Goal: Task Accomplishment & Management: Use online tool/utility

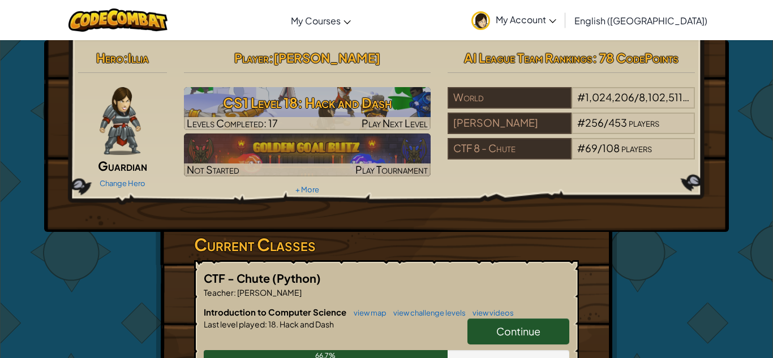
click at [518, 333] on span "Continue" at bounding box center [518, 331] width 44 height 13
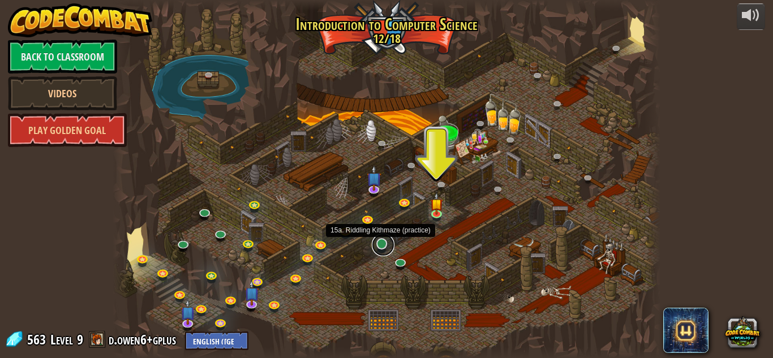
click at [381, 247] on link at bounding box center [383, 245] width 23 height 23
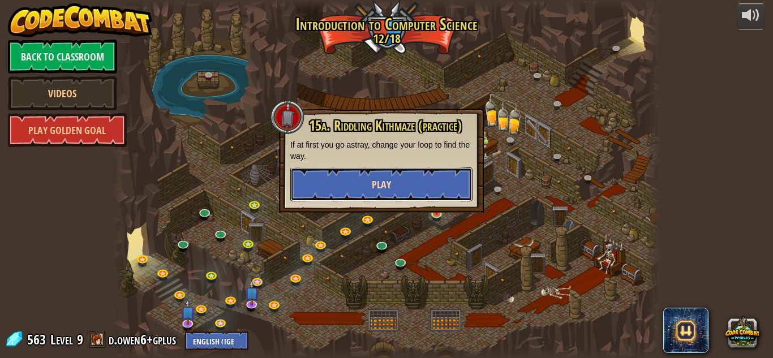
click at [400, 188] on button "Play" at bounding box center [381, 184] width 182 height 34
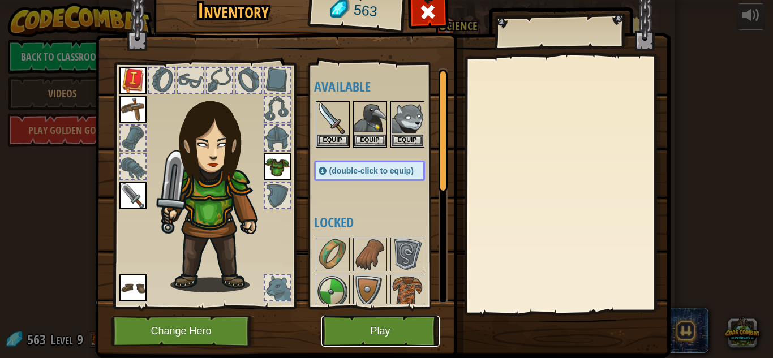
click at [377, 334] on button "Play" at bounding box center [380, 331] width 118 height 31
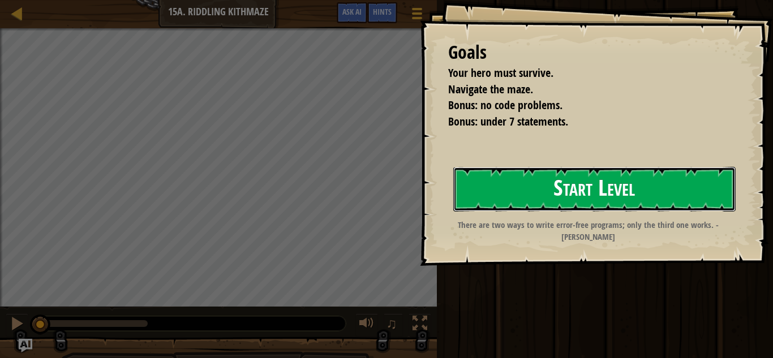
click at [543, 179] on button "Start Level" at bounding box center [594, 189] width 282 height 45
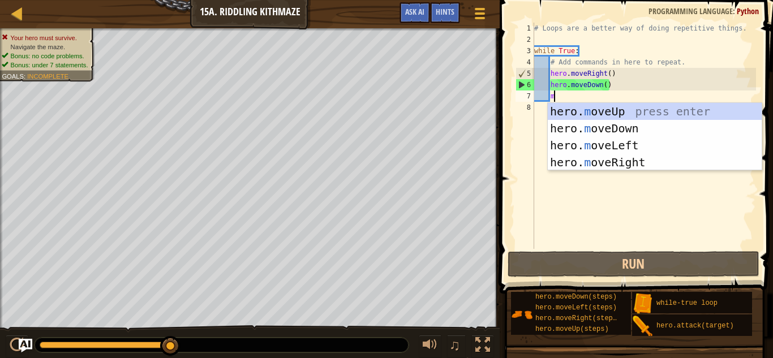
type textarea "mo"
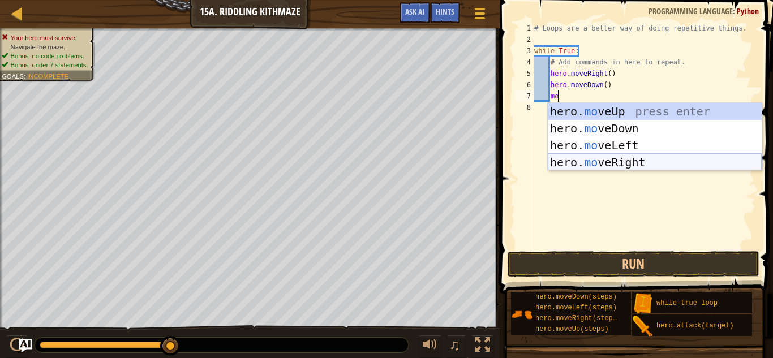
click at [619, 160] on div "hero. mo veUp press enter hero. mo veDown press enter hero. mo veLeft press ent…" at bounding box center [655, 154] width 214 height 102
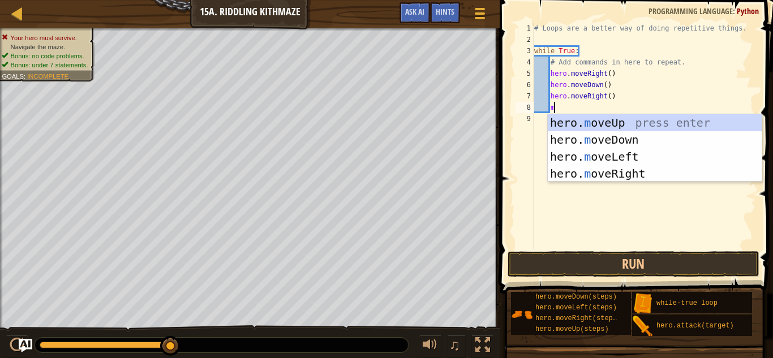
type textarea "mo"
click at [620, 171] on div "hero. mo veUp press enter hero. mo veDown press enter hero. mo veLeft press ent…" at bounding box center [655, 165] width 214 height 102
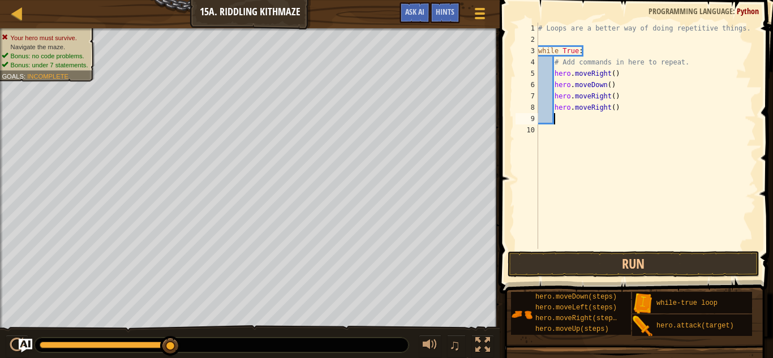
scroll to position [5, 2]
click at [622, 262] on button "Run" at bounding box center [633, 264] width 252 height 26
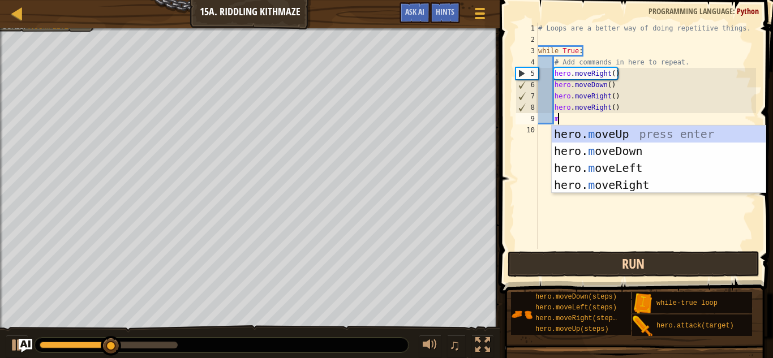
scroll to position [5, 3]
type textarea "mo"
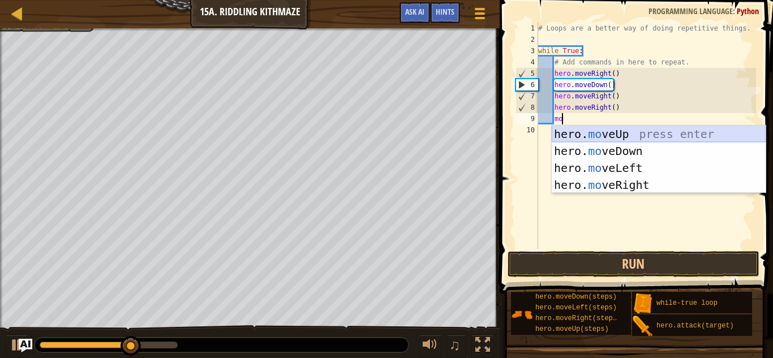
click at [605, 135] on div "hero. mo veUp press enter hero. mo veDown press enter hero. mo veLeft press ent…" at bounding box center [659, 177] width 214 height 102
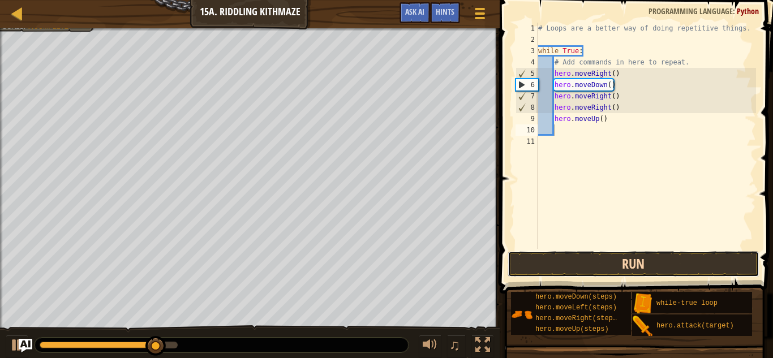
click at [604, 255] on button "Run" at bounding box center [633, 264] width 252 height 26
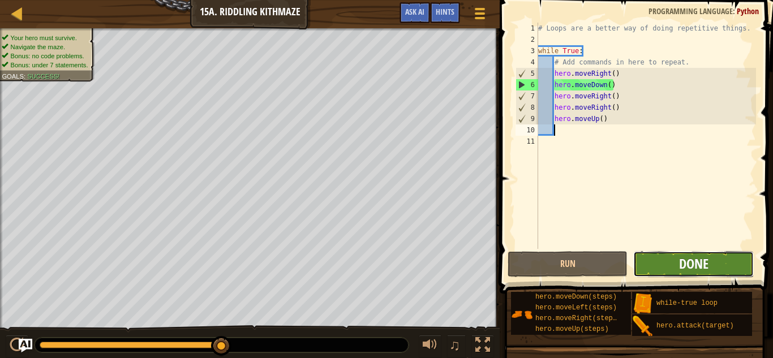
click at [690, 260] on span "Done" at bounding box center [693, 264] width 29 height 18
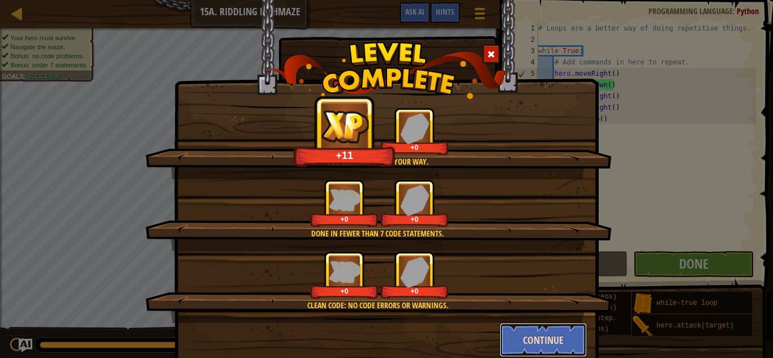
click at [542, 337] on button "Continue" at bounding box center [544, 340] width 88 height 34
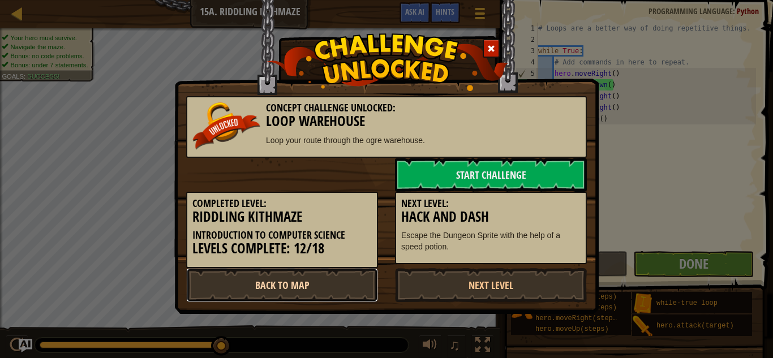
click at [353, 278] on link "Back to Map" at bounding box center [282, 285] width 192 height 34
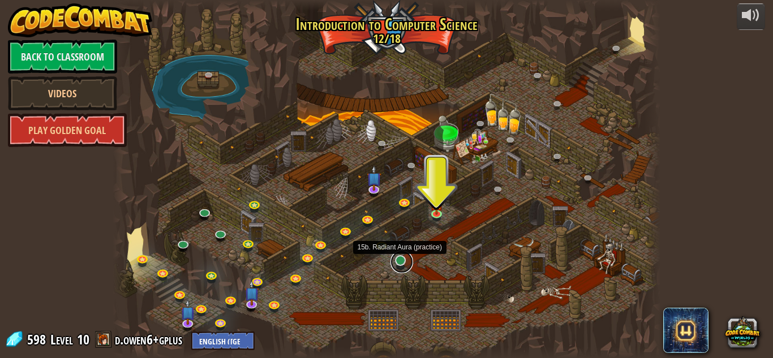
click at [401, 262] on link at bounding box center [401, 262] width 23 height 23
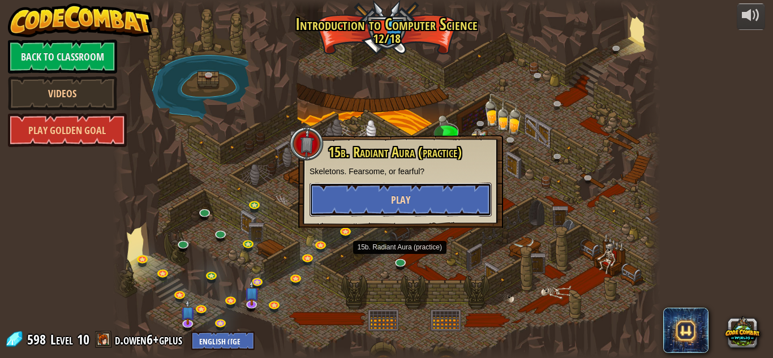
click at [388, 199] on button "Play" at bounding box center [400, 200] width 182 height 34
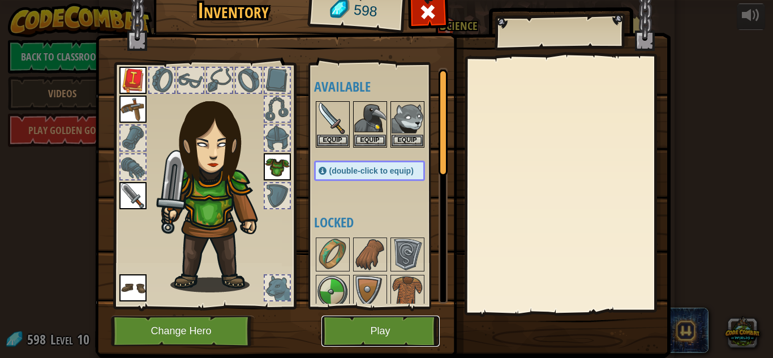
click at [351, 331] on button "Play" at bounding box center [380, 331] width 118 height 31
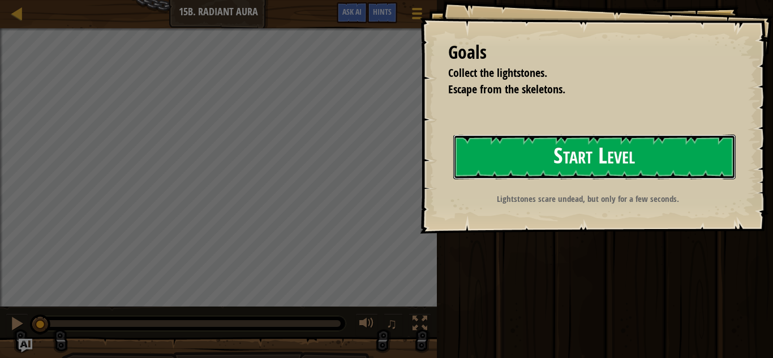
click at [559, 159] on button "Start Level" at bounding box center [594, 157] width 282 height 45
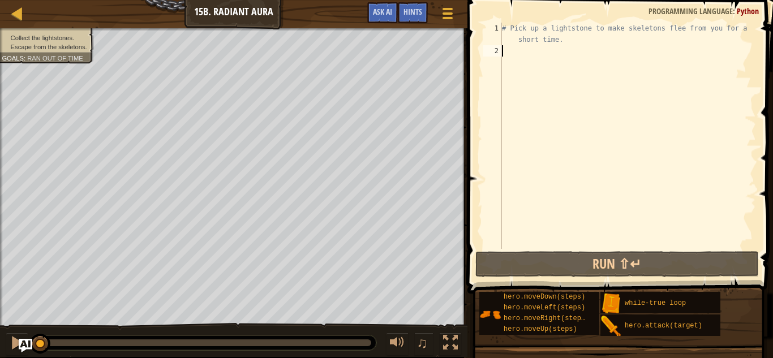
type textarea "mo"
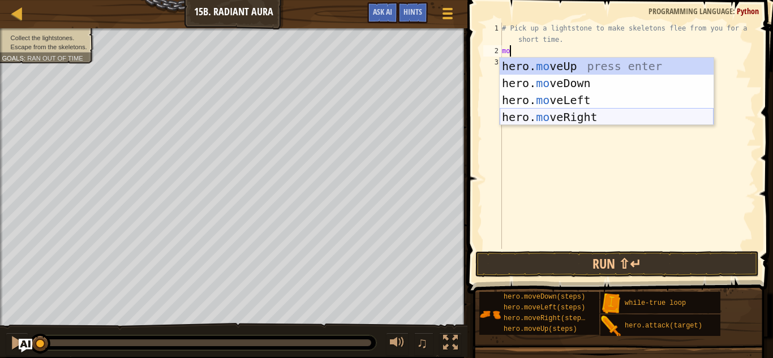
click at [587, 116] on div "hero. mo veUp press enter hero. mo veDown press enter hero. mo veLeft press ent…" at bounding box center [607, 109] width 214 height 102
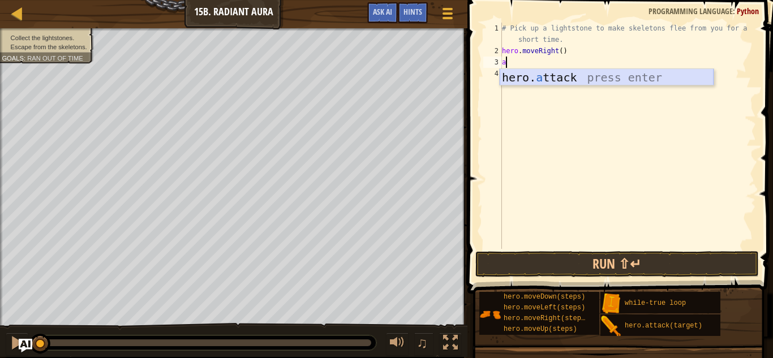
click at [582, 79] on div "hero. a ttack press enter" at bounding box center [607, 94] width 214 height 51
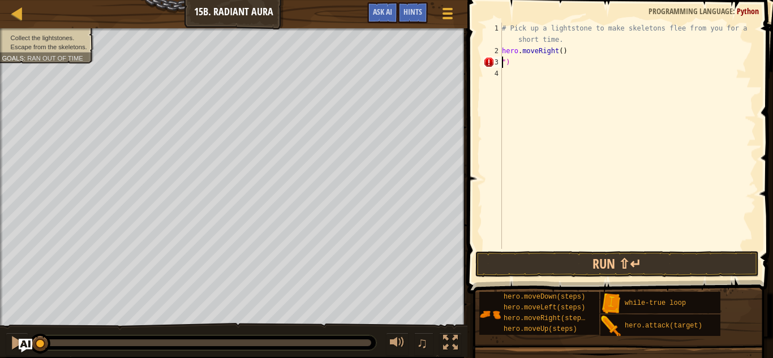
click at [541, 58] on div "# Pick up a lightstone to make skeletons flee from you for a short time. hero .…" at bounding box center [628, 153] width 256 height 260
type textarea """
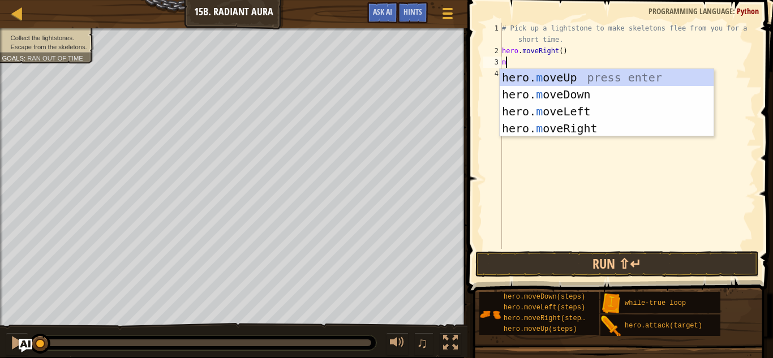
scroll to position [5, 1]
type textarea "m"
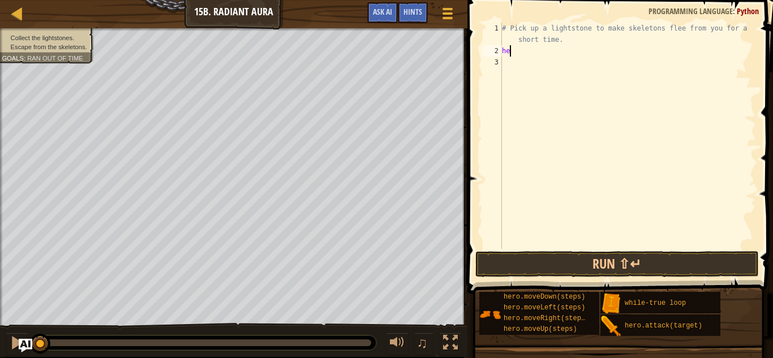
type textarea "h"
type textarea "mo"
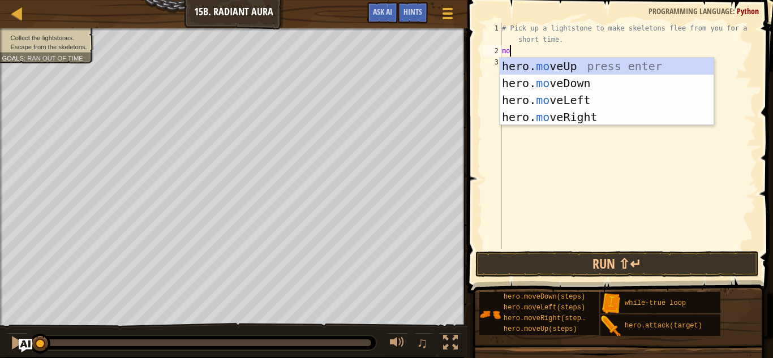
scroll to position [5, 1]
click at [574, 69] on div "hero. mo veUp press enter hero. mo veDown press enter hero. mo veLeft press ent…" at bounding box center [607, 109] width 214 height 102
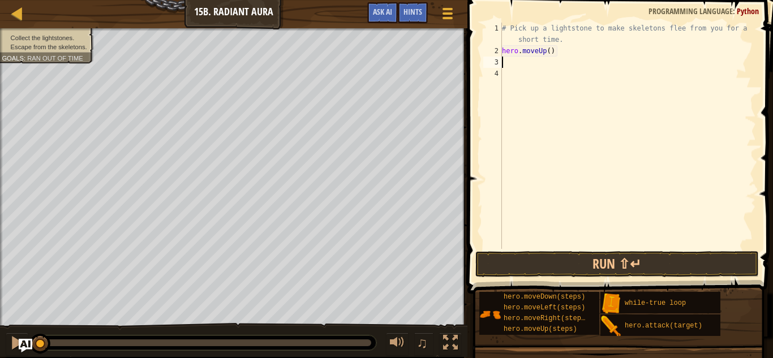
type textarea "mo"
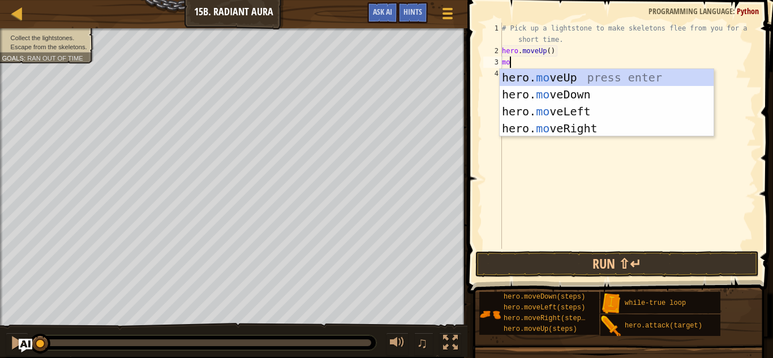
scroll to position [5, 1]
click at [597, 88] on div "hero. mo veUp press enter hero. mo veDown press enter hero. mo veLeft press ent…" at bounding box center [607, 120] width 214 height 102
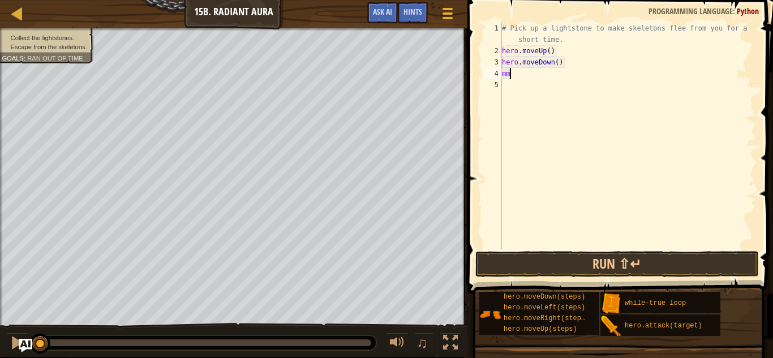
type textarea "m"
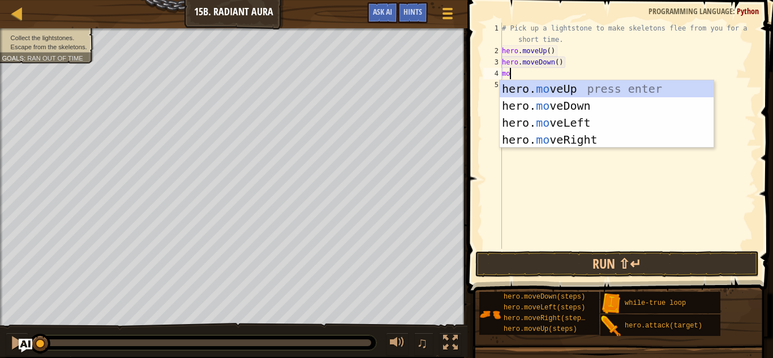
type textarea "mo"
click at [588, 140] on div "hero. mo veUp press enter hero. mo veDown press enter hero. mo veLeft press ent…" at bounding box center [607, 131] width 214 height 102
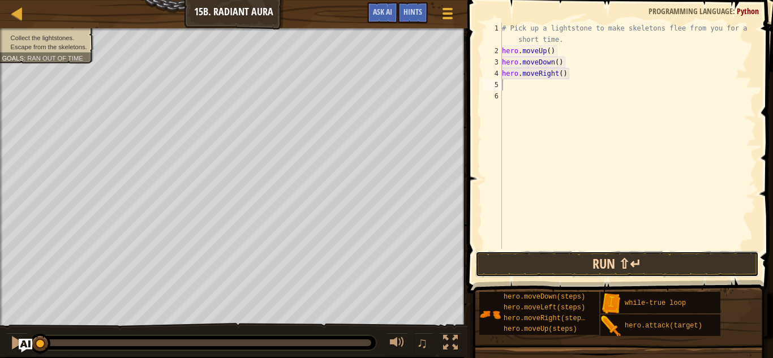
click at [597, 258] on button "Run ⇧↵" at bounding box center [616, 264] width 283 height 26
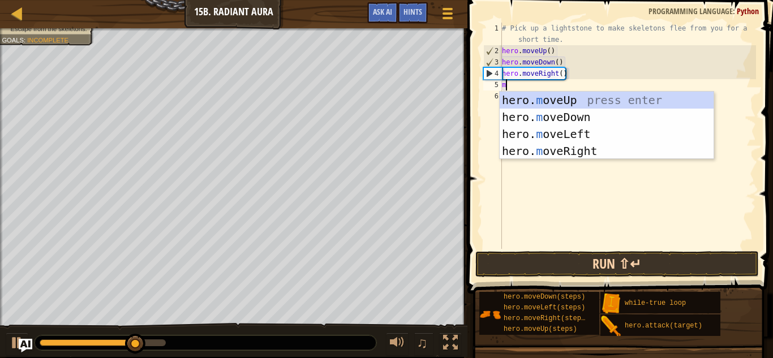
type textarea "mo"
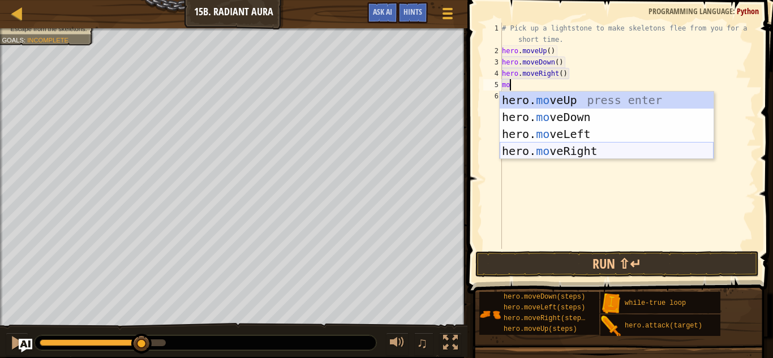
click at [549, 154] on div "hero. mo veUp press enter hero. mo veDown press enter hero. mo veLeft press ent…" at bounding box center [607, 143] width 214 height 102
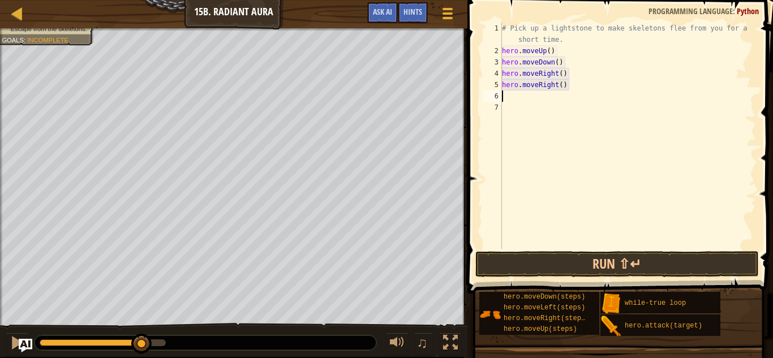
scroll to position [5, 0]
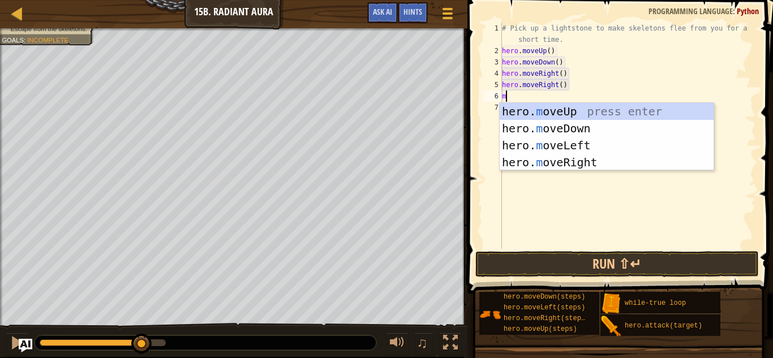
type textarea "mo"
click at [546, 115] on div "hero. mo veUp press enter hero. mo veDown press enter hero. mo veLeft press ent…" at bounding box center [607, 154] width 214 height 102
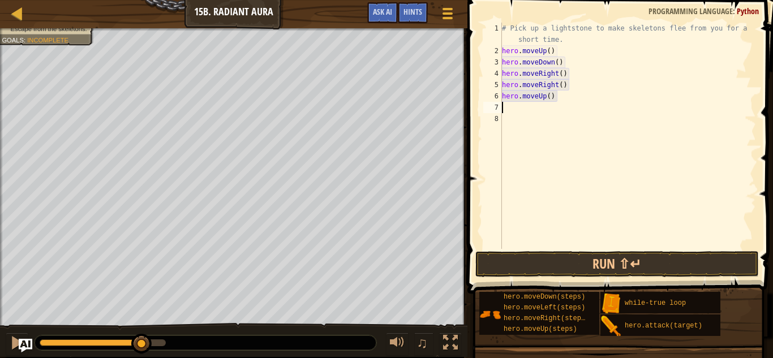
scroll to position [5, 0]
type textarea "mo"
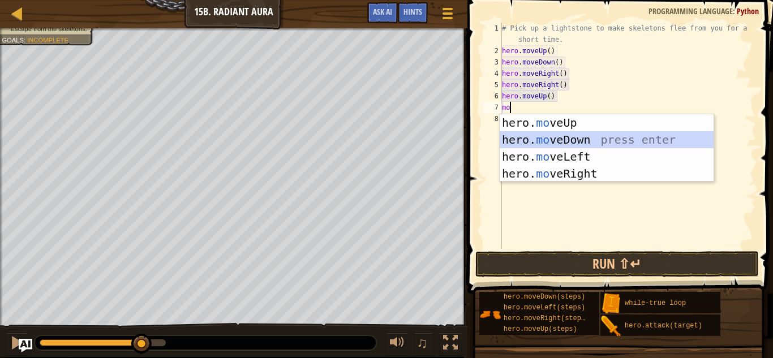
click at [561, 134] on div "hero. mo veUp press enter hero. mo veDown press enter hero. mo veLeft press ent…" at bounding box center [607, 165] width 214 height 102
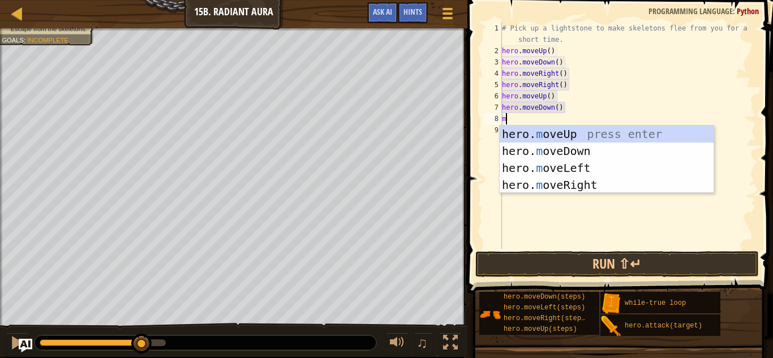
type textarea "mo"
click at [578, 182] on div "hero. mo veUp press enter hero. mo veDown press enter hero. mo veLeft press ent…" at bounding box center [607, 177] width 214 height 102
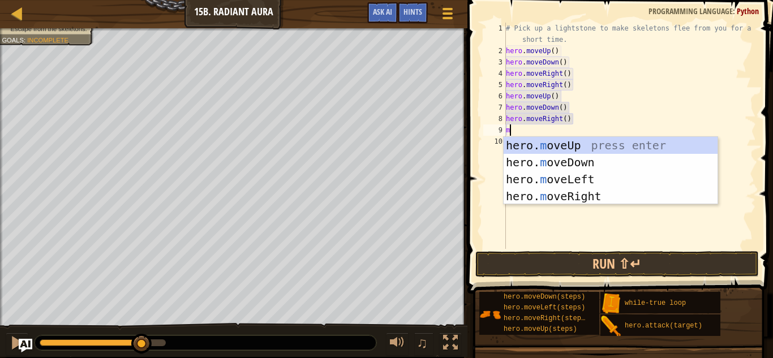
type textarea "mo"
click at [595, 192] on div "hero. mo veUp press enter hero. mo veDown press enter hero. mo veLeft press ent…" at bounding box center [610, 188] width 214 height 102
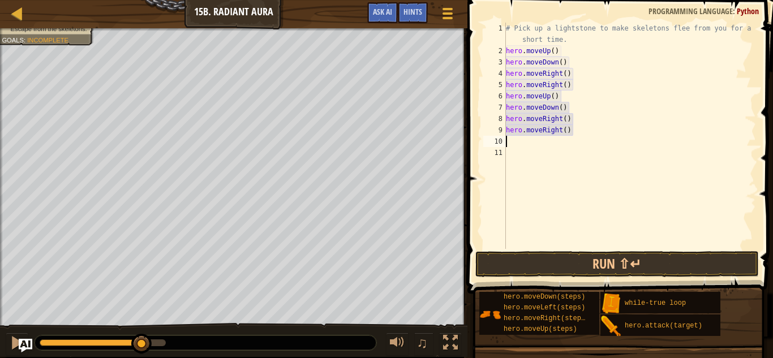
scroll to position [5, 0]
click at [576, 265] on button "Run ⇧↵" at bounding box center [616, 264] width 283 height 26
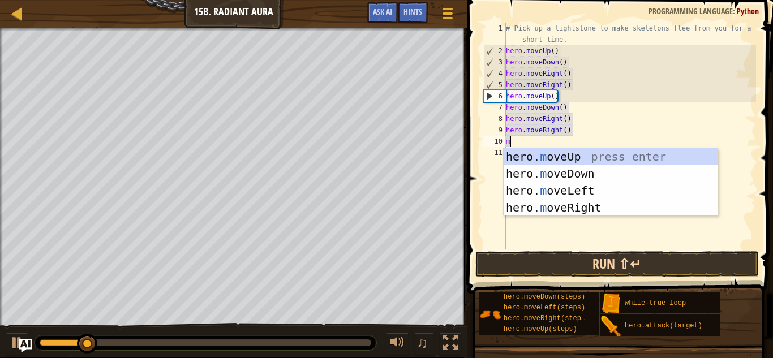
type textarea "mo"
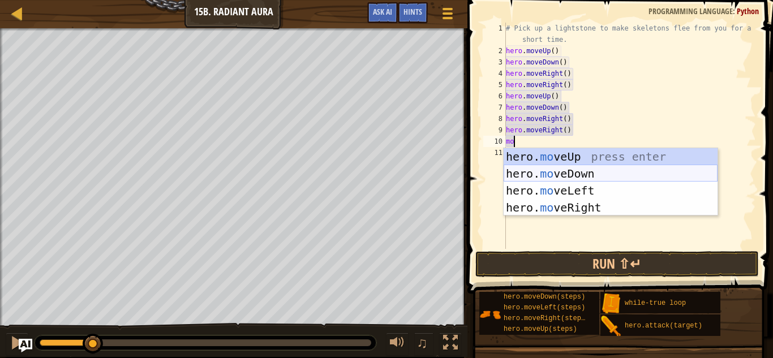
click at [546, 173] on div "hero. mo veUp press enter hero. mo veDown press enter hero. mo veLeft press ent…" at bounding box center [610, 199] width 214 height 102
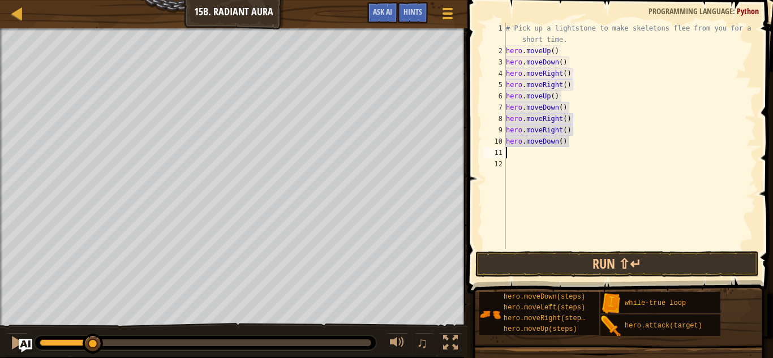
scroll to position [5, 0]
type textarea "mo"
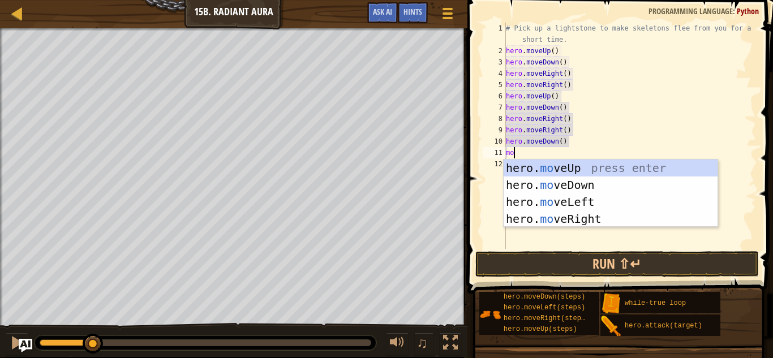
scroll to position [5, 1]
click at [557, 188] on div "hero. mo veUp press enter hero. mo veDown press enter hero. mo veLeft press ent…" at bounding box center [610, 211] width 214 height 102
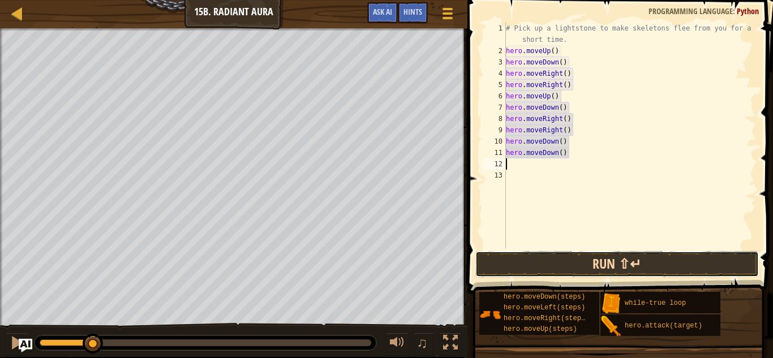
click at [549, 268] on button "Run ⇧↵" at bounding box center [616, 264] width 283 height 26
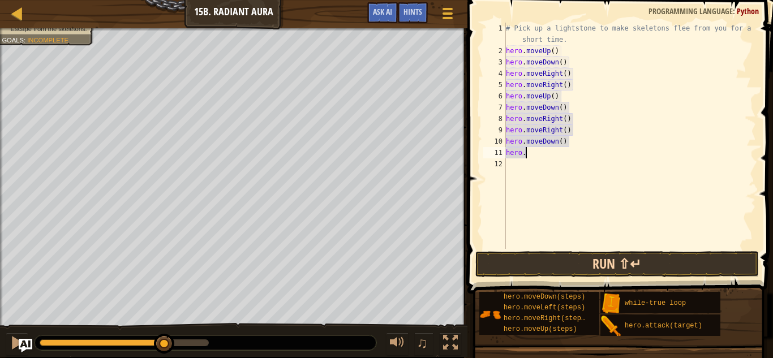
type textarea "h"
type textarea "mo"
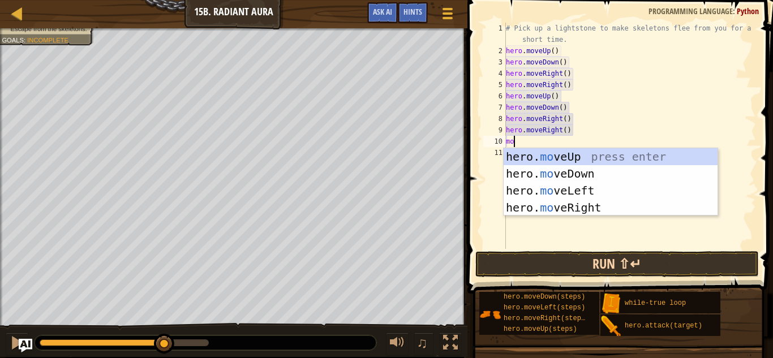
scroll to position [5, 1]
click at [568, 156] on div "hero. mo veUp press enter hero. mo veDown press enter hero. mo veLeft press ent…" at bounding box center [610, 199] width 214 height 102
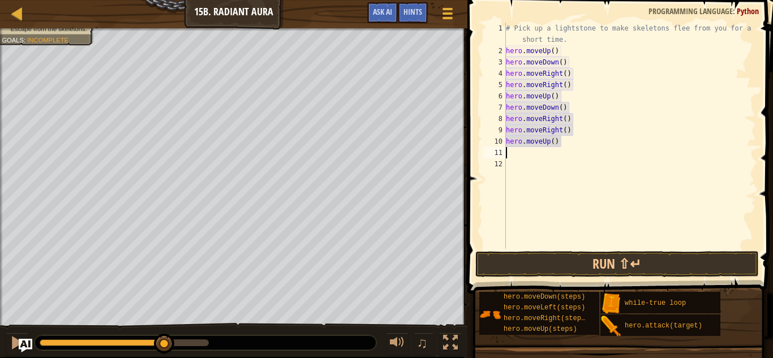
type textarea "mo"
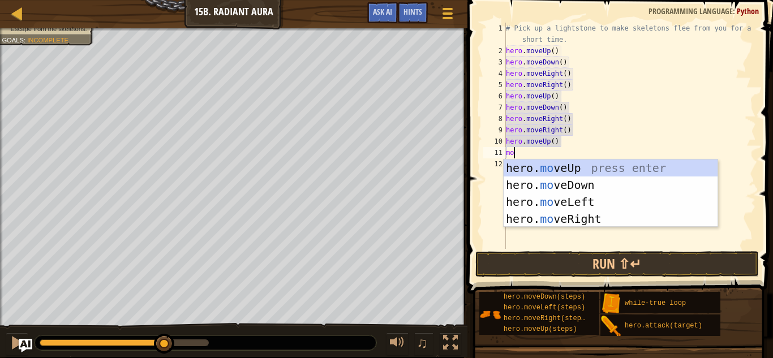
scroll to position [5, 1]
click at [577, 187] on div "hero. mo veUp press enter hero. mo veDown press enter hero. mo veLeft press ent…" at bounding box center [610, 211] width 214 height 102
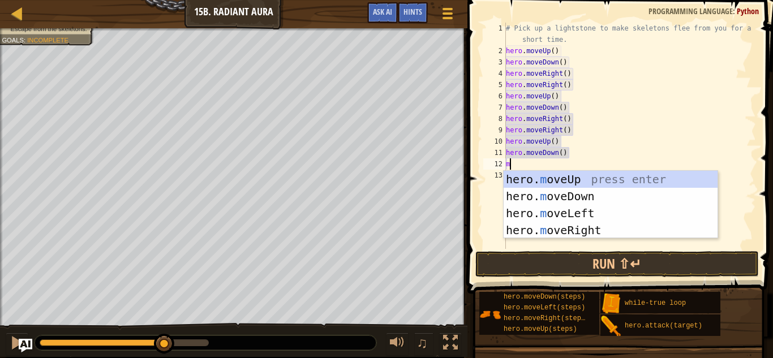
type textarea "mo"
click at [593, 212] on div "hero. mo veUp press enter hero. mo veDown press enter hero. mo veLeft press ent…" at bounding box center [610, 222] width 214 height 102
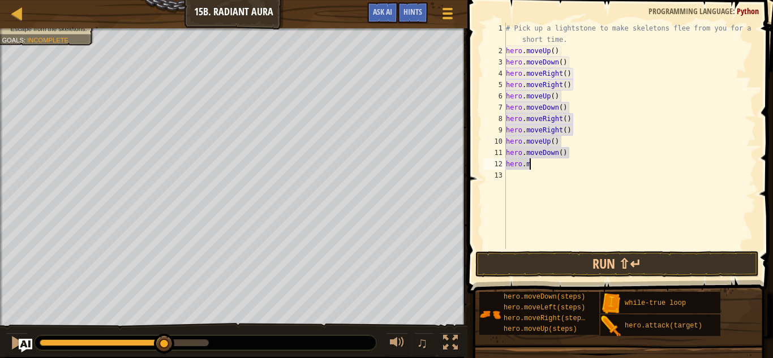
type textarea "h"
click at [598, 260] on button "Run ⇧↵" at bounding box center [616, 264] width 283 height 26
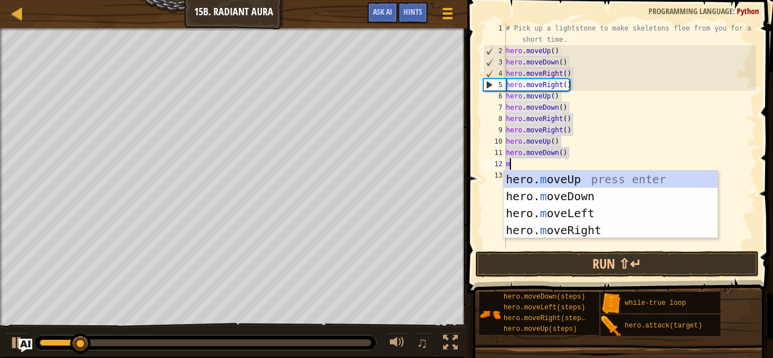
type textarea "mo"
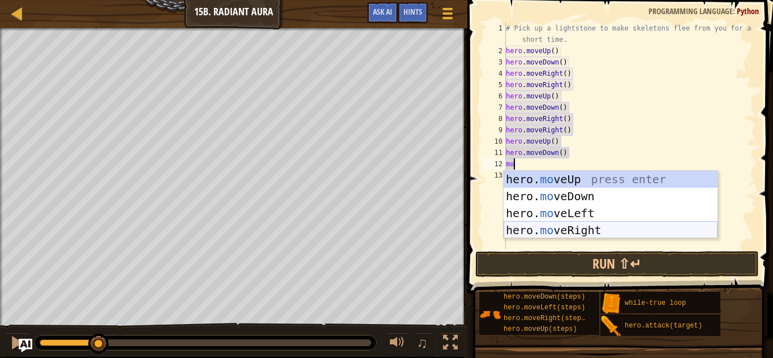
click at [591, 234] on div "hero. mo veUp press enter hero. mo veDown press enter hero. mo veLeft press ent…" at bounding box center [610, 222] width 214 height 102
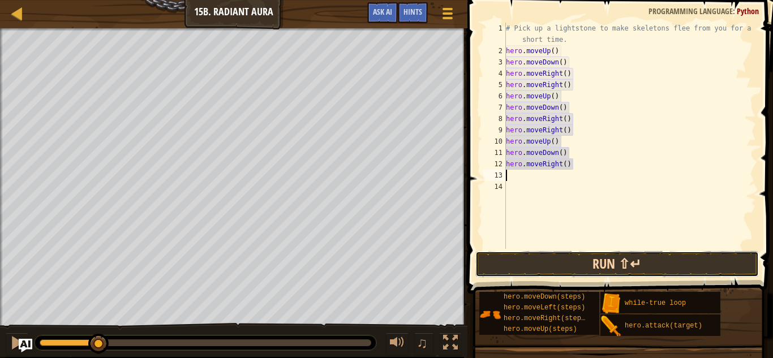
click at [572, 261] on button "Run ⇧↵" at bounding box center [616, 264] width 283 height 26
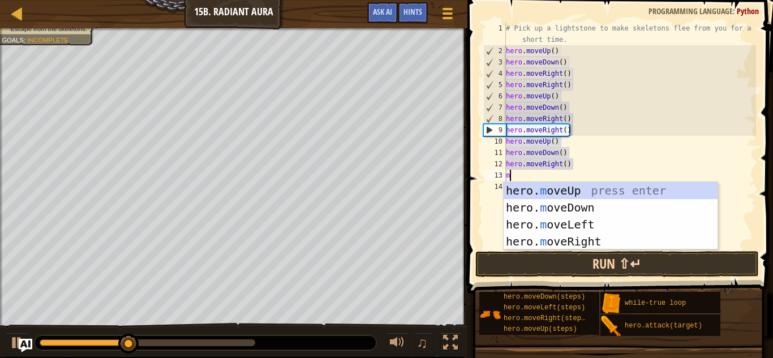
type textarea "mo"
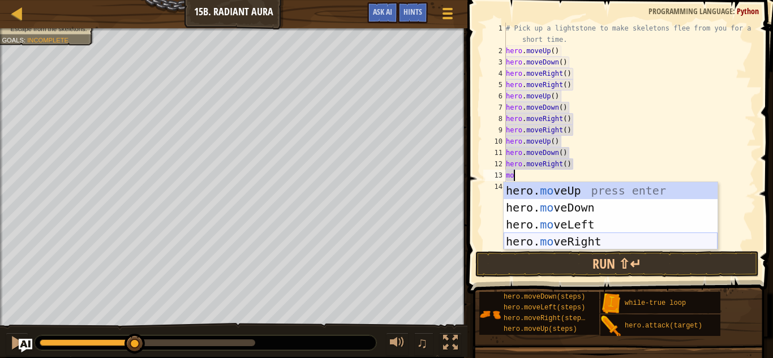
click at [587, 240] on div "hero. mo veUp press enter hero. mo veDown press enter hero. mo veLeft press ent…" at bounding box center [610, 233] width 214 height 102
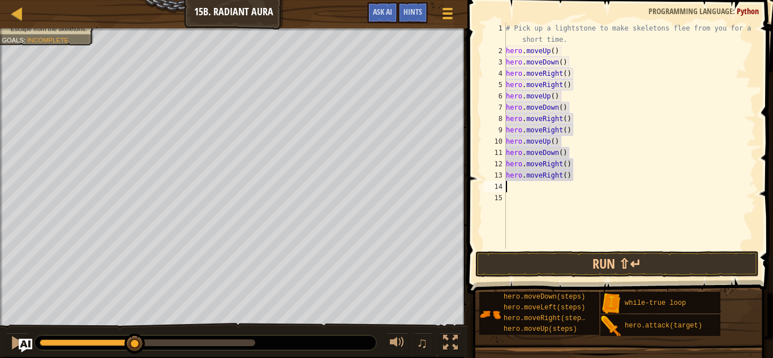
scroll to position [5, 0]
click at [587, 256] on button "Run ⇧↵" at bounding box center [616, 264] width 283 height 26
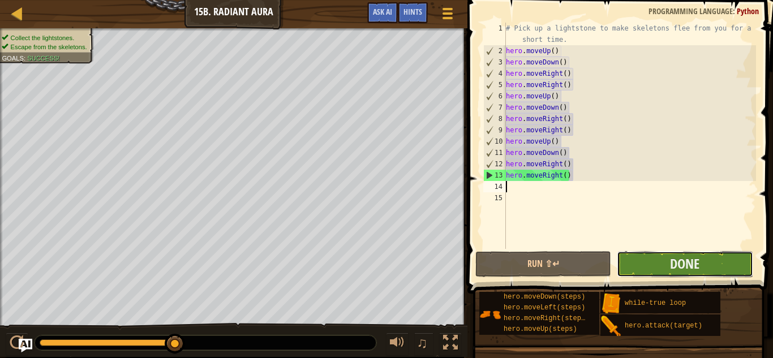
click at [651, 261] on button "Done" at bounding box center [685, 264] width 136 height 26
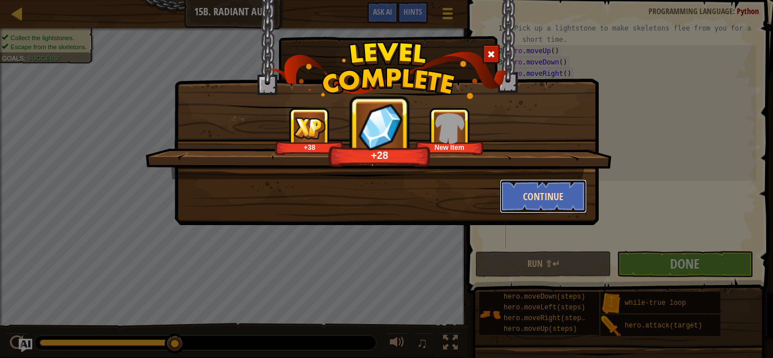
click at [561, 194] on button "Continue" at bounding box center [544, 196] width 88 height 34
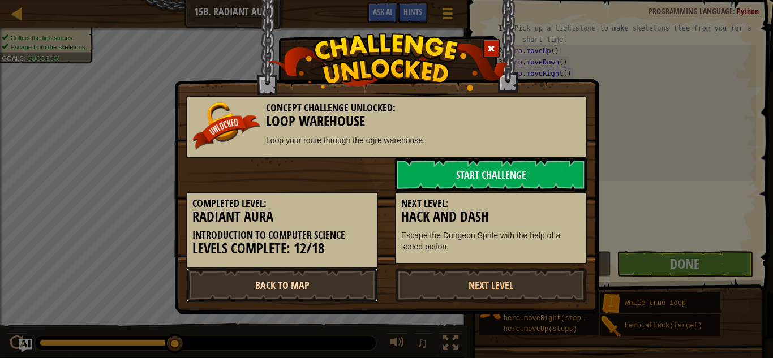
click at [354, 283] on link "Back to Map" at bounding box center [282, 285] width 192 height 34
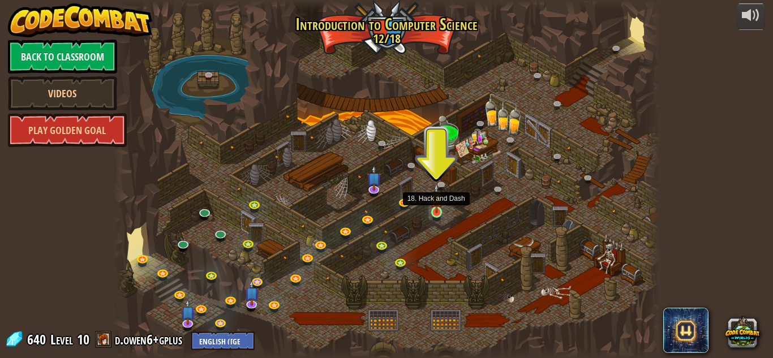
click at [440, 211] on img at bounding box center [436, 197] width 13 height 29
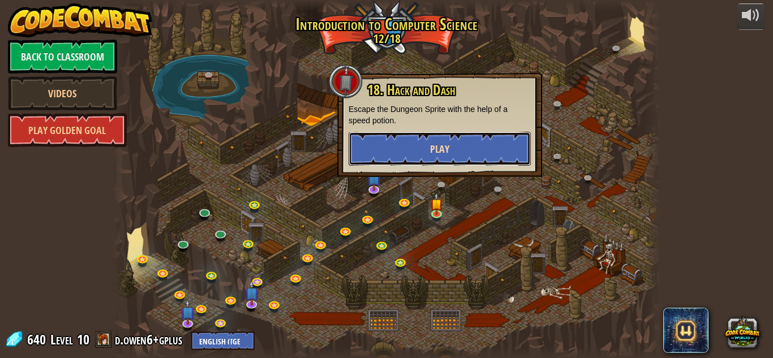
click at [426, 153] on button "Play" at bounding box center [439, 149] width 182 height 34
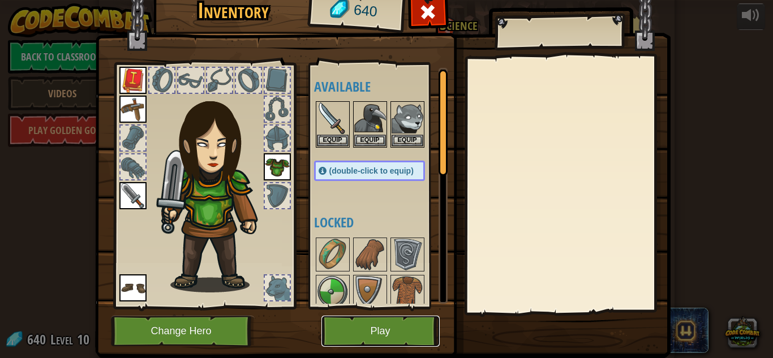
click at [373, 332] on button "Play" at bounding box center [380, 331] width 118 height 31
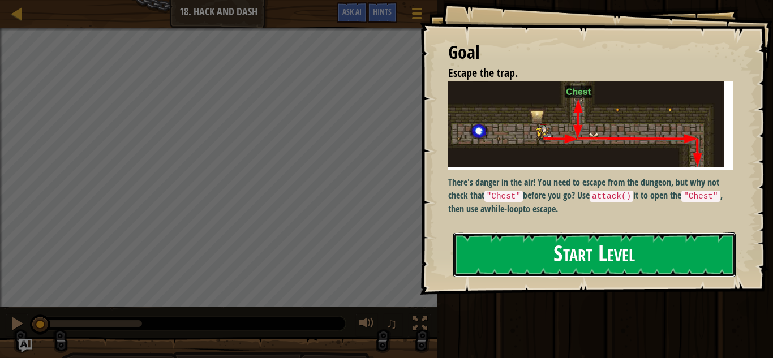
click at [580, 251] on button "Start Level" at bounding box center [594, 255] width 282 height 45
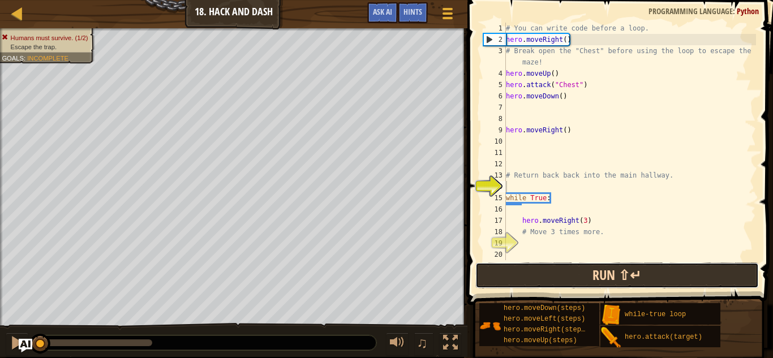
click at [530, 265] on button "Run ⇧↵" at bounding box center [616, 275] width 283 height 26
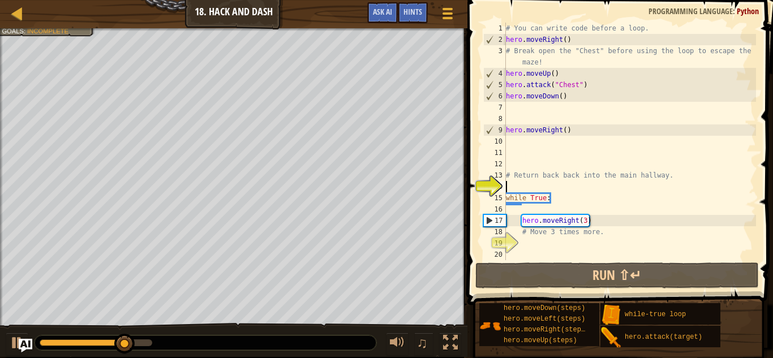
click at [600, 232] on div "# You can write code before a loop. hero . moveRight ( ) # Break open the "Ches…" at bounding box center [629, 153] width 252 height 260
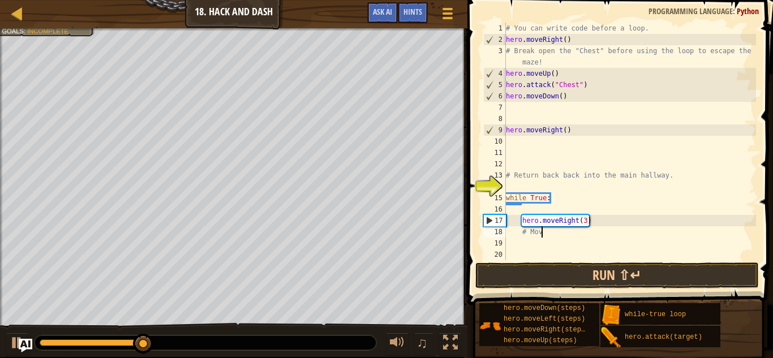
type textarea "#"
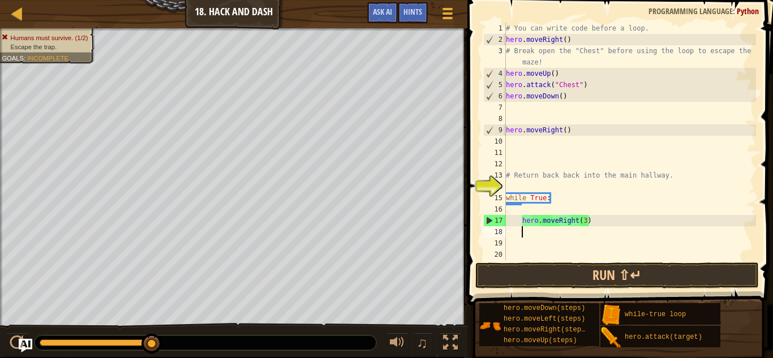
type textarea "m"
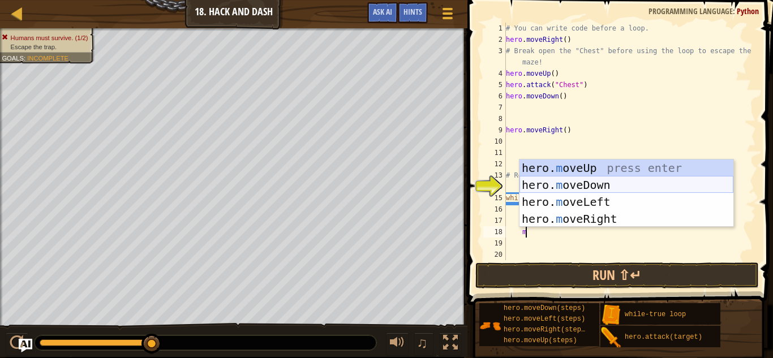
click at [601, 185] on div "hero. m oveUp press enter hero. m oveDown press enter hero. m oveLeft press ent…" at bounding box center [626, 211] width 214 height 102
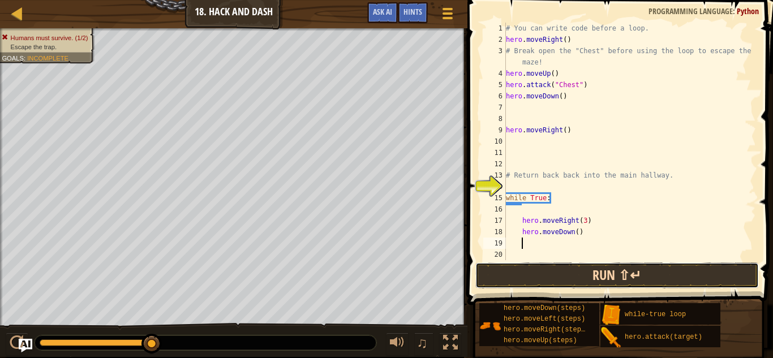
click at [573, 277] on button "Run ⇧↵" at bounding box center [616, 275] width 283 height 26
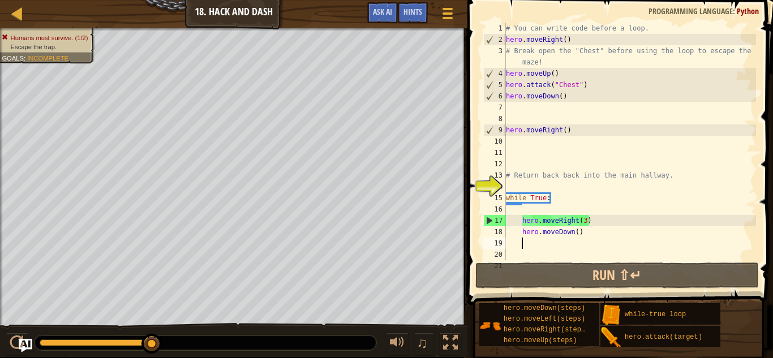
click at [580, 233] on div "# You can write code before a loop. hero . moveRight ( ) # Break open the "Ches…" at bounding box center [629, 153] width 252 height 260
click at [575, 233] on div "# You can write code before a loop. hero . moveRight ( ) # Break open the "Ches…" at bounding box center [629, 153] width 252 height 260
click at [579, 234] on div "# You can write code before a loop. hero . moveRight ( ) # Break open the "Ches…" at bounding box center [629, 153] width 252 height 260
click at [577, 233] on div "# You can write code before a loop. hero . moveRight ( ) # Break open the "Ches…" at bounding box center [629, 153] width 252 height 260
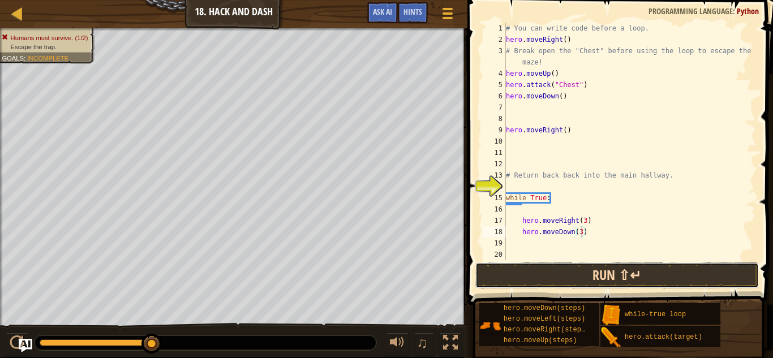
click at [631, 277] on button "Run ⇧↵" at bounding box center [616, 275] width 283 height 26
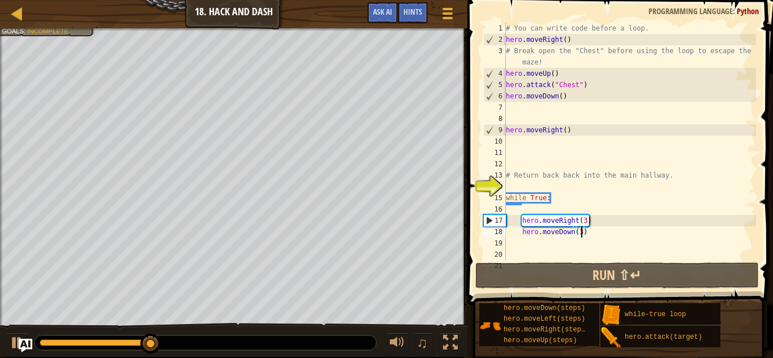
click at [587, 218] on div "# You can write code before a loop. hero . moveRight ( ) # Break open the "Ches…" at bounding box center [629, 153] width 252 height 260
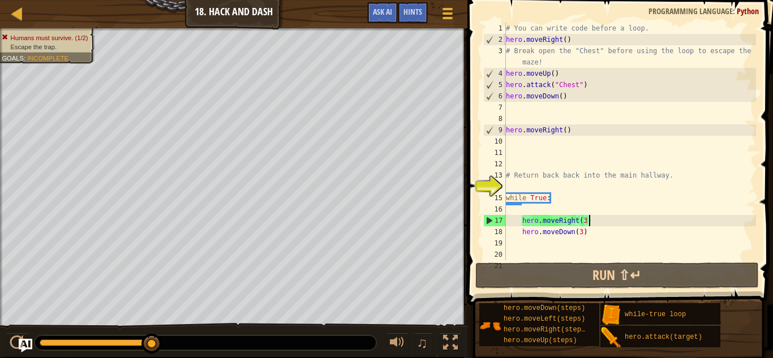
click at [584, 220] on div "# You can write code before a loop. hero . moveRight ( ) # Break open the "Ches…" at bounding box center [629, 153] width 252 height 260
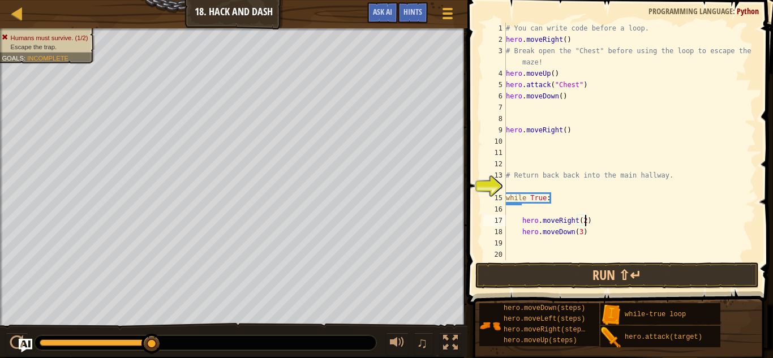
scroll to position [5, 11]
click at [615, 268] on button "Run ⇧↵" at bounding box center [616, 275] width 283 height 26
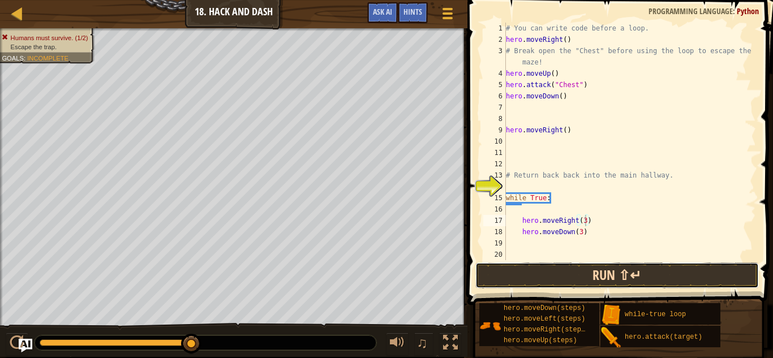
click at [621, 272] on button "Run ⇧↵" at bounding box center [616, 275] width 283 height 26
click at [604, 268] on button "Run ⇧↵" at bounding box center [616, 275] width 283 height 26
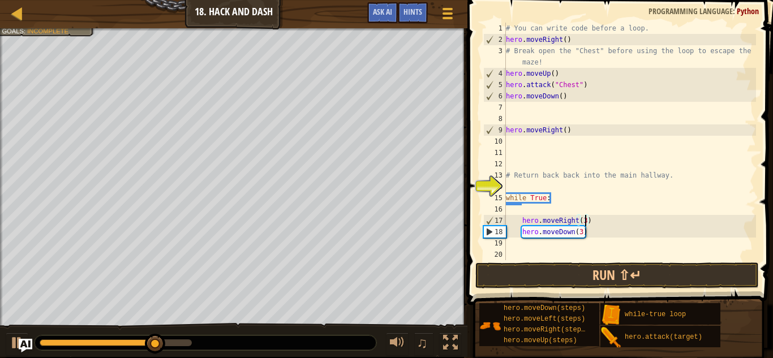
scroll to position [5, 11]
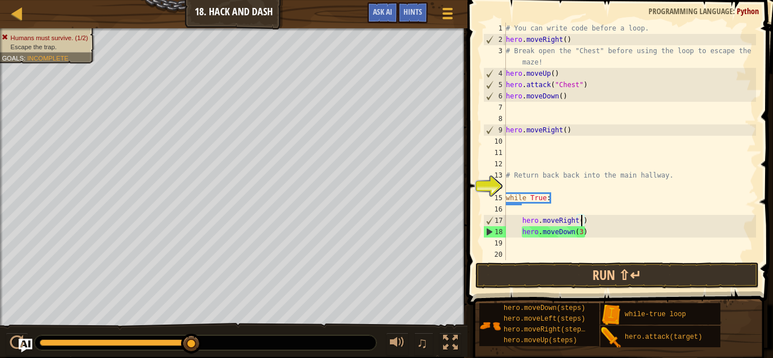
click at [586, 226] on div "# You can write code before a loop. hero . moveRight ( ) # Break open the "Ches…" at bounding box center [629, 153] width 252 height 260
click at [585, 223] on div "# You can write code before a loop. hero . moveRight ( ) # Break open the "Ches…" at bounding box center [629, 153] width 252 height 260
click at [588, 229] on div "# You can write code before a loop. hero . moveRight ( ) # Break open the "Ches…" at bounding box center [629, 153] width 252 height 260
type textarea "hero.moveDown(3)"
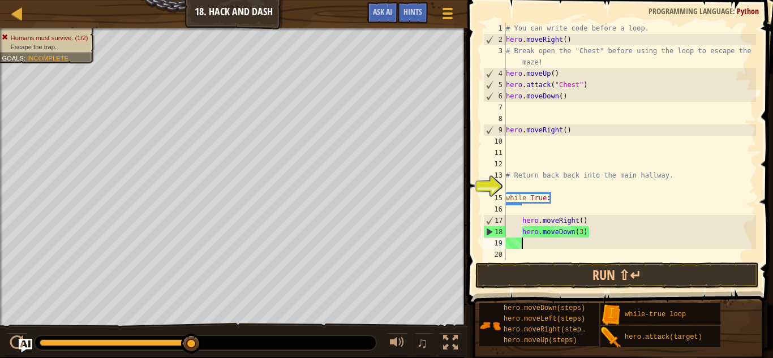
scroll to position [5, 2]
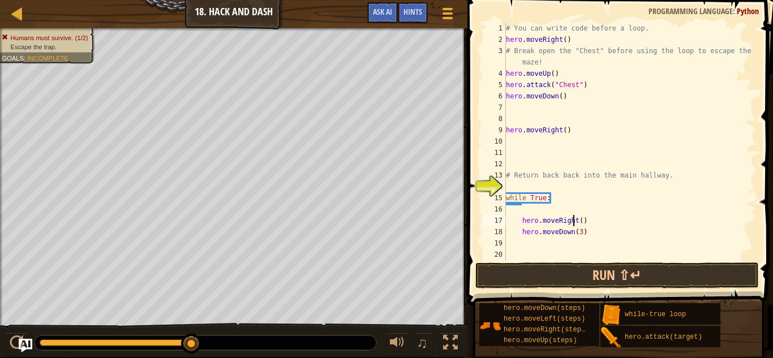
click at [575, 225] on div "# You can write code before a loop. hero . moveRight ( ) # Break open the "Ches…" at bounding box center [629, 153] width 252 height 260
type textarea "hero.moveRight()"
click at [589, 224] on div "# You can write code before a loop. hero . moveRight ( ) # Break open the "Ches…" at bounding box center [629, 153] width 252 height 260
type textarea "mo"
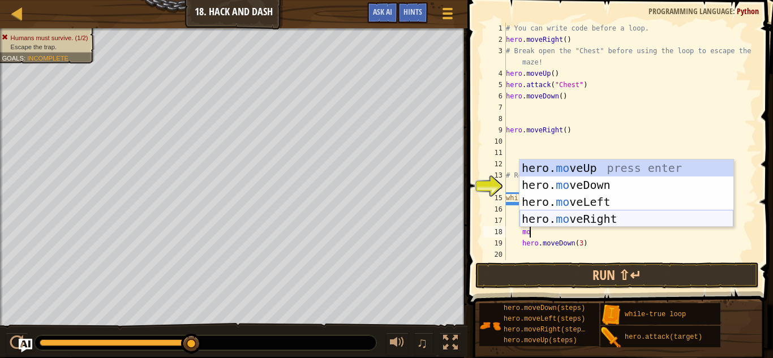
click at [611, 221] on div "hero. mo veUp press enter hero. mo veDown press enter hero. mo veLeft press ent…" at bounding box center [626, 211] width 214 height 102
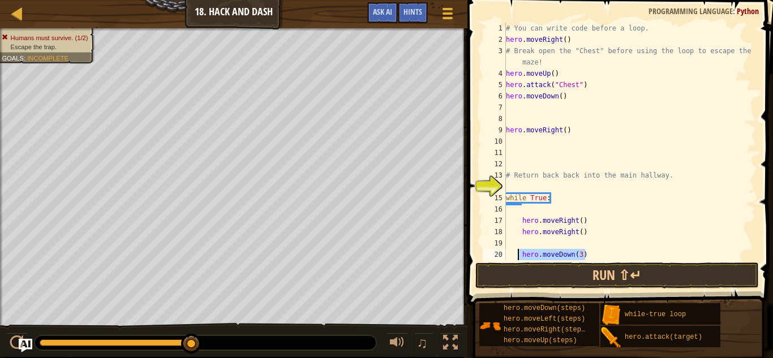
drag, startPoint x: 590, startPoint y: 256, endPoint x: 513, endPoint y: 250, distance: 77.7
click at [513, 250] on div "# You can write code before a loop. hero . moveRight ( ) # Break open the "Ches…" at bounding box center [629, 153] width 252 height 260
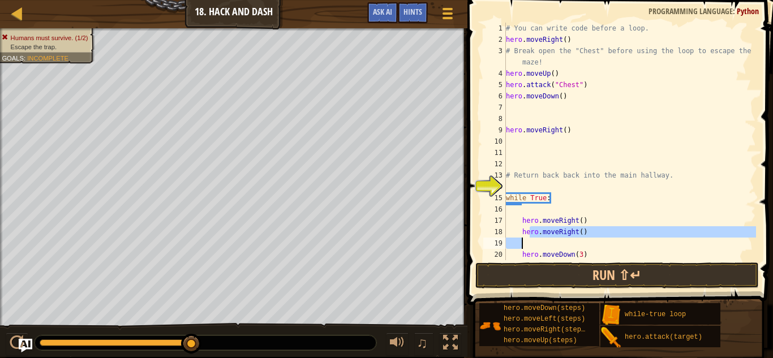
drag, startPoint x: 528, startPoint y: 236, endPoint x: 545, endPoint y: 245, distance: 18.7
click at [545, 245] on div "# You can write code before a loop. hero . moveRight ( ) # Break open the "Ches…" at bounding box center [629, 153] width 252 height 260
type textarea "hero.moveRight()"
click at [545, 245] on div "# You can write code before a loop. hero . moveRight ( ) # Break open the "Ches…" at bounding box center [629, 142] width 252 height 238
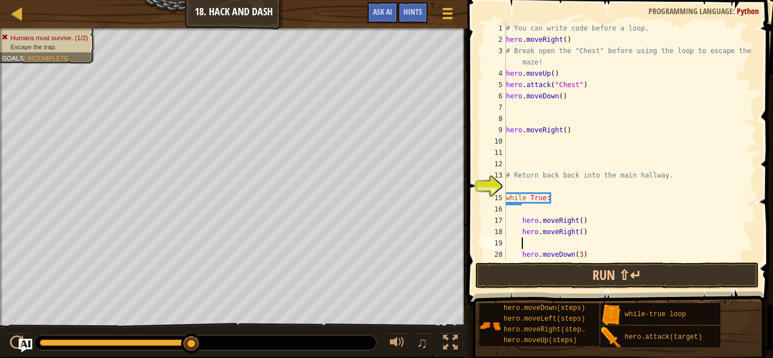
click at [557, 246] on div "# You can write code before a loop. hero . moveRight ( ) # Break open the "Ches…" at bounding box center [629, 153] width 252 height 260
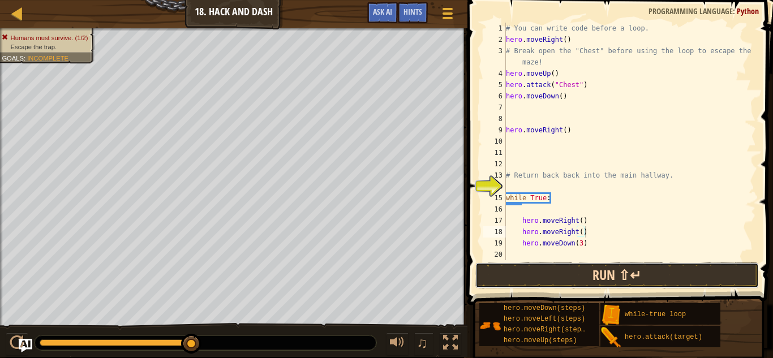
click at [595, 270] on button "Run ⇧↵" at bounding box center [616, 275] width 283 height 26
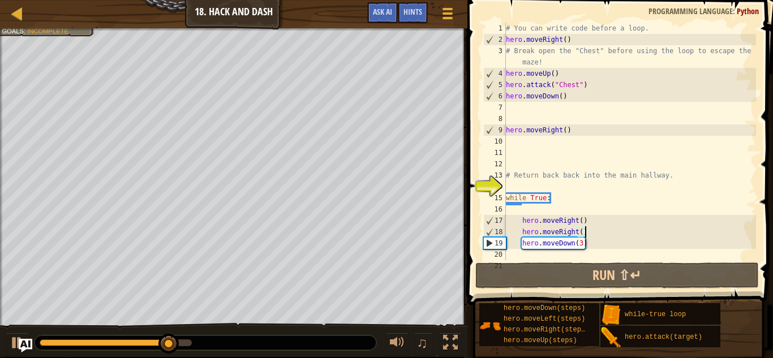
click at [579, 222] on div "# You can write code before a loop. hero . moveRight ( ) # Break open the "Ches…" at bounding box center [629, 153] width 252 height 260
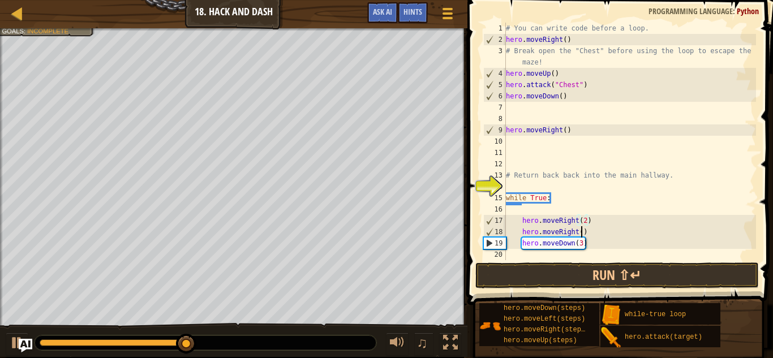
click at [582, 232] on div "# You can write code before a loop. hero . moveRight ( ) # Break open the "Ches…" at bounding box center [629, 153] width 252 height 260
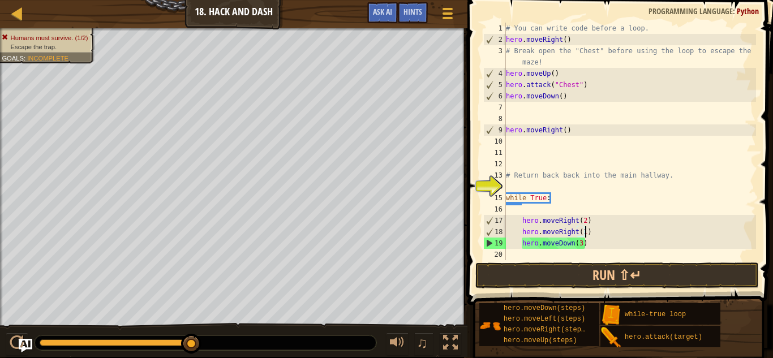
scroll to position [5, 11]
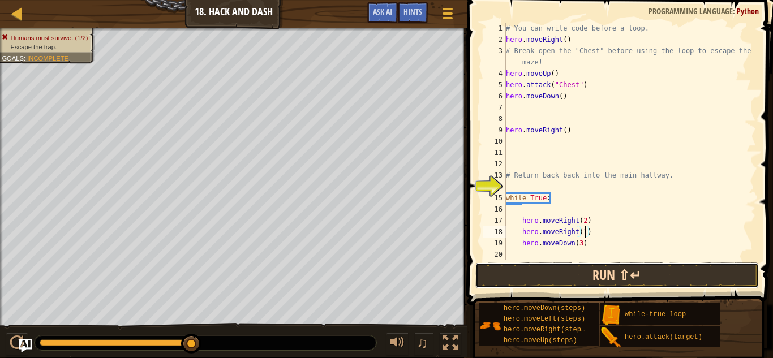
click at [580, 268] on button "Run ⇧↵" at bounding box center [616, 275] width 283 height 26
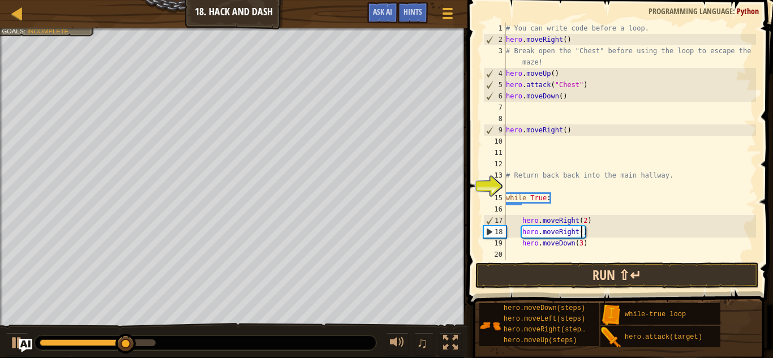
scroll to position [5, 11]
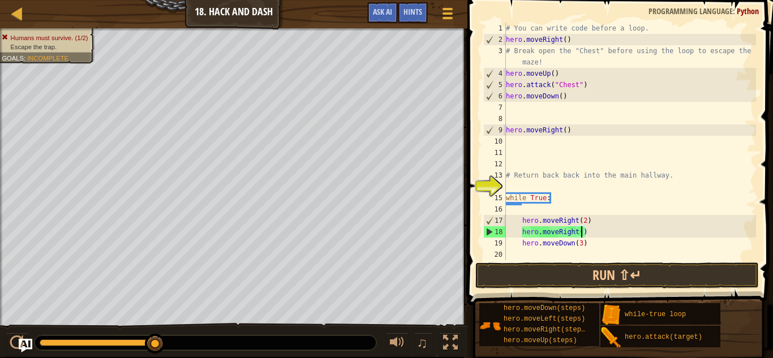
click at [586, 219] on div "# You can write code before a loop. hero . moveRight ( ) # Break open the "Ches…" at bounding box center [629, 153] width 252 height 260
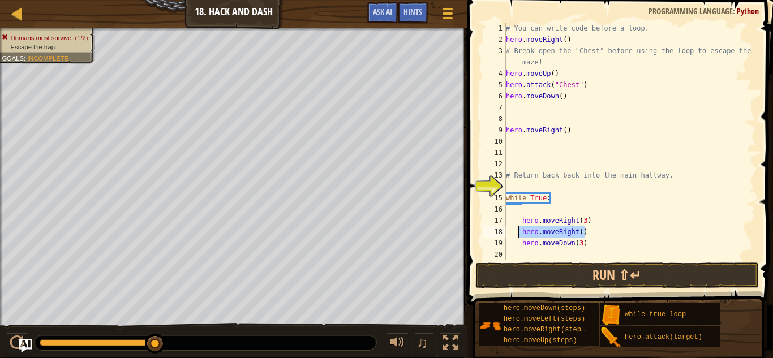
drag, startPoint x: 584, startPoint y: 230, endPoint x: 517, endPoint y: 234, distance: 66.8
click at [517, 234] on div "# You can write code before a loop. hero . moveRight ( ) # Break open the "Ches…" at bounding box center [629, 153] width 252 height 260
type textarea "hero.moveRight()"
type textarea "hero.moveRight(3)"
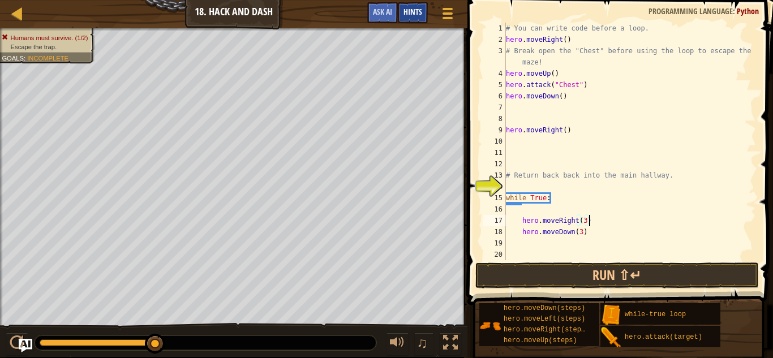
click at [407, 11] on span "Hints" at bounding box center [412, 11] width 19 height 11
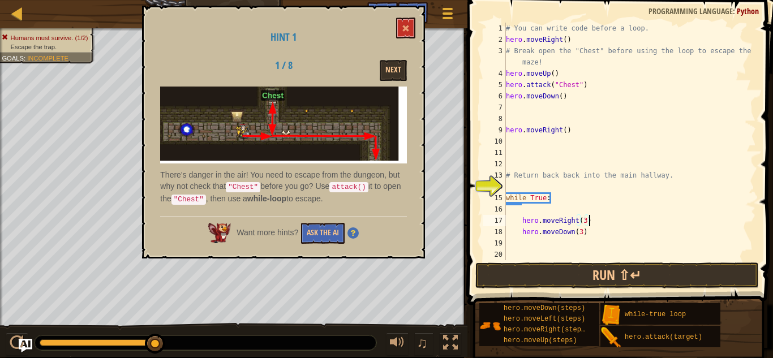
click at [346, 184] on code "attack()" at bounding box center [348, 187] width 38 height 10
click at [393, 76] on button "Next" at bounding box center [393, 70] width 27 height 21
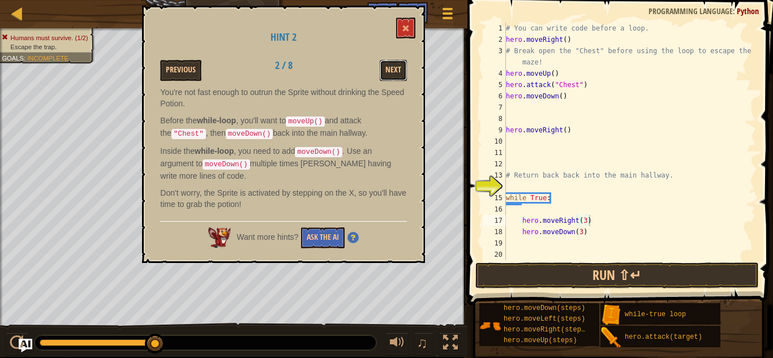
click at [393, 76] on button "Next" at bounding box center [393, 70] width 27 height 21
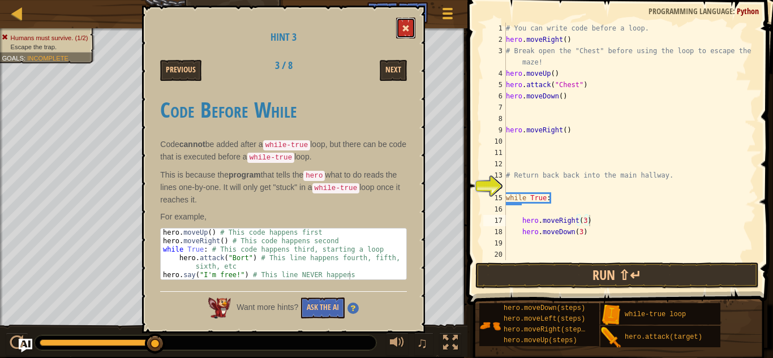
click at [412, 19] on button at bounding box center [405, 28] width 19 height 21
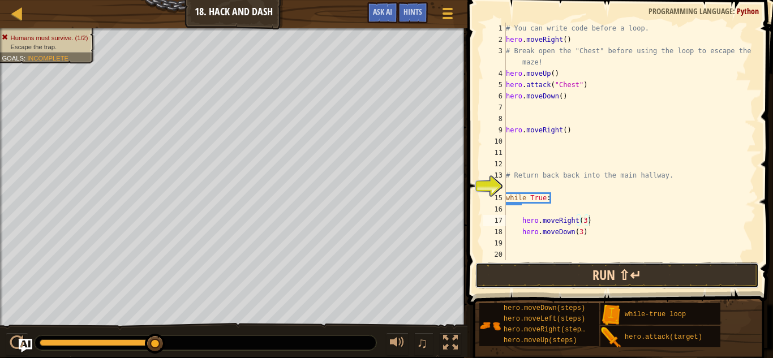
click at [598, 270] on button "Run ⇧↵" at bounding box center [616, 275] width 283 height 26
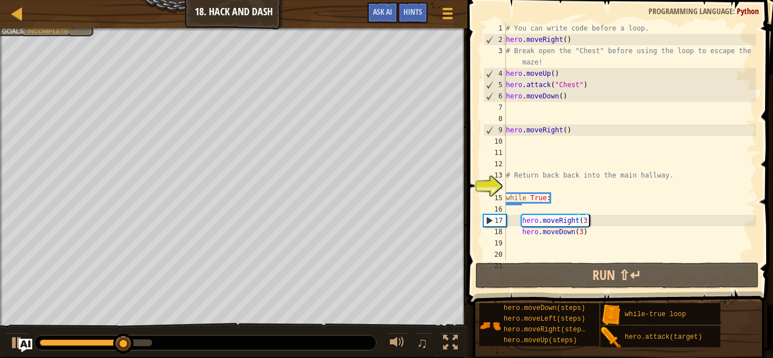
click at [578, 149] on div "# You can write code before a loop. hero . moveRight ( ) # Break open the "Ches…" at bounding box center [629, 153] width 252 height 260
click at [575, 132] on div "# You can write code before a loop. hero . moveRight ( ) # Break open the "Ches…" at bounding box center [629, 153] width 252 height 260
type textarea "hero.moveRight()"
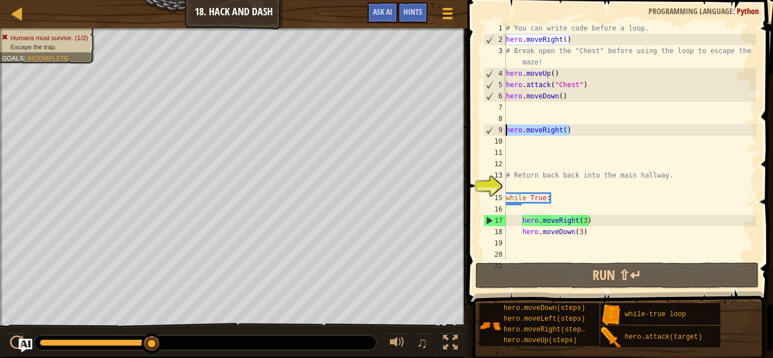
drag, startPoint x: 575, startPoint y: 132, endPoint x: 500, endPoint y: 125, distance: 75.6
click at [500, 125] on div "hero.moveRight() 1 2 3 4 5 6 7 8 9 10 11 12 13 14 15 16 17 18 19 20 21 # You ca…" at bounding box center [618, 142] width 275 height 238
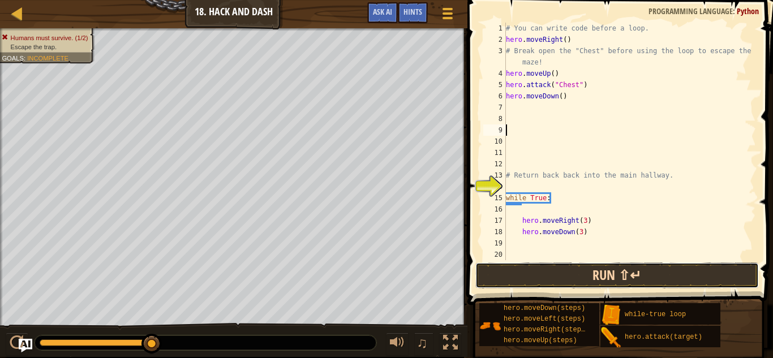
click at [578, 277] on button "Run ⇧↵" at bounding box center [616, 275] width 283 height 26
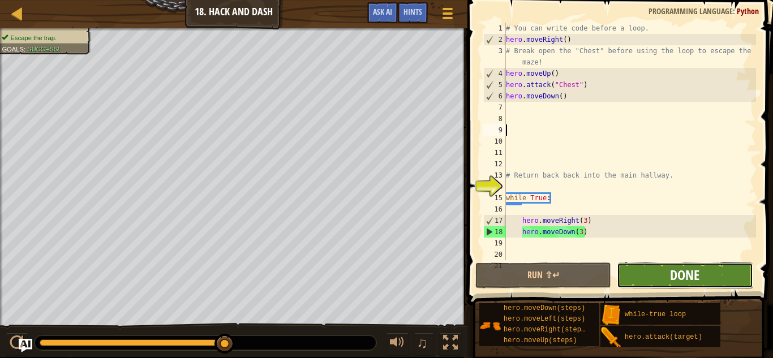
click at [688, 279] on span "Done" at bounding box center [684, 275] width 29 height 18
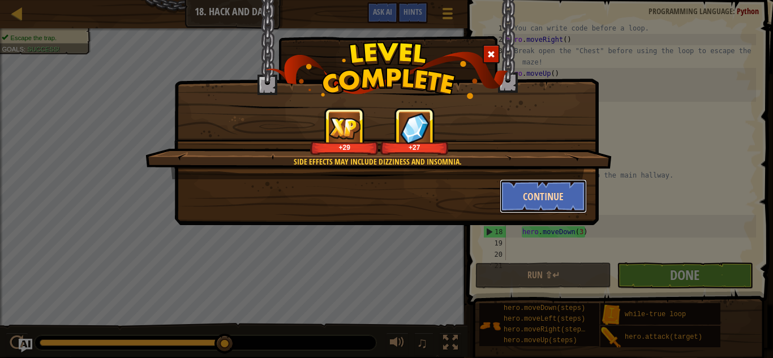
click at [564, 194] on button "Continue" at bounding box center [544, 196] width 88 height 34
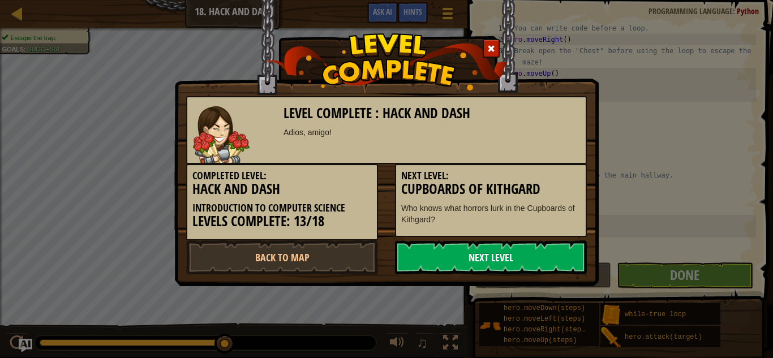
click at [481, 249] on link "Next Level" at bounding box center [491, 257] width 192 height 34
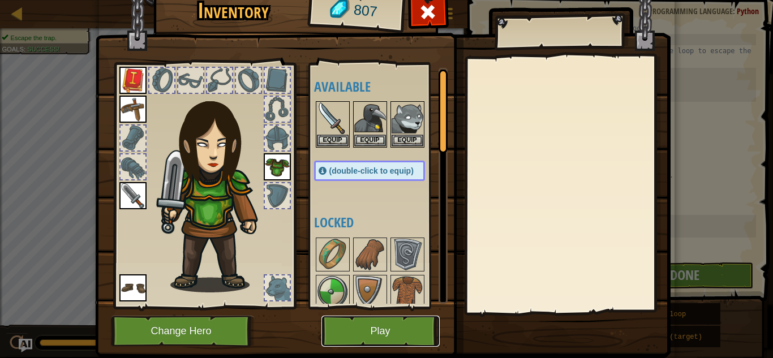
click at [380, 328] on button "Play" at bounding box center [380, 331] width 118 height 31
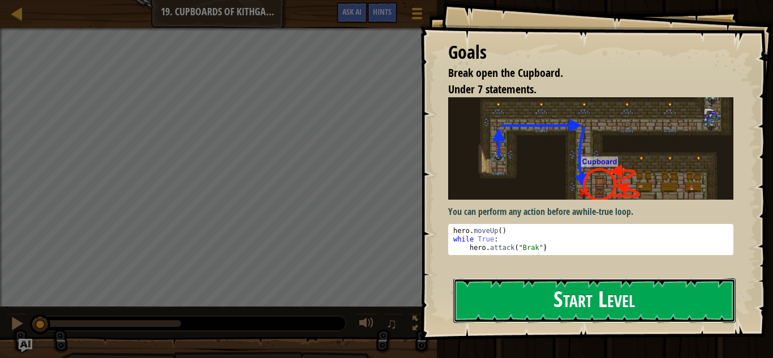
click at [499, 304] on button "Start Level" at bounding box center [594, 300] width 282 height 45
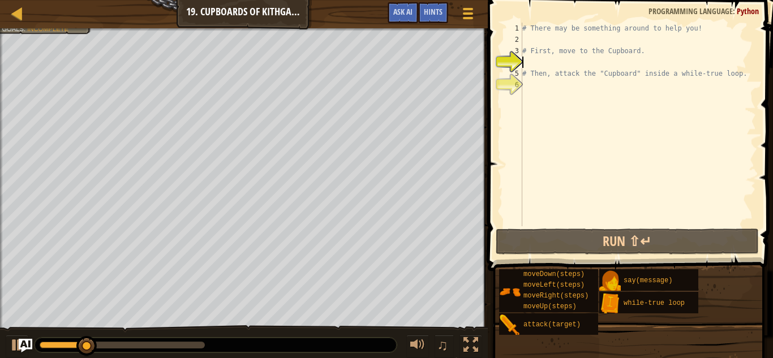
scroll to position [5, 1]
type textarea "mo"
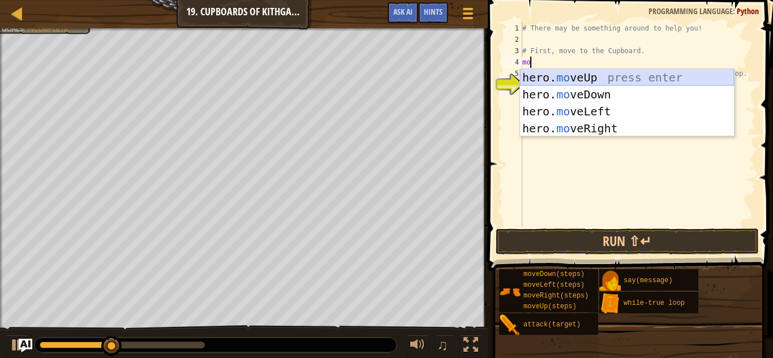
click at [572, 78] on div "hero. mo veUp press enter hero. mo veDown press enter hero. mo veLeft press ent…" at bounding box center [627, 120] width 214 height 102
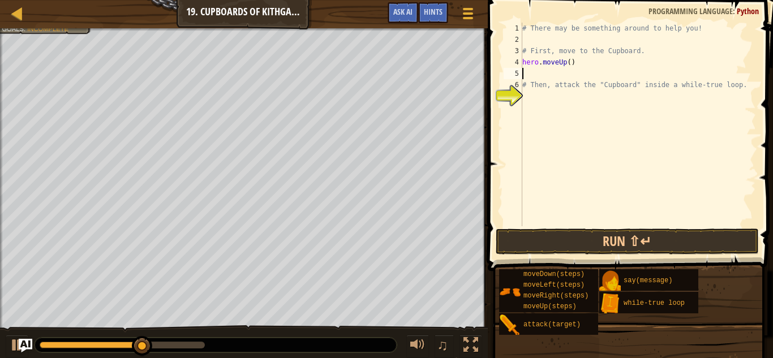
type textarea "mo"
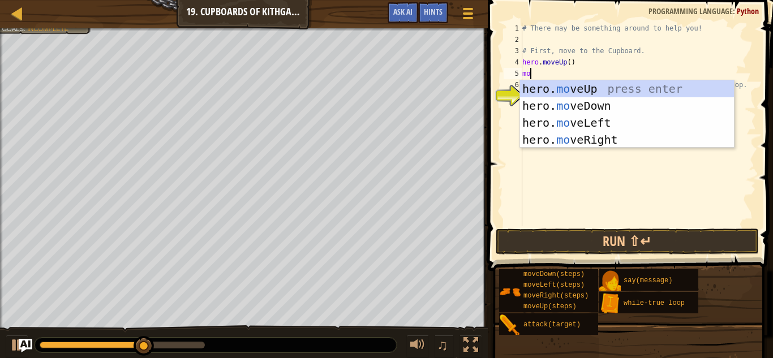
scroll to position [5, 1]
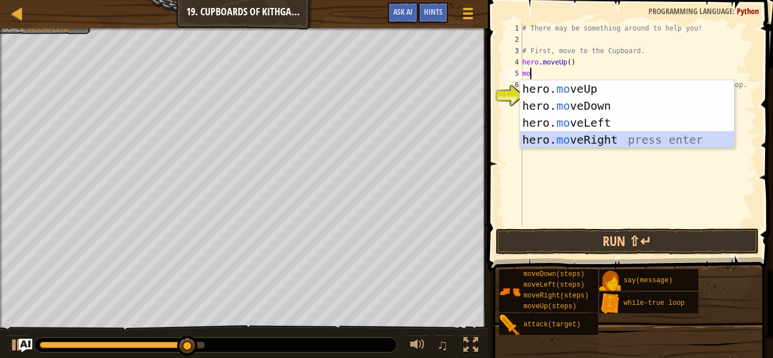
click at [592, 132] on div "hero. mo veUp press enter hero. mo veDown press enter hero. mo veLeft press ent…" at bounding box center [627, 131] width 214 height 102
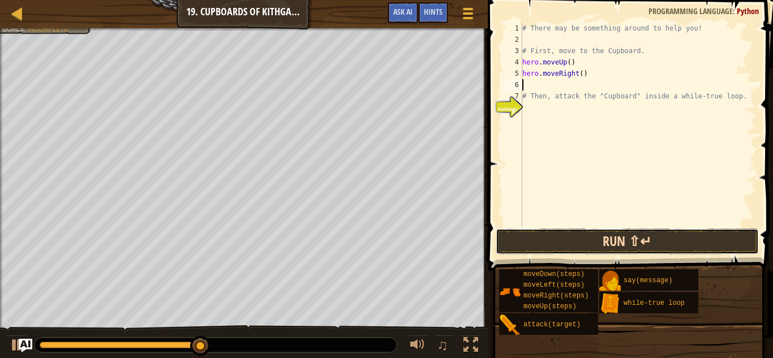
click at [595, 240] on button "Run ⇧↵" at bounding box center [628, 242] width 264 height 26
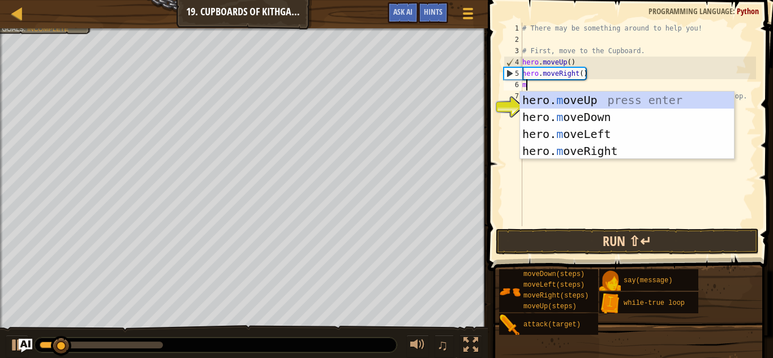
type textarea "mo"
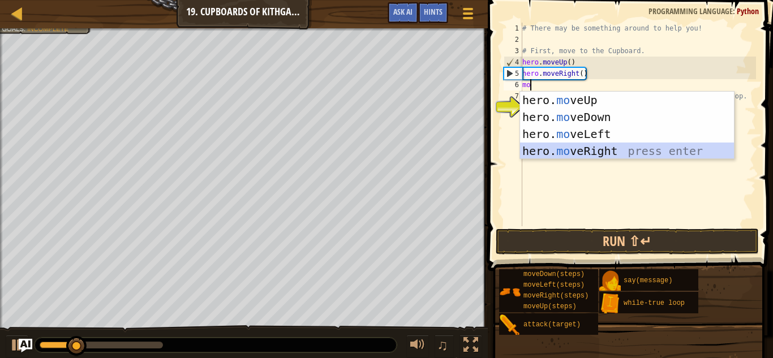
click at [583, 148] on div "hero. mo veUp press enter hero. mo veDown press enter hero. mo veLeft press ent…" at bounding box center [627, 143] width 214 height 102
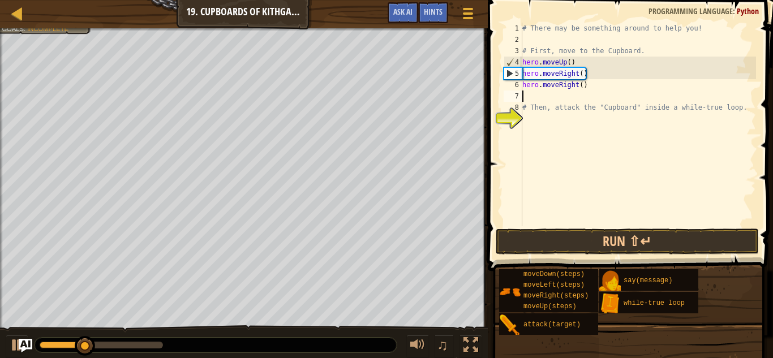
type textarea "mo"
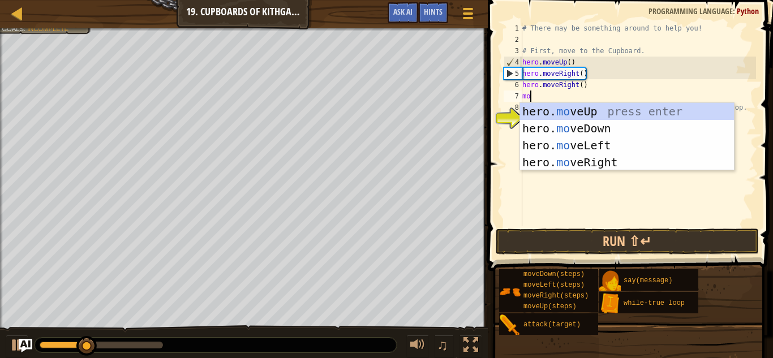
scroll to position [5, 1]
click at [599, 133] on div "hero. mo veUp press enter hero. mo veDown press enter hero. mo veLeft press ent…" at bounding box center [627, 154] width 214 height 102
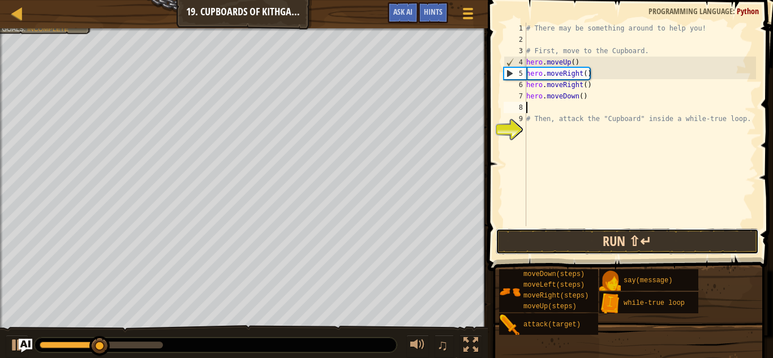
click at [617, 234] on button "Run ⇧↵" at bounding box center [628, 242] width 264 height 26
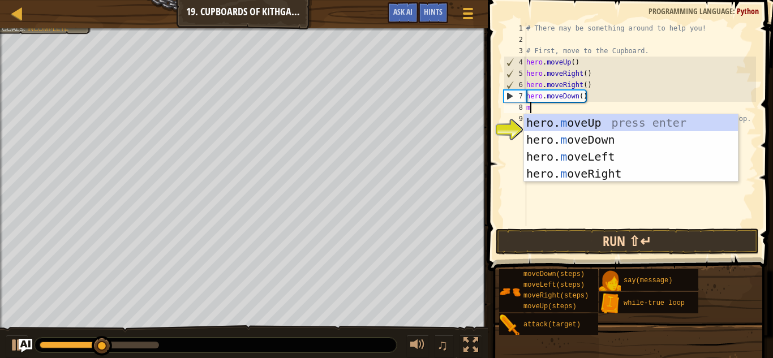
type textarea "mo"
click at [596, 144] on div "hero. mo veUp press enter hero. mo veDown press enter hero. mo veLeft press ent…" at bounding box center [631, 165] width 214 height 102
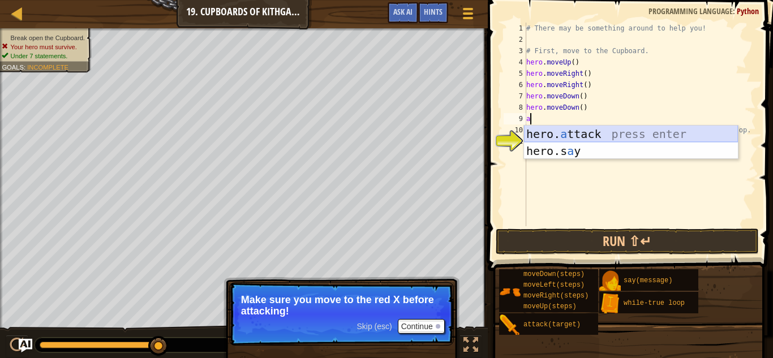
click at [596, 132] on div "hero. a ttack press enter hero.s a y press enter" at bounding box center [631, 160] width 214 height 68
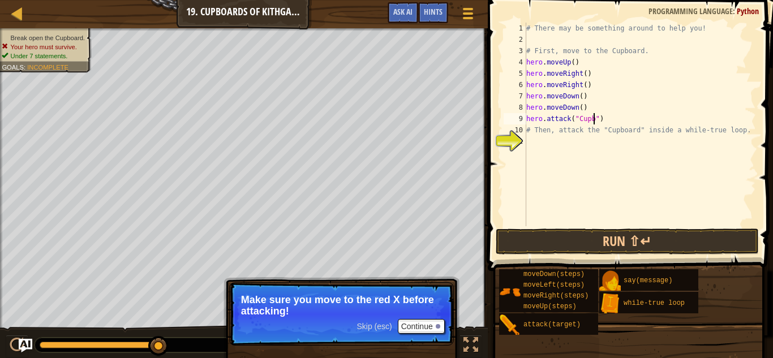
scroll to position [5, 10]
type textarea "hero.attack("Cupboard")"
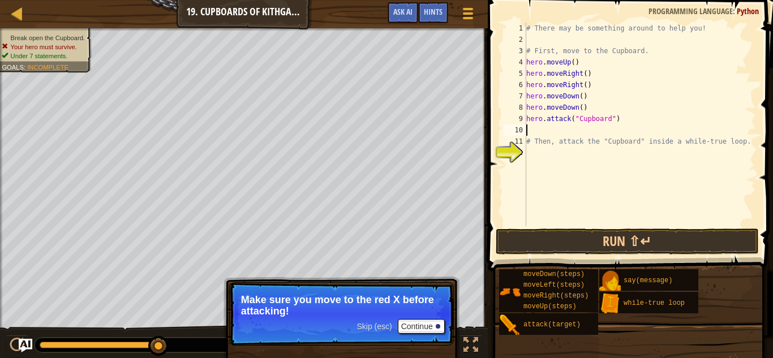
type textarea "mo"
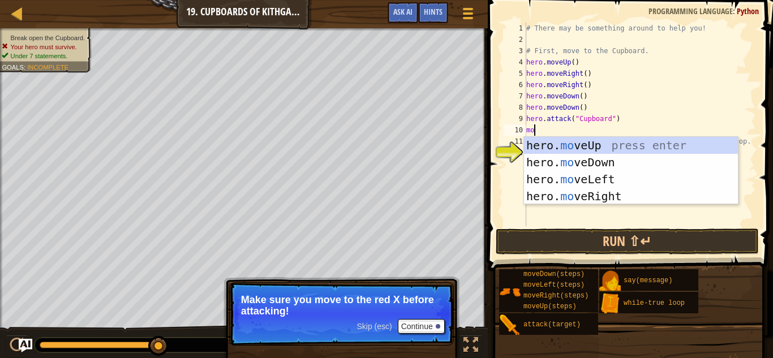
scroll to position [5, 1]
click at [612, 144] on div "hero. mo veUp press enter hero. mo veDown press enter hero. mo veLeft press ent…" at bounding box center [631, 188] width 214 height 102
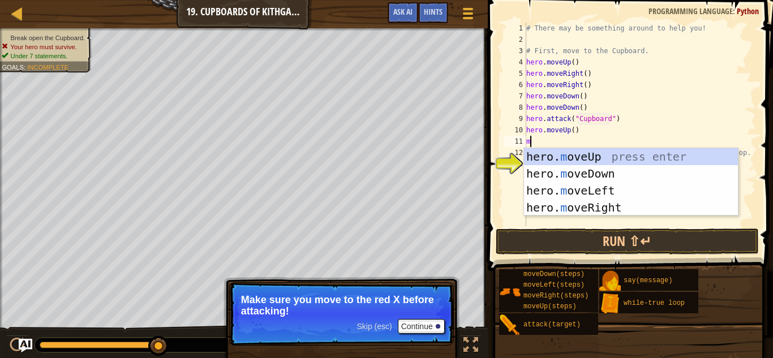
type textarea "mo"
click at [616, 155] on div "hero. mo veUp press enter hero. mo veDown press enter hero. mo veLeft press ent…" at bounding box center [631, 199] width 214 height 102
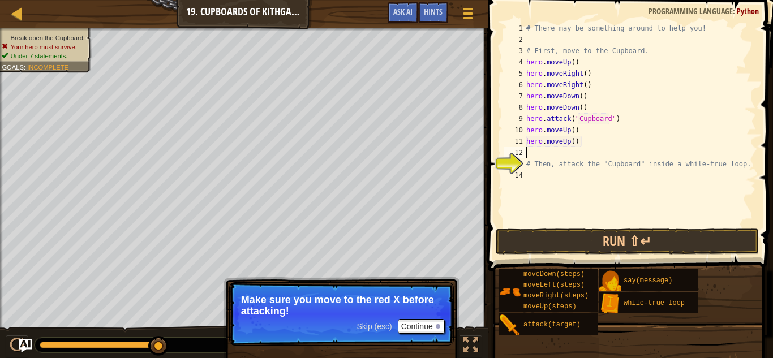
scroll to position [5, 0]
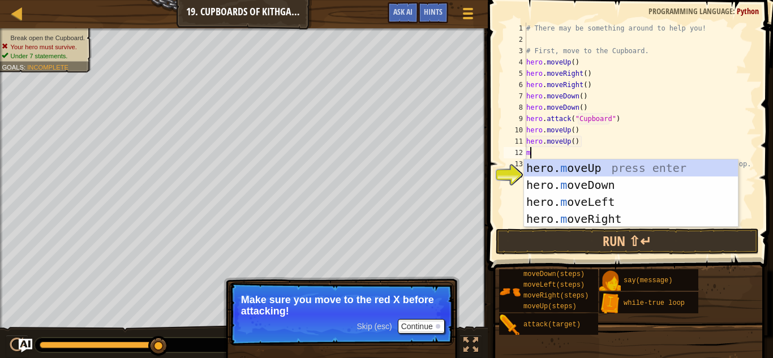
type textarea "mo"
click at [563, 213] on div "hero. mo veUp press enter hero. mo veDown press enter hero. mo veLeft press ent…" at bounding box center [631, 211] width 214 height 102
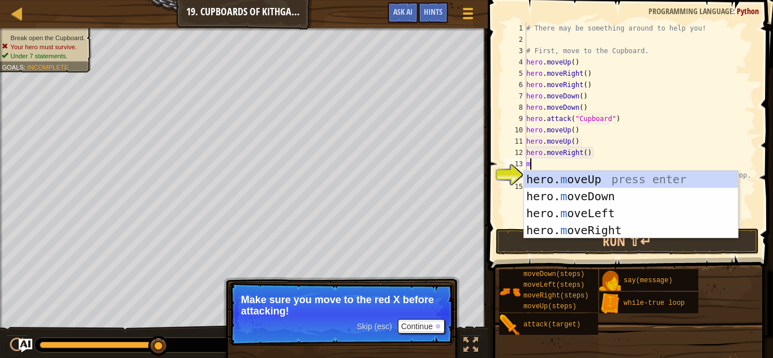
type textarea "mo"
click at [578, 228] on div "hero. mo veUp press enter hero. mo veDown press enter hero. mo veLeft press ent…" at bounding box center [631, 222] width 214 height 102
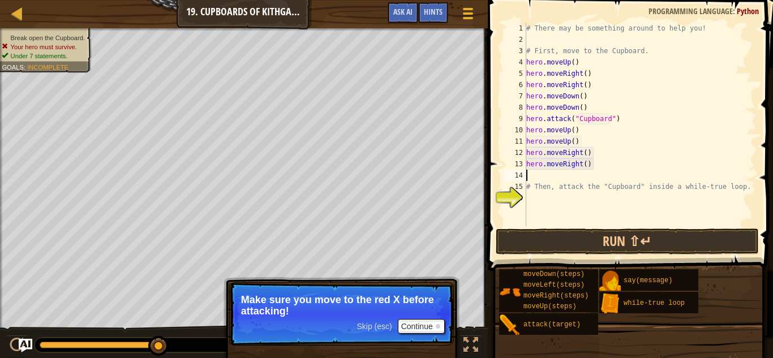
type textarea "mo"
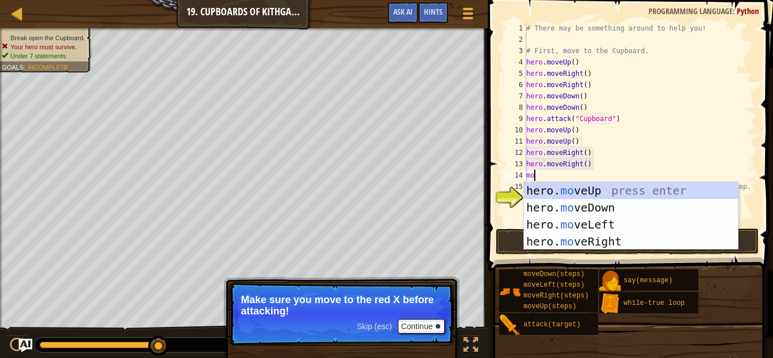
scroll to position [5, 1]
click at [580, 193] on div "hero. mo veUp press enter hero. mo veDown press enter hero. mo veLeft press ent…" at bounding box center [631, 233] width 214 height 102
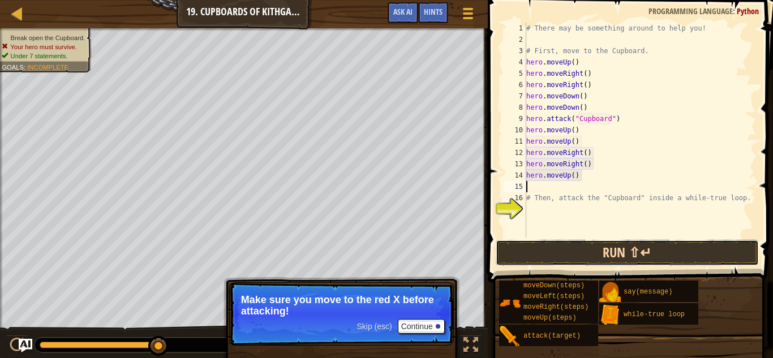
click at [602, 247] on button "Run ⇧↵" at bounding box center [628, 253] width 264 height 26
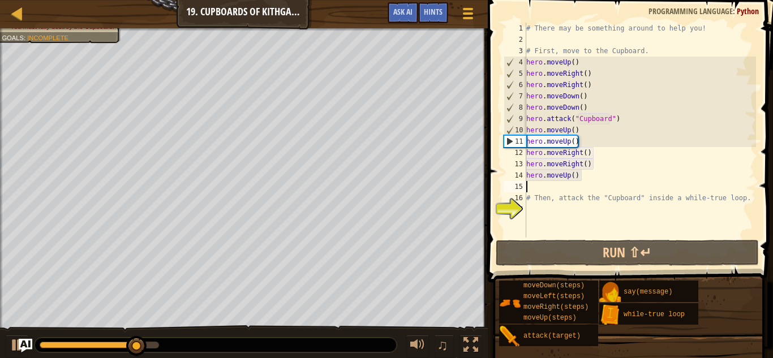
click at [580, 130] on div "# There may be something around to help you! # First, move to the Cupboard. her…" at bounding box center [640, 142] width 232 height 238
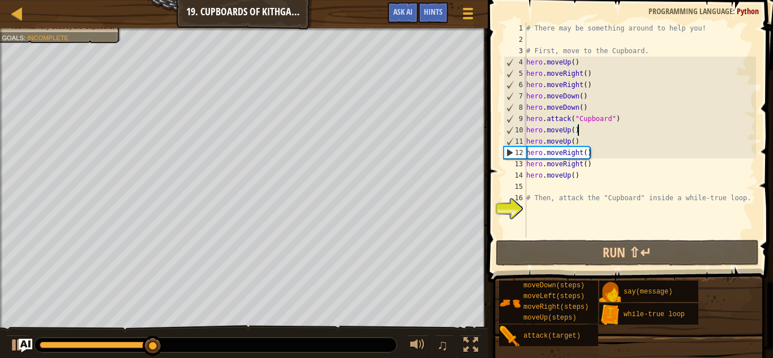
click at [620, 119] on div "# There may be something around to help you! # First, move to the Cupboard. her…" at bounding box center [640, 142] width 232 height 238
type textarea "hero.attack("Cupboard")"
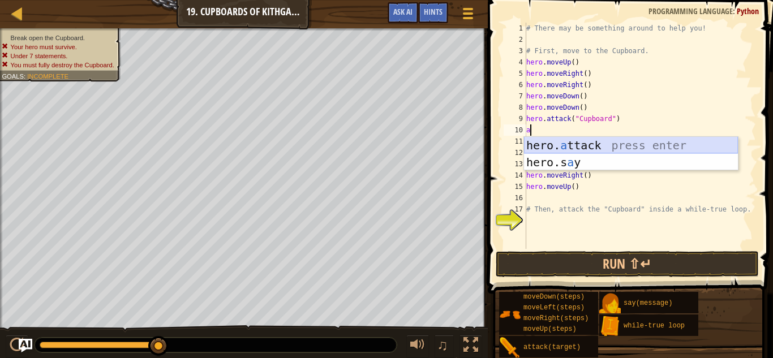
click at [617, 143] on div "hero. a ttack press enter hero.s a y press enter" at bounding box center [631, 171] width 214 height 68
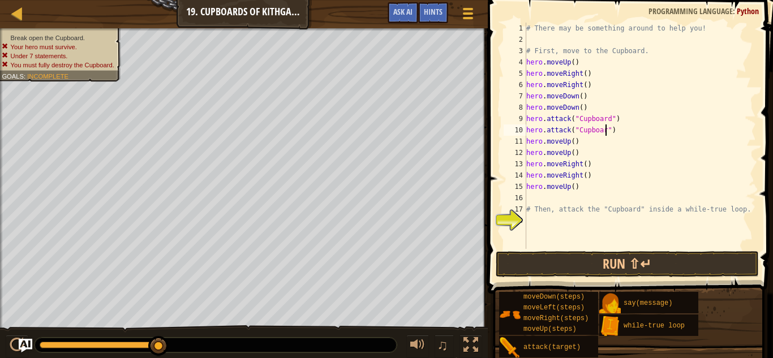
scroll to position [5, 12]
type textarea "hero.attack("Cupboard")"
click at [612, 259] on button "Run ⇧↵" at bounding box center [628, 264] width 264 height 26
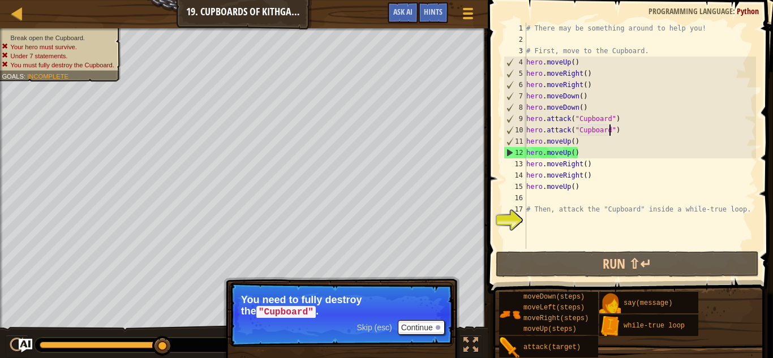
scroll to position [5, 0]
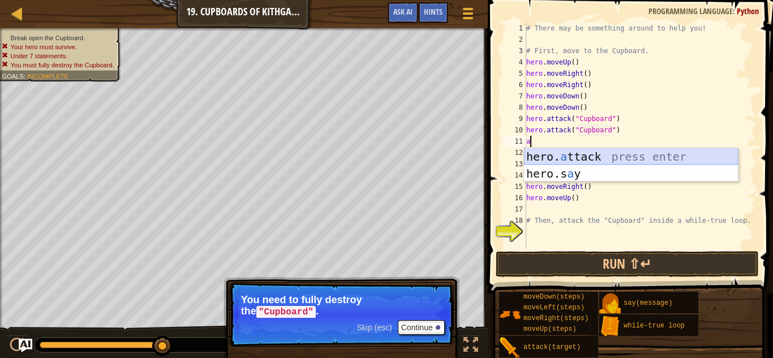
click at [620, 156] on div "hero. a ttack press enter hero.s a y press enter" at bounding box center [631, 182] width 214 height 68
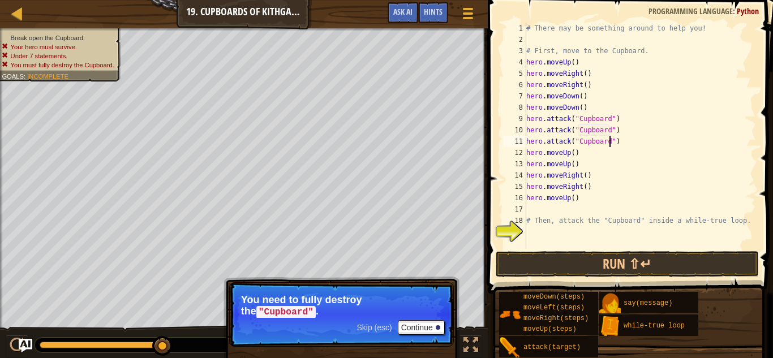
scroll to position [5, 12]
click at [645, 260] on button "Run ⇧↵" at bounding box center [628, 264] width 264 height 26
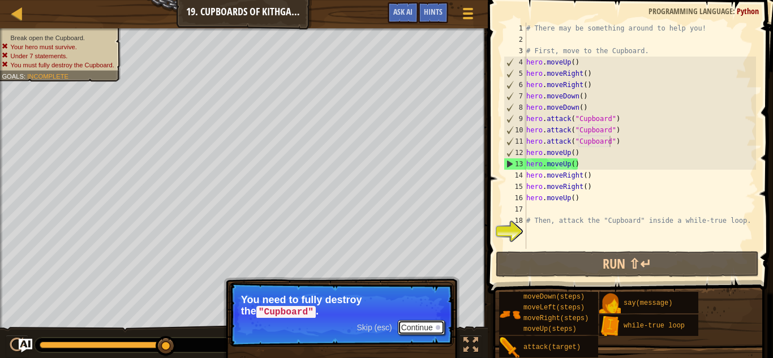
click at [410, 326] on button "Continue" at bounding box center [421, 327] width 47 height 15
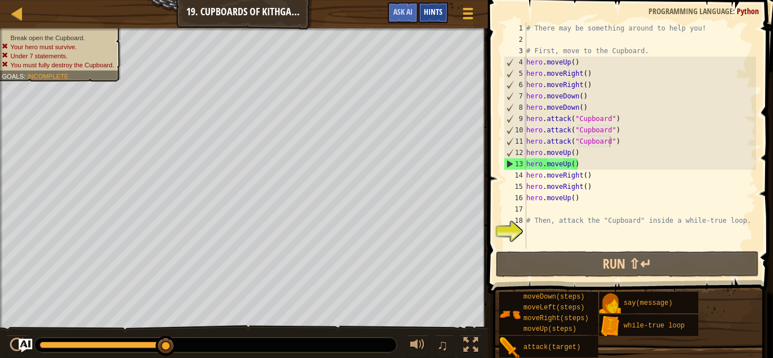
click at [424, 17] on div "Hints" at bounding box center [433, 12] width 30 height 21
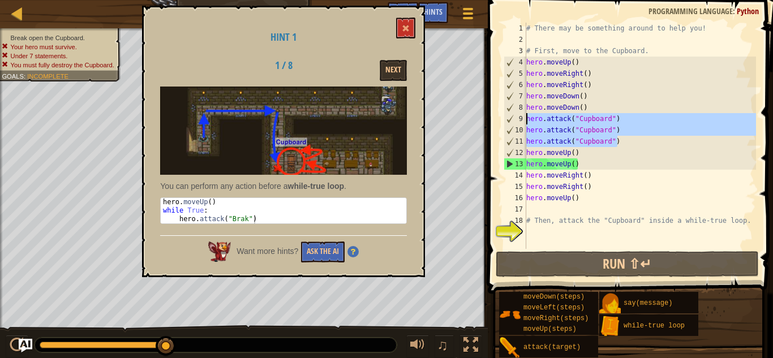
drag, startPoint x: 622, startPoint y: 142, endPoint x: 520, endPoint y: 122, distance: 103.3
click at [520, 122] on div "hero.attack("Cupboard") 1 2 3 4 5 6 7 8 9 10 11 12 13 14 15 16 17 18 19 # There…" at bounding box center [628, 136] width 255 height 226
type textarea "hero.attack("Cupboard") hero.attack("Cupboard")"
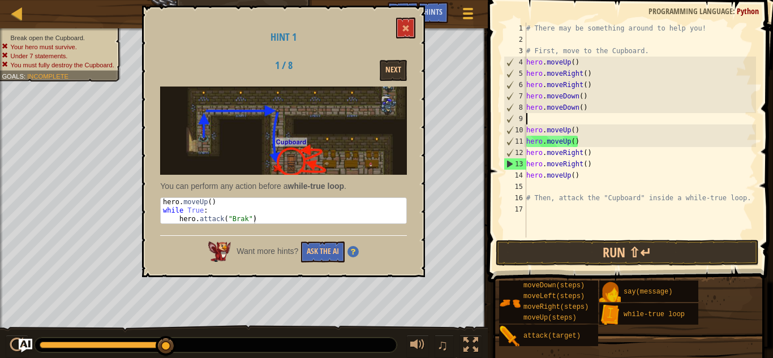
scroll to position [5, 0]
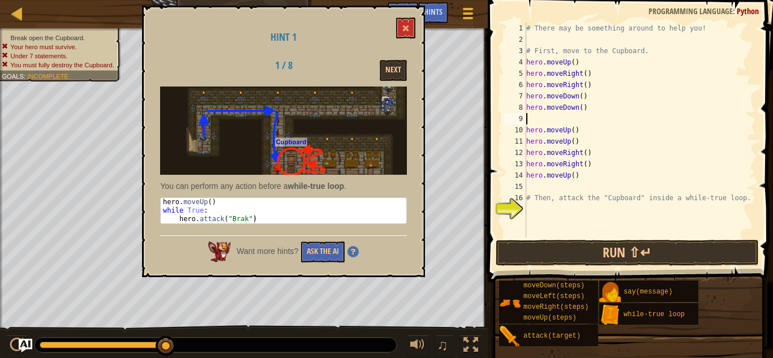
type textarea "w"
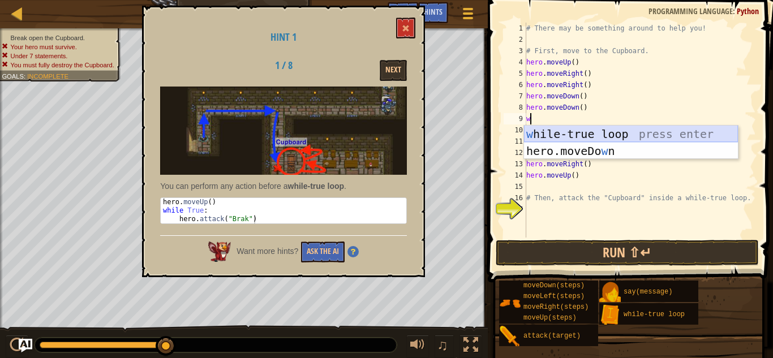
click at [555, 131] on div "w [PERSON_NAME]-true loop press enter hero.moveDo w n press enter" at bounding box center [631, 160] width 214 height 68
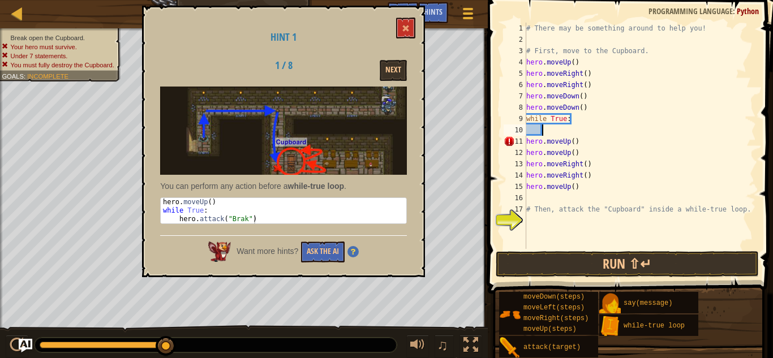
scroll to position [5, 2]
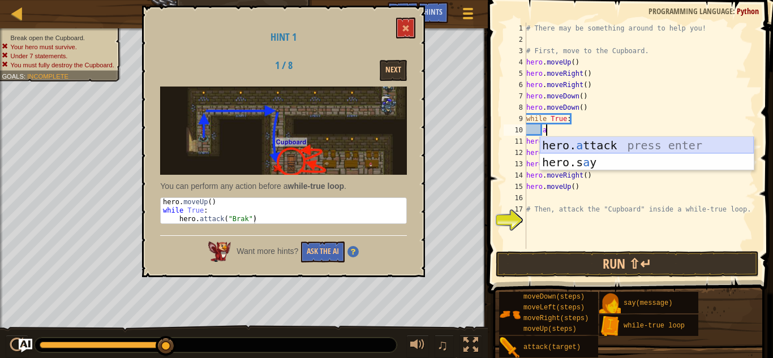
click at [574, 145] on div "hero. a ttack press enter hero.s a y press enter" at bounding box center [647, 171] width 214 height 68
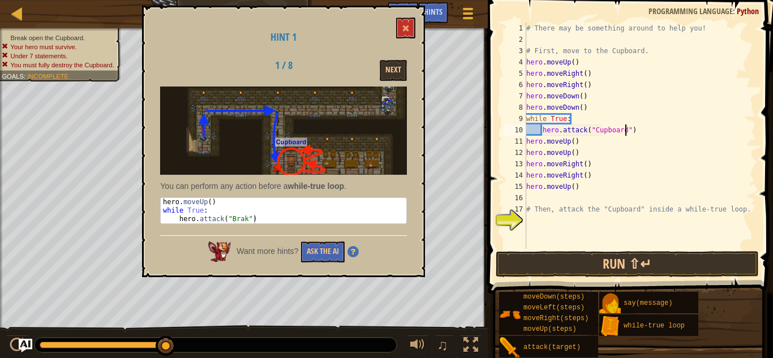
scroll to position [5, 14]
click at [585, 261] on button "Run ⇧↵" at bounding box center [628, 264] width 264 height 26
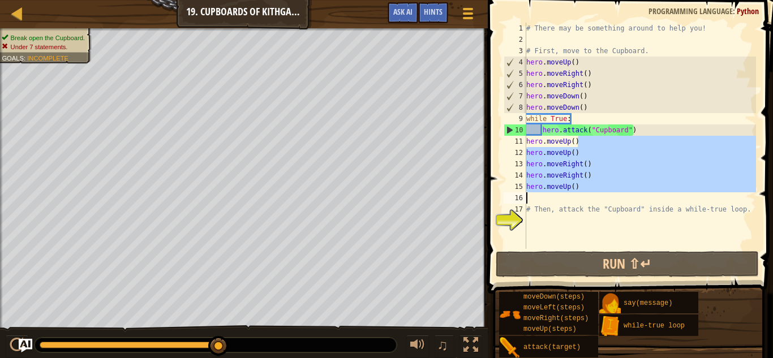
drag, startPoint x: 582, startPoint y: 143, endPoint x: 582, endPoint y: 193, distance: 50.4
click at [582, 193] on div "# There may be something around to help you! # First, move to the Cupboard. her…" at bounding box center [640, 147] width 232 height 249
type textarea "hero.moveUp()"
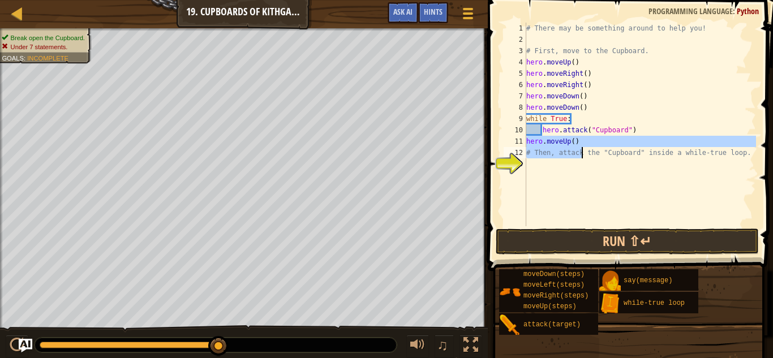
drag, startPoint x: 528, startPoint y: 143, endPoint x: 580, endPoint y: 147, distance: 52.2
click at [580, 147] on div "# There may be something around to help you! # First, move to the Cupboard. her…" at bounding box center [640, 136] width 232 height 226
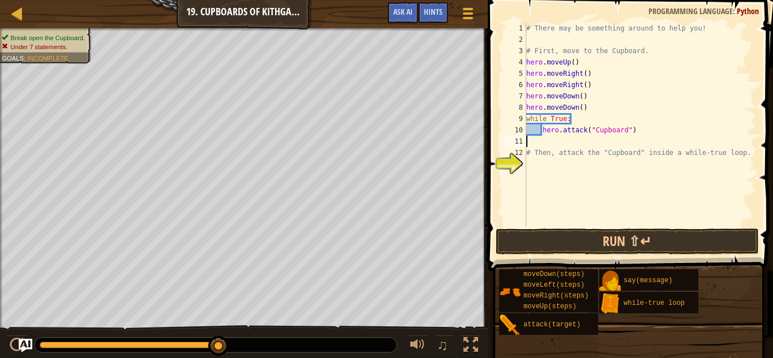
scroll to position [5, 0]
click at [545, 131] on div "# There may be something around to help you! # First, move to the Cupboard. her…" at bounding box center [640, 136] width 232 height 226
type textarea "hero.attack("Cupboard")"
click at [635, 130] on div "# There may be something around to help you! # First, move to the Cupboard. her…" at bounding box center [640, 136] width 232 height 226
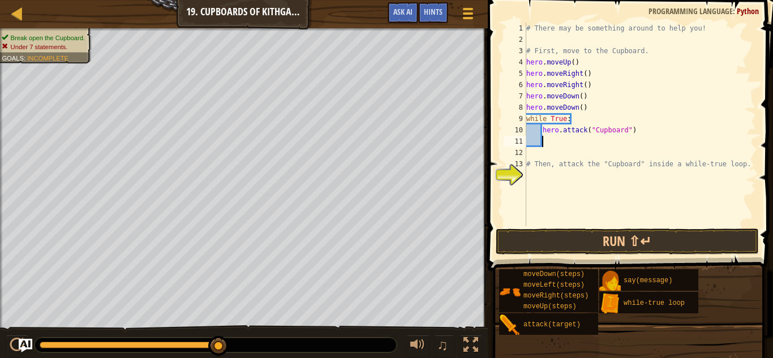
type textarea "mo"
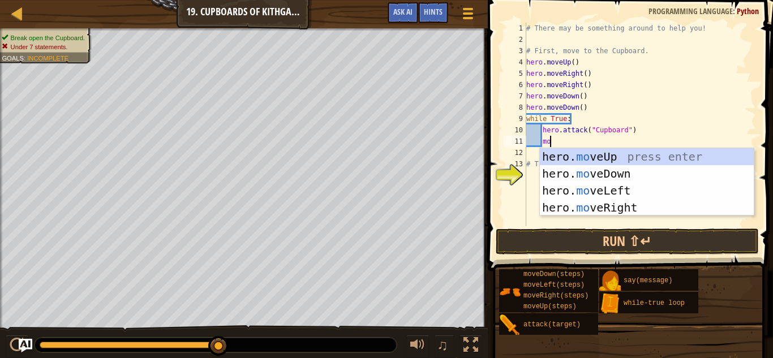
scroll to position [5, 3]
click at [643, 155] on div "hero. mo veUp press enter hero. mo veDown press enter hero. mo veLeft press ent…" at bounding box center [647, 199] width 214 height 102
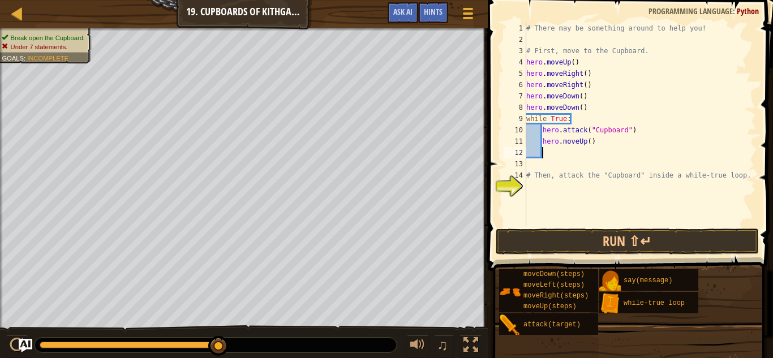
type textarea "mo"
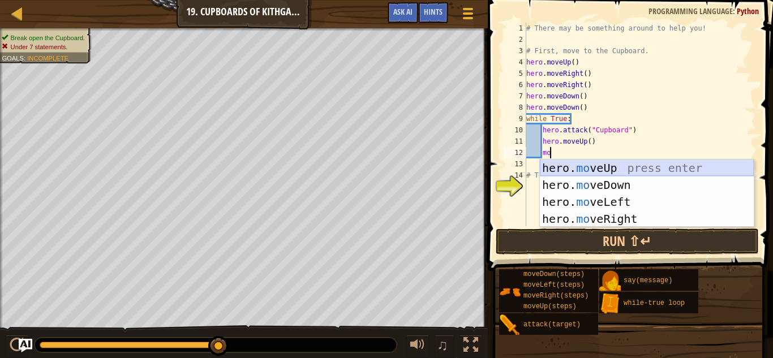
click at [613, 162] on div "hero. mo veUp press enter hero. mo veDown press enter hero. mo veLeft press ent…" at bounding box center [647, 211] width 214 height 102
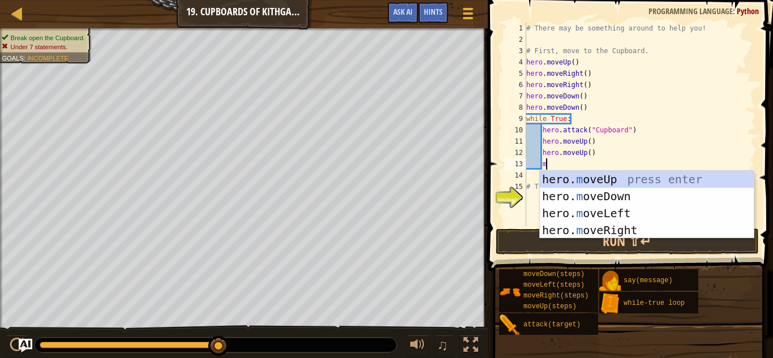
type textarea "mo"
click at [621, 233] on div "hero. mo veUp press enter hero. mo veDown press enter hero. mo veLeft press ent…" at bounding box center [647, 222] width 214 height 102
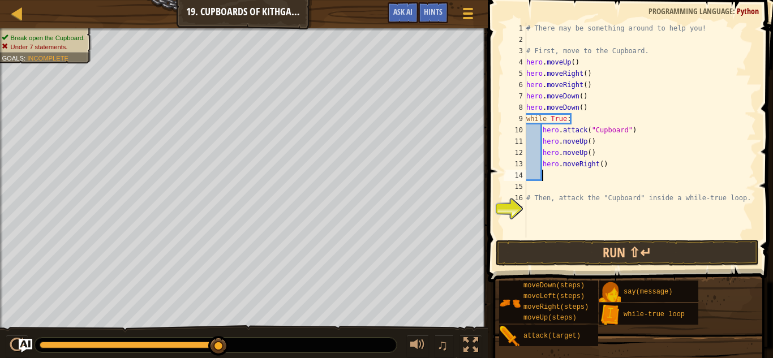
type textarea "mo"
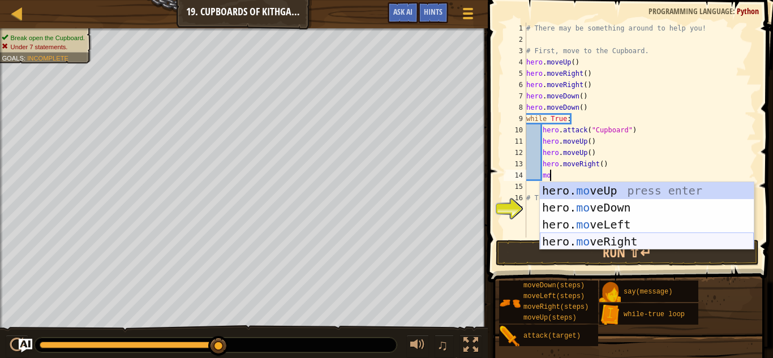
click at [631, 239] on div "hero. mo veUp press enter hero. mo veDown press enter hero. mo veLeft press ent…" at bounding box center [647, 233] width 214 height 102
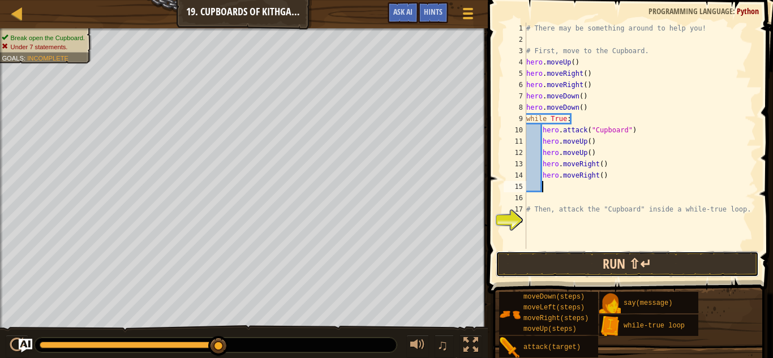
click at [629, 267] on button "Run ⇧↵" at bounding box center [628, 264] width 264 height 26
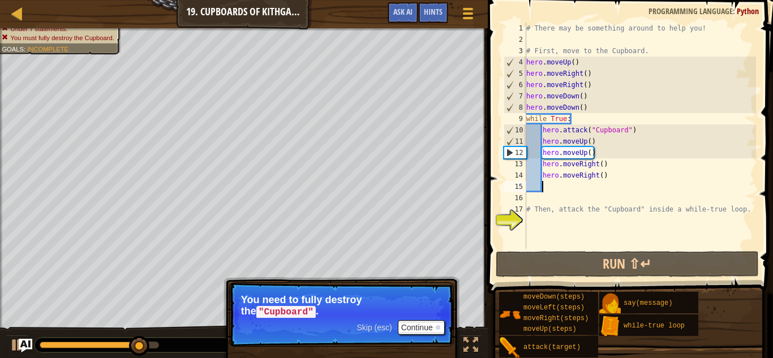
click at [635, 130] on div "# There may be something around to help you! # First, move to the Cupboard. her…" at bounding box center [640, 147] width 232 height 249
type textarea "hero.attack("Cupboard")"
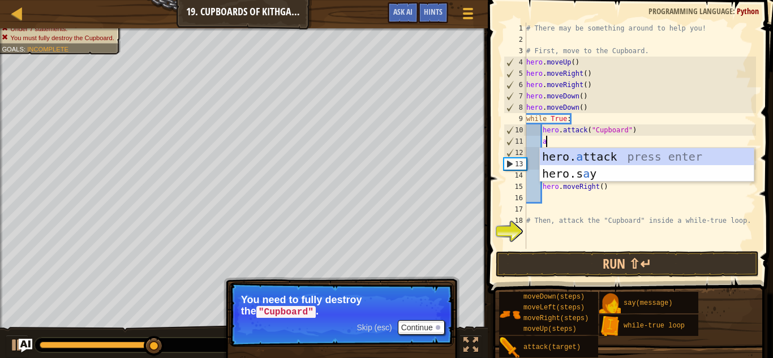
scroll to position [5, 2]
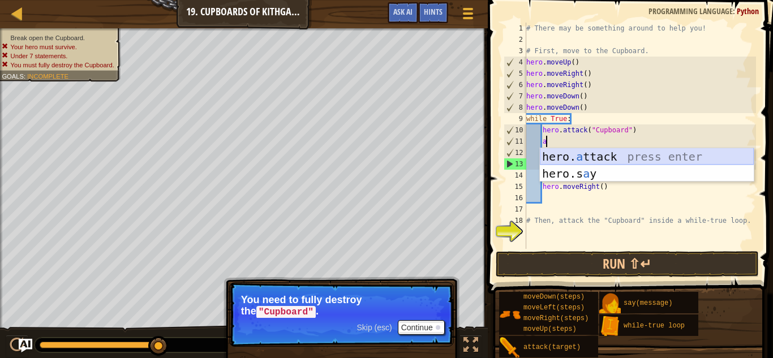
click at [629, 153] on div "hero. a ttack press enter hero.s a y press enter" at bounding box center [647, 182] width 214 height 68
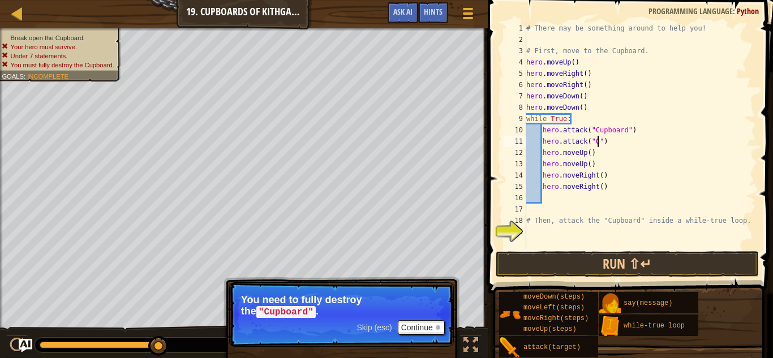
scroll to position [5, 11]
type textarea "hero.attack("Cupboard")"
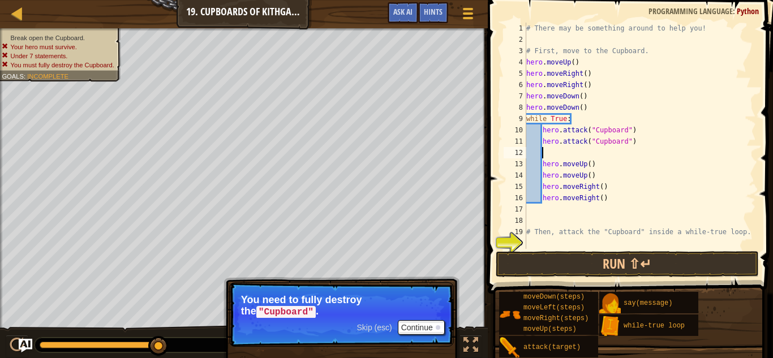
scroll to position [5, 0]
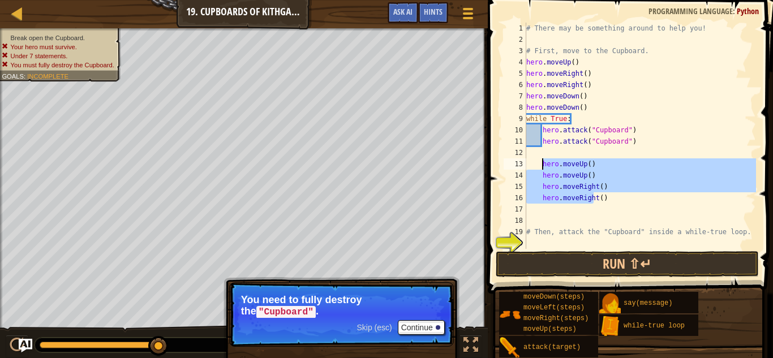
drag, startPoint x: 595, startPoint y: 193, endPoint x: 541, endPoint y: 161, distance: 62.7
click at [541, 161] on div "# There may be something around to help you! # First, move to the Cupboard. her…" at bounding box center [640, 147] width 232 height 249
type textarea "t()"
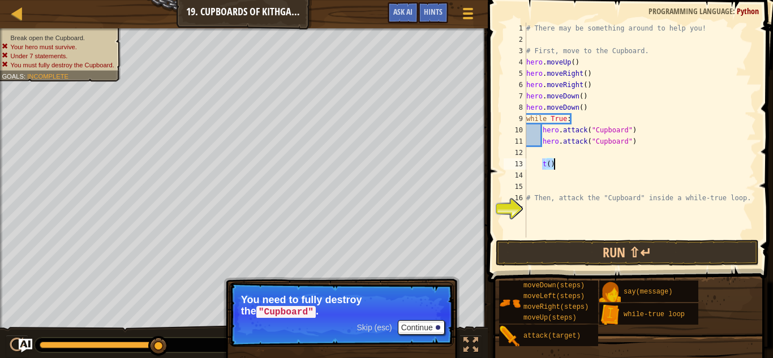
drag, startPoint x: 544, startPoint y: 162, endPoint x: 560, endPoint y: 167, distance: 17.2
click at [560, 167] on div "# There may be something around to help you! # First, move to the Cupboard. her…" at bounding box center [640, 142] width 232 height 238
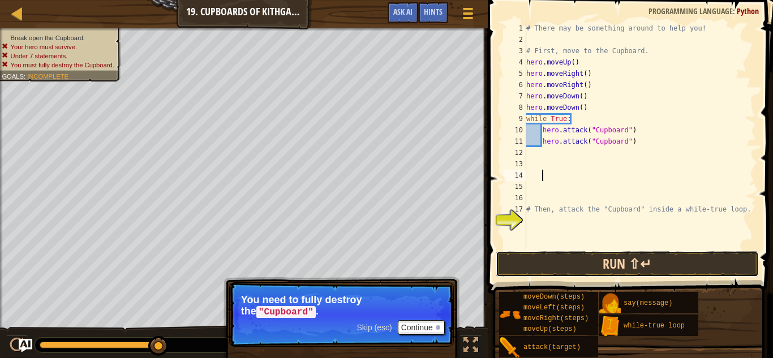
click at [695, 263] on button "Run ⇧↵" at bounding box center [628, 264] width 264 height 26
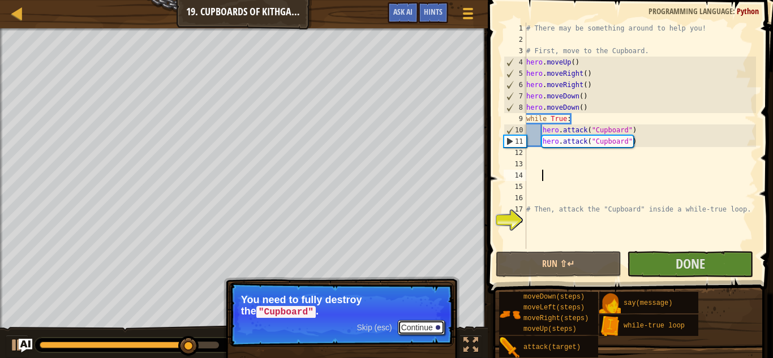
click at [417, 326] on button "Continue" at bounding box center [421, 327] width 47 height 15
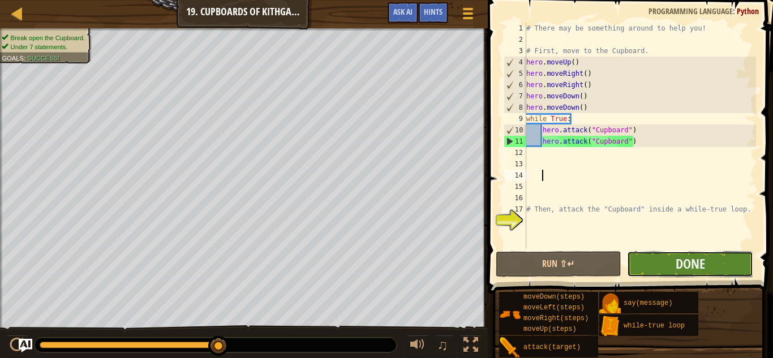
click at [664, 261] on button "Done" at bounding box center [690, 264] width 126 height 26
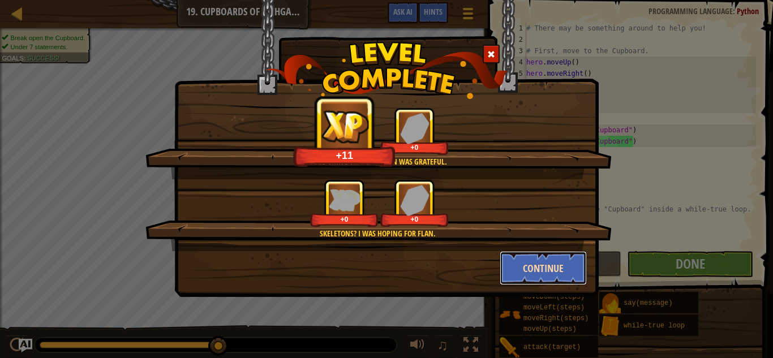
click at [550, 269] on button "Continue" at bounding box center [544, 268] width 88 height 34
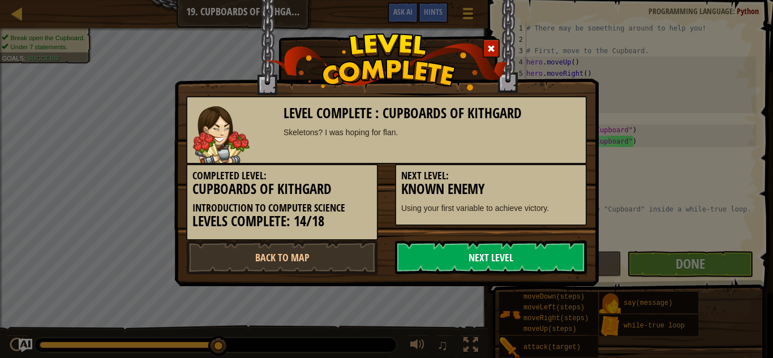
click at [453, 251] on link "Next Level" at bounding box center [491, 257] width 192 height 34
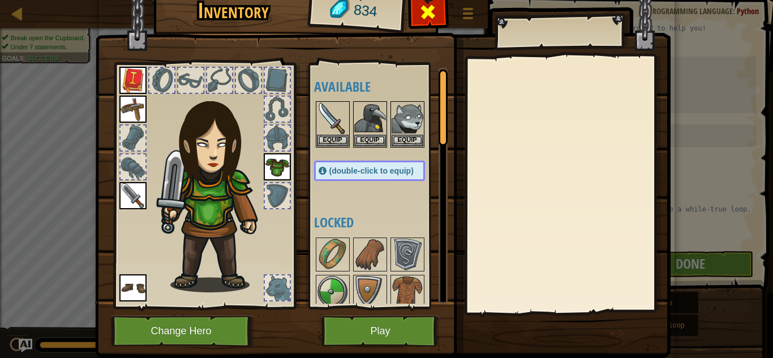
click at [423, 7] on span at bounding box center [428, 12] width 18 height 18
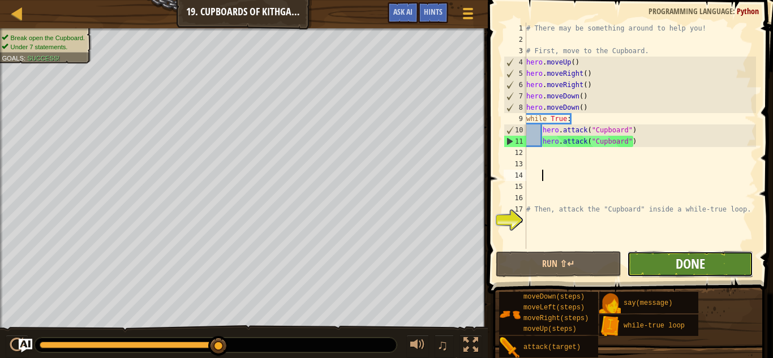
click at [681, 272] on span "Done" at bounding box center [689, 264] width 29 height 18
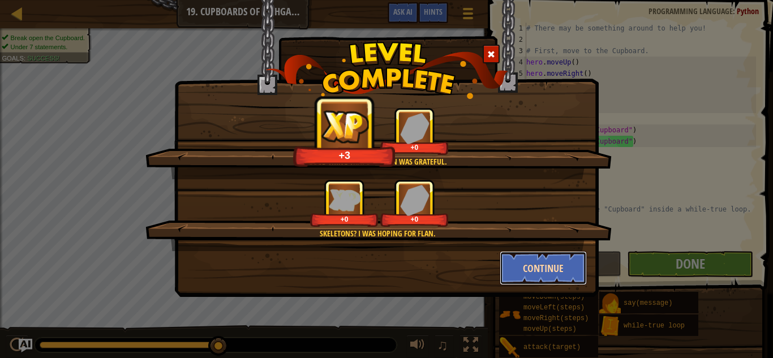
click at [541, 262] on button "Continue" at bounding box center [544, 268] width 88 height 34
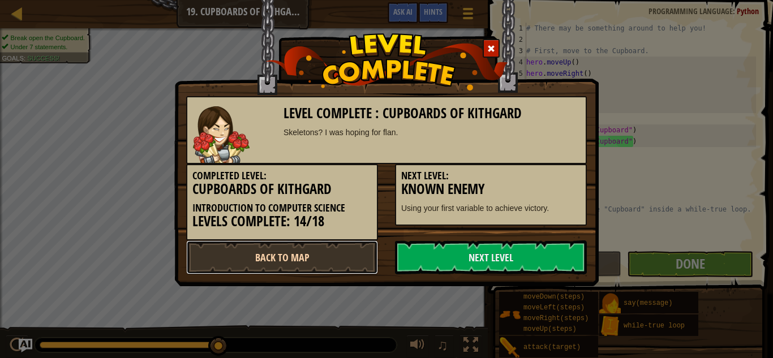
click at [336, 251] on link "Back to Map" at bounding box center [282, 257] width 192 height 34
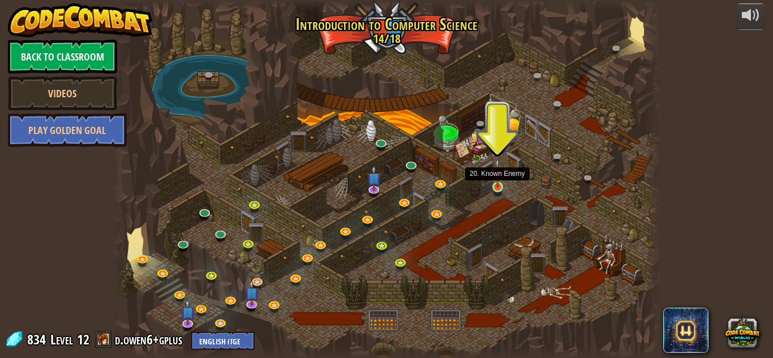
click at [497, 185] on img at bounding box center [497, 172] width 13 height 29
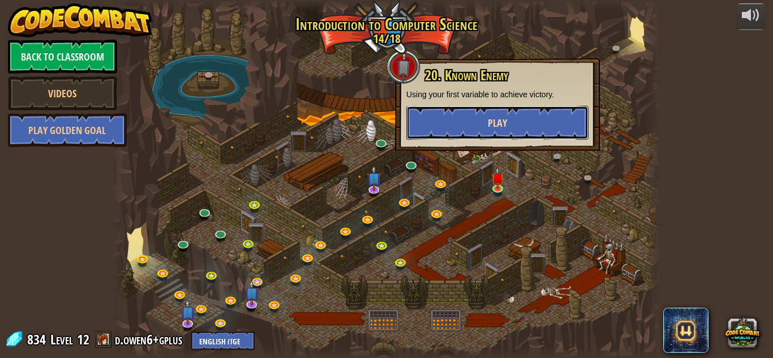
click at [508, 124] on button "Play" at bounding box center [497, 123] width 182 height 34
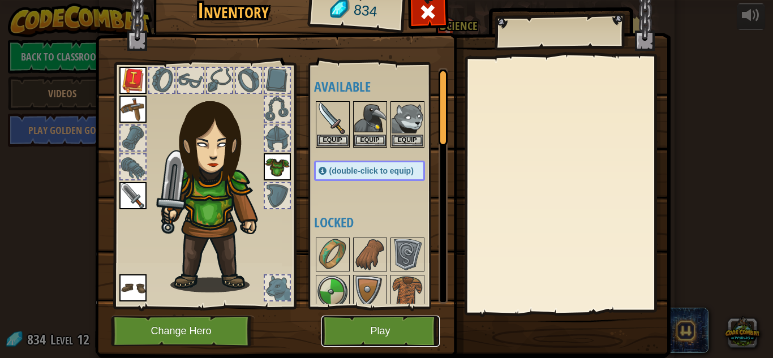
click at [388, 327] on button "Play" at bounding box center [380, 331] width 118 height 31
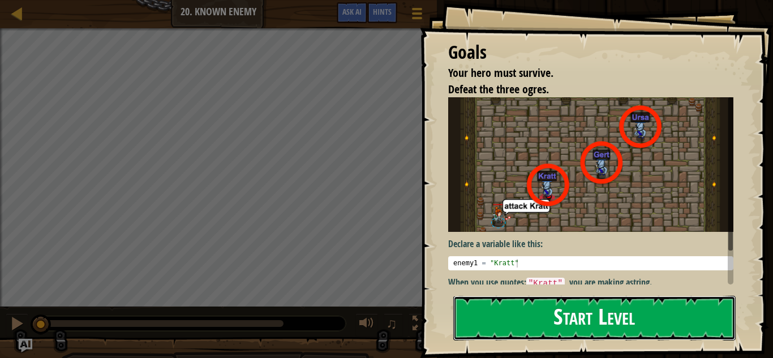
click at [563, 324] on button "Start Level" at bounding box center [594, 318] width 282 height 45
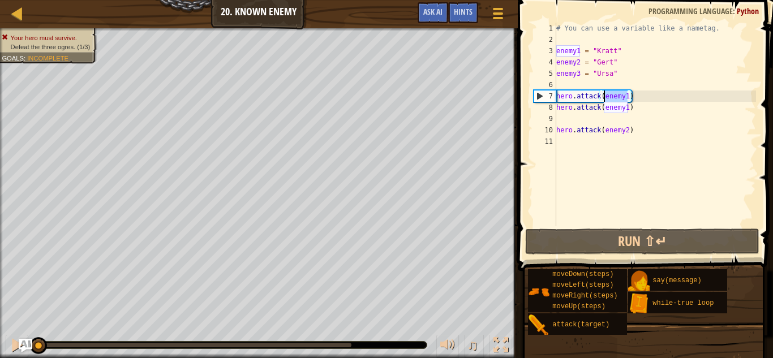
drag, startPoint x: 626, startPoint y: 94, endPoint x: 602, endPoint y: 94, distance: 24.3
click at [602, 94] on div "# You can use a variable like a nametag. enemy1 = "[PERSON_NAME]" enemy2 = "[PE…" at bounding box center [655, 136] width 202 height 226
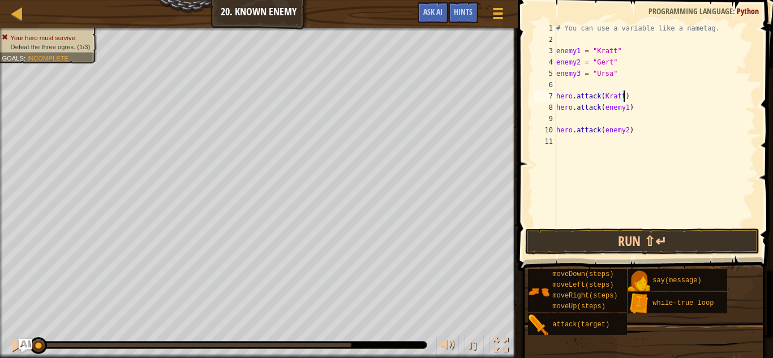
scroll to position [5, 10]
drag, startPoint x: 628, startPoint y: 109, endPoint x: 604, endPoint y: 108, distance: 23.8
click at [604, 108] on div "# You can use a variable like a nametag. enemy1 = "[PERSON_NAME]" enemy2 = "[PE…" at bounding box center [655, 136] width 202 height 226
drag, startPoint x: 629, startPoint y: 130, endPoint x: 601, endPoint y: 130, distance: 27.2
click at [601, 130] on div "# You can use a variable like a nametag. enemy1 = "[PERSON_NAME]" enemy2 = "[PE…" at bounding box center [655, 136] width 202 height 226
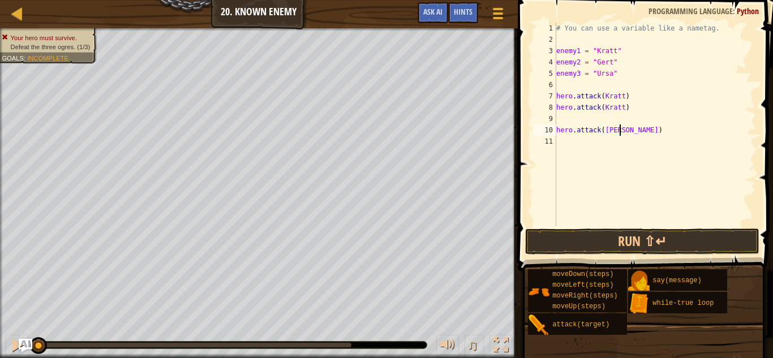
scroll to position [5, 9]
click at [635, 242] on button "Run ⇧↵" at bounding box center [642, 242] width 235 height 26
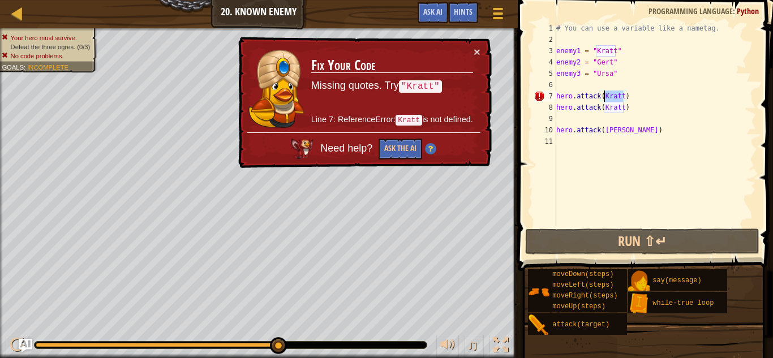
drag, startPoint x: 623, startPoint y: 96, endPoint x: 605, endPoint y: 96, distance: 18.1
click at [605, 96] on div "# You can use a variable like a nametag. enemy1 = "[PERSON_NAME]" enemy2 = "[PE…" at bounding box center [655, 136] width 202 height 226
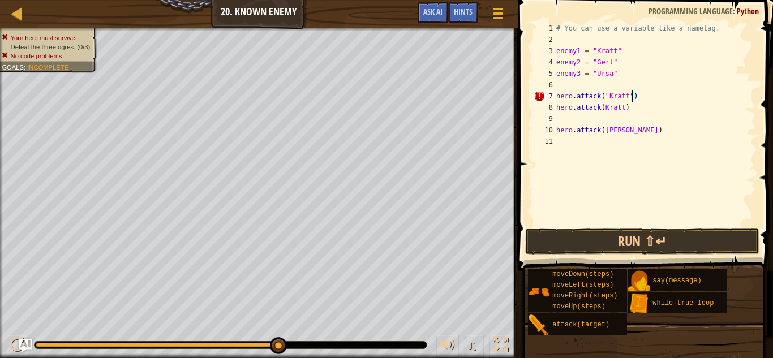
scroll to position [5, 11]
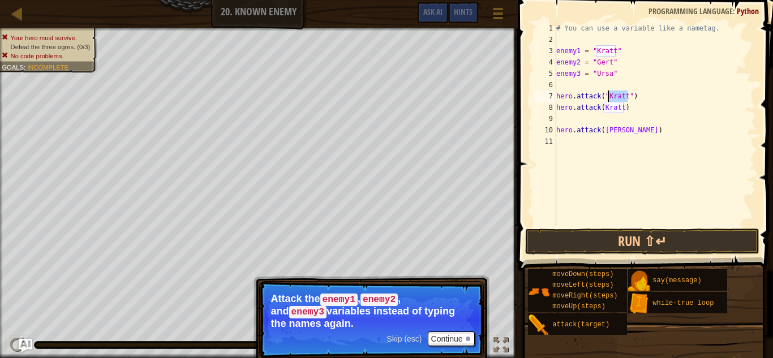
drag, startPoint x: 629, startPoint y: 93, endPoint x: 609, endPoint y: 96, distance: 20.1
click at [609, 96] on div "# You can use a variable like a nametag. enemy1 = "[PERSON_NAME]" enemy2 = "[PE…" at bounding box center [655, 136] width 202 height 226
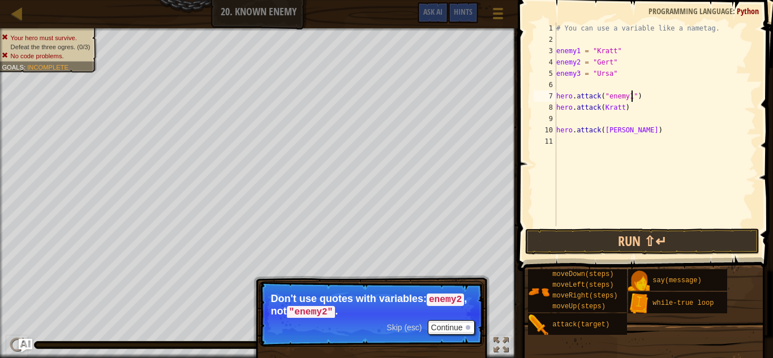
click at [635, 96] on div "# You can use a variable like a nametag. enemy1 = "[PERSON_NAME]" enemy2 = "[PE…" at bounding box center [655, 136] width 202 height 226
click at [609, 96] on div "# You can use a variable like a nametag. enemy1 = "[PERSON_NAME]" enemy2 = "[PE…" at bounding box center [655, 136] width 202 height 226
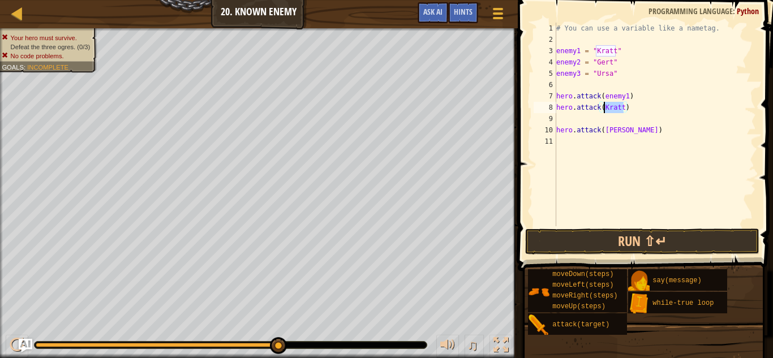
drag, startPoint x: 625, startPoint y: 108, endPoint x: 604, endPoint y: 109, distance: 20.9
click at [604, 109] on div "# You can use a variable like a nametag. enemy1 = "[PERSON_NAME]" enemy2 = "[PE…" at bounding box center [655, 136] width 202 height 226
drag, startPoint x: 621, startPoint y: 131, endPoint x: 603, endPoint y: 131, distance: 17.5
click at [603, 131] on div "# You can use a variable like a nametag. enemy1 = "[PERSON_NAME]" enemy2 = "[PE…" at bounding box center [655, 136] width 202 height 226
click at [630, 237] on button "Run ⇧↵" at bounding box center [642, 242] width 235 height 26
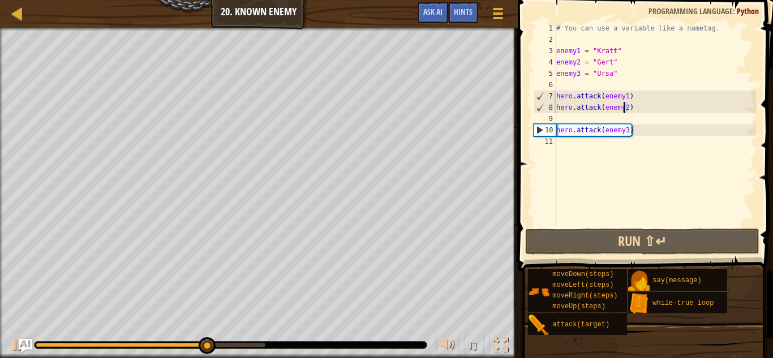
drag, startPoint x: 629, startPoint y: 105, endPoint x: 623, endPoint y: 108, distance: 6.1
click at [623, 108] on div "# You can use a variable like a nametag. enemy1 = "[PERSON_NAME]" enemy2 = "[PE…" at bounding box center [655, 136] width 202 height 226
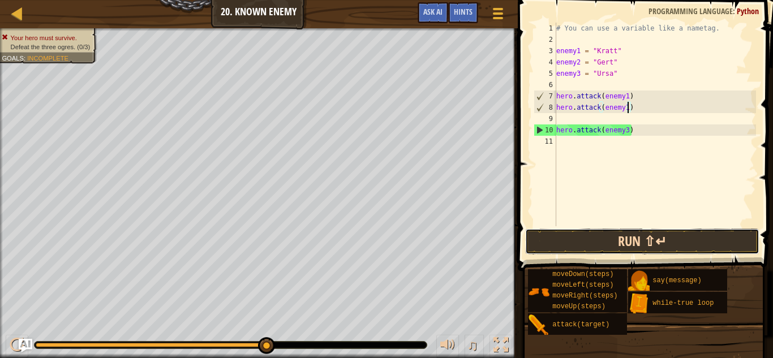
click at [634, 246] on button "Run ⇧↵" at bounding box center [642, 242] width 235 height 26
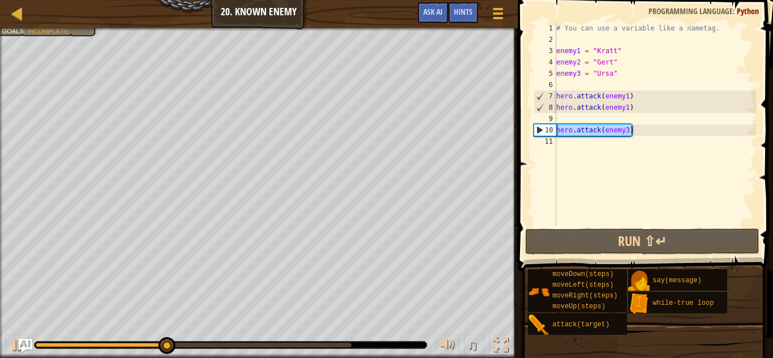
drag, startPoint x: 637, startPoint y: 130, endPoint x: 556, endPoint y: 130, distance: 81.5
click at [556, 130] on div "hero.attack(enemy1) 1 2 3 4 5 6 7 8 9 10 11 # You can use a variable like a nam…" at bounding box center [643, 125] width 225 height 204
type textarea "hero.attack(enemy3)"
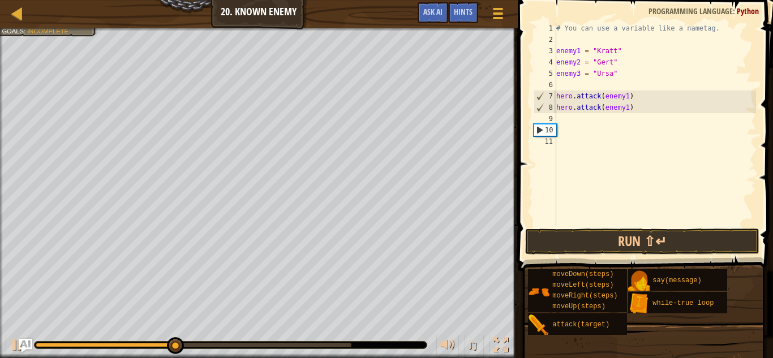
scroll to position [5, 0]
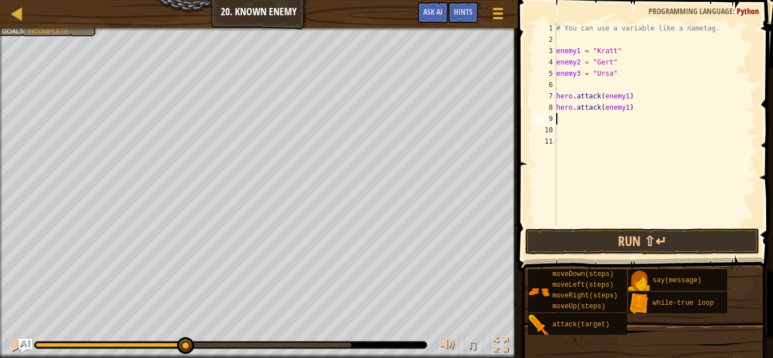
click at [560, 117] on div "# You can use a variable like a nametag. enemy1 = "[PERSON_NAME]" enemy2 = "[PE…" at bounding box center [655, 136] width 202 height 226
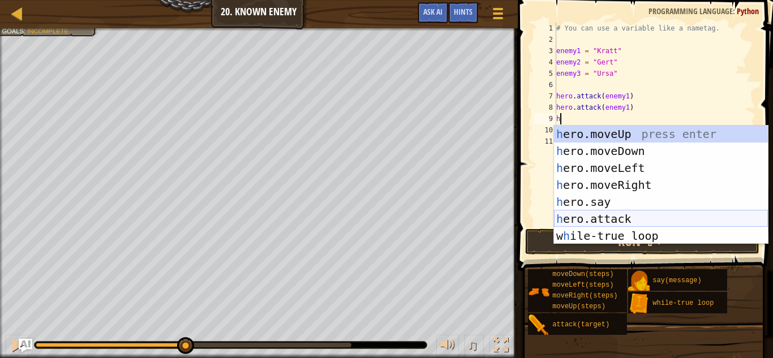
click at [595, 217] on div "h ero.moveUp press enter h ero.moveDown press enter h ero.moveLeft press enter …" at bounding box center [661, 202] width 214 height 153
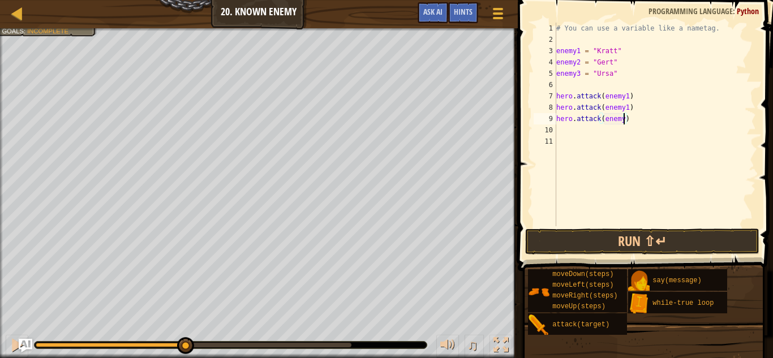
type textarea "hero.attack(enemy2)"
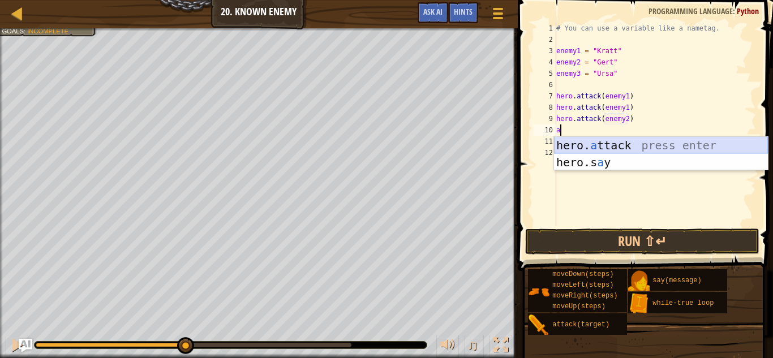
click at [618, 148] on div "hero. a ttack press enter hero.s a y press enter" at bounding box center [661, 171] width 214 height 68
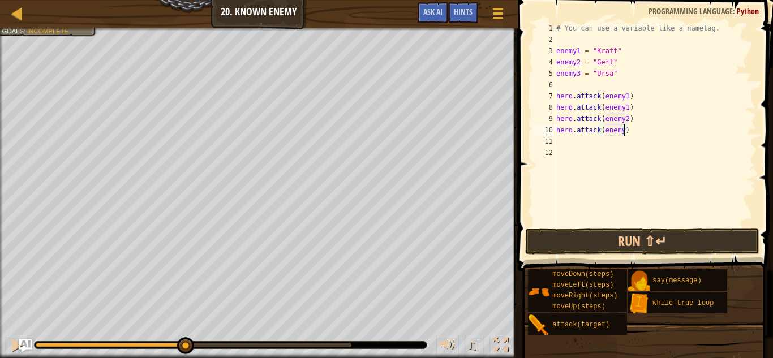
scroll to position [5, 10]
type textarea "hero.attack(enemy2)"
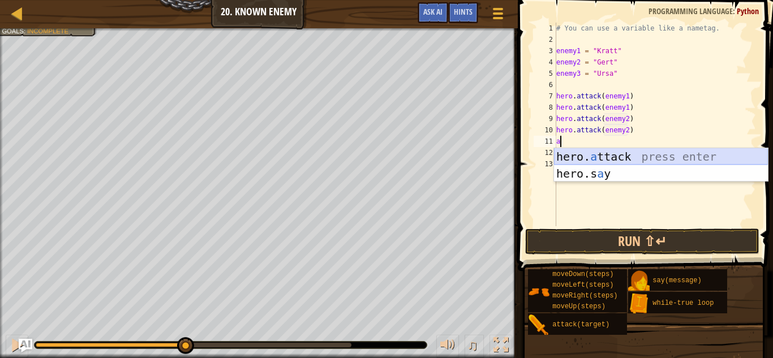
click at [636, 156] on div "hero. a ttack press enter hero.s a y press enter" at bounding box center [661, 182] width 214 height 68
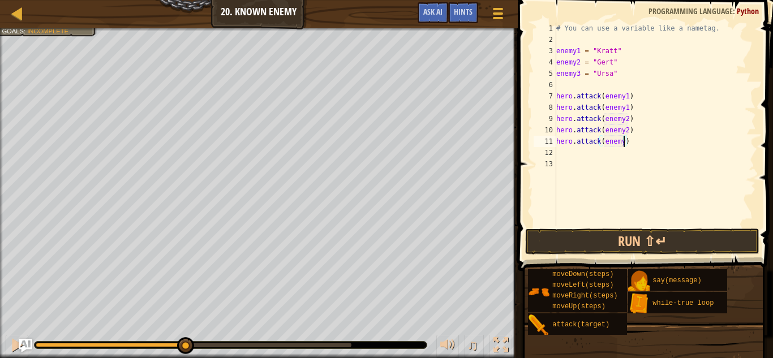
scroll to position [5, 10]
type textarea "hero.attack(enemy3)"
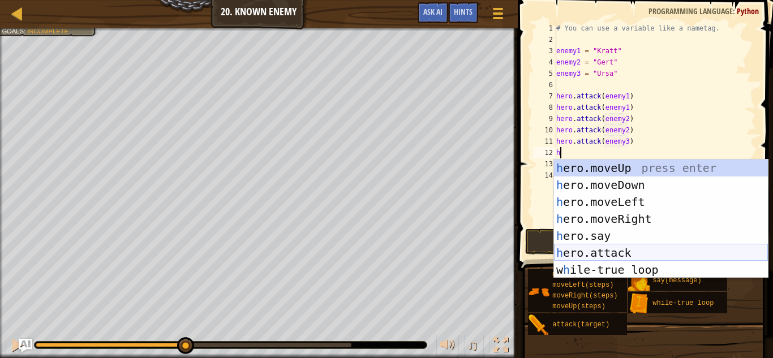
click at [602, 249] on div "h ero.moveUp press enter h ero.moveDown press enter h ero.moveLeft press enter …" at bounding box center [661, 236] width 214 height 153
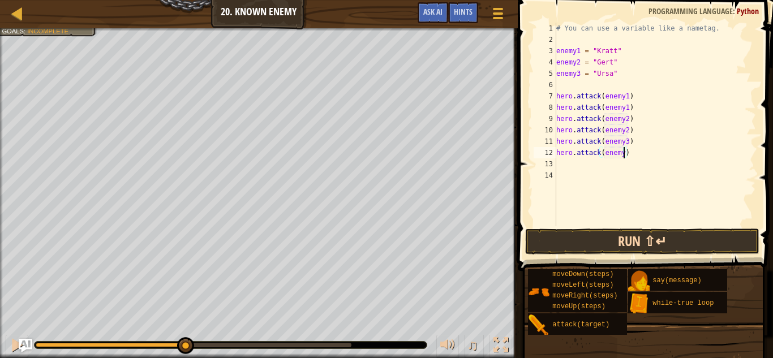
scroll to position [5, 10]
type textarea "hero.attack(enemy3)"
click at [601, 244] on button "Run ⇧↵" at bounding box center [642, 242] width 235 height 26
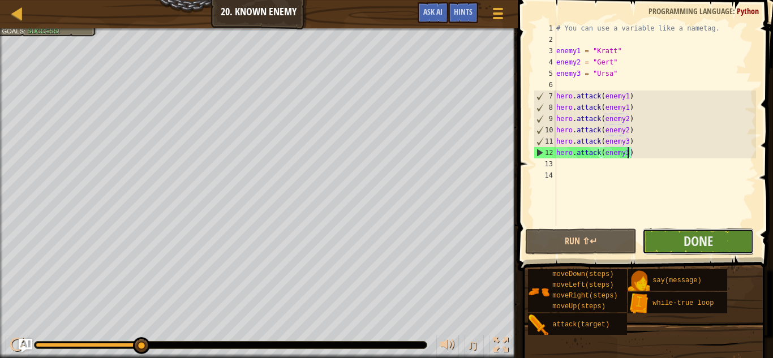
click at [729, 239] on button "Done" at bounding box center [697, 242] width 111 height 26
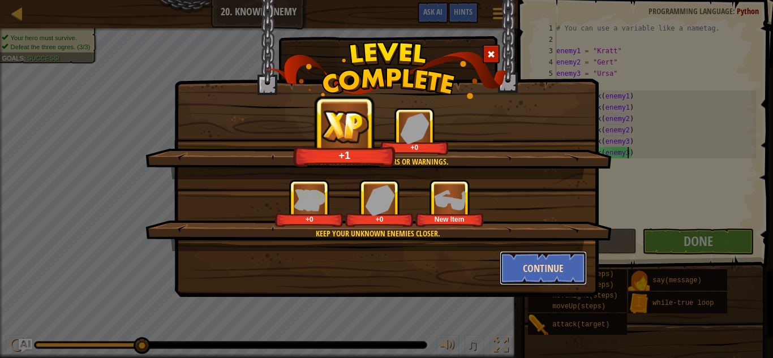
click at [570, 261] on button "Continue" at bounding box center [544, 268] width 88 height 34
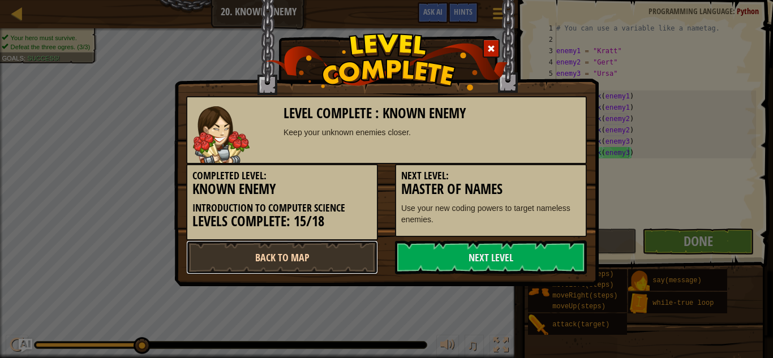
click at [354, 257] on link "Back to Map" at bounding box center [282, 257] width 192 height 34
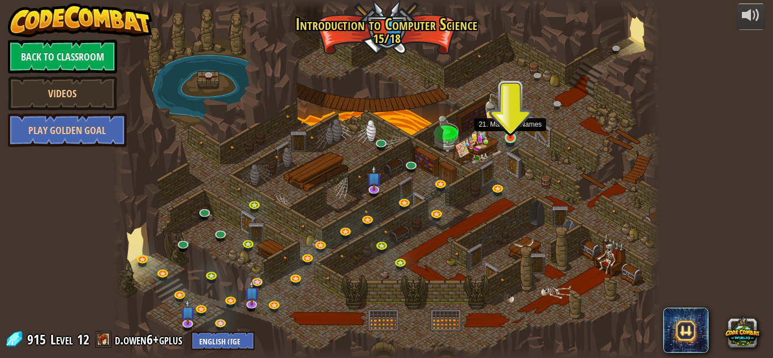
click at [507, 134] on img at bounding box center [510, 123] width 13 height 29
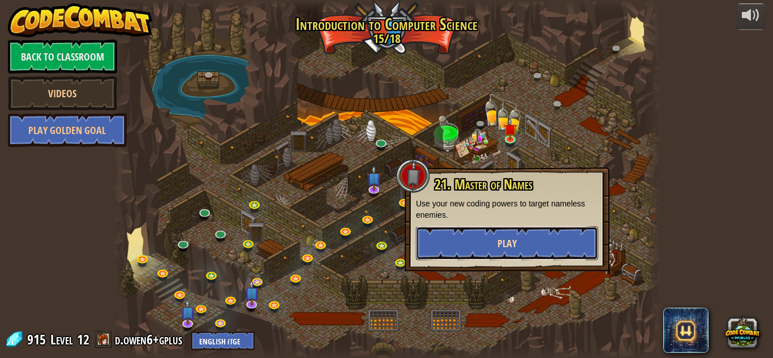
click at [511, 244] on span "Play" at bounding box center [506, 243] width 19 height 14
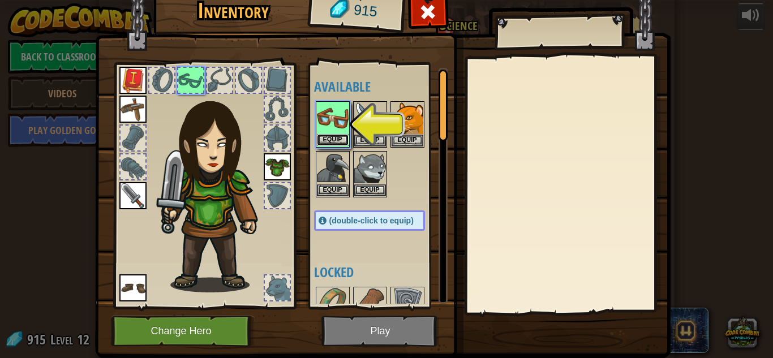
click at [332, 138] on button "Equip" at bounding box center [333, 140] width 32 height 12
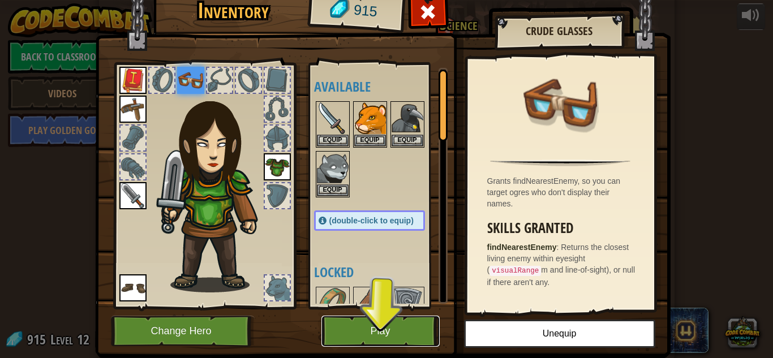
click at [386, 335] on button "Play" at bounding box center [380, 331] width 118 height 31
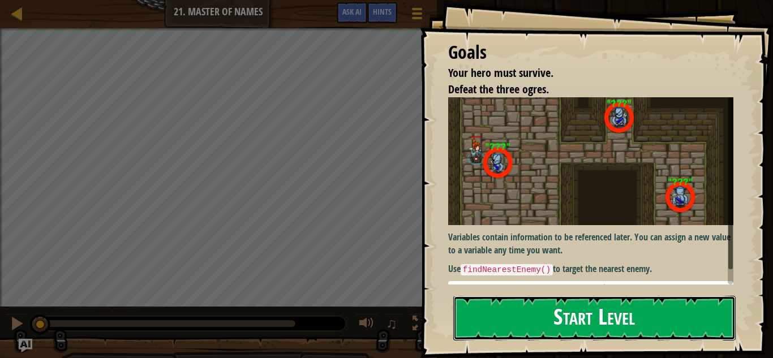
click at [594, 297] on button "Start Level" at bounding box center [594, 318] width 282 height 45
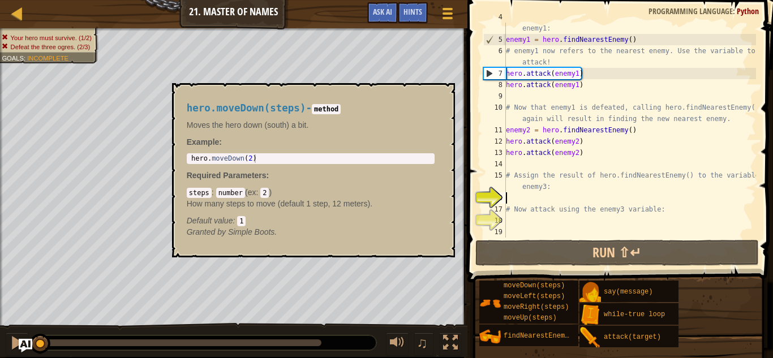
scroll to position [45, 0]
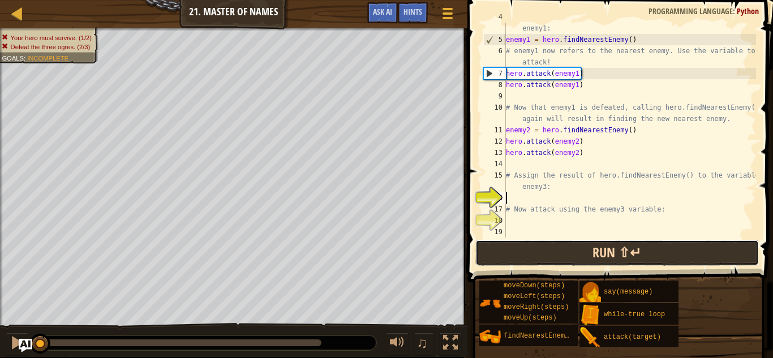
click at [577, 257] on button "Run ⇧↵" at bounding box center [616, 253] width 283 height 26
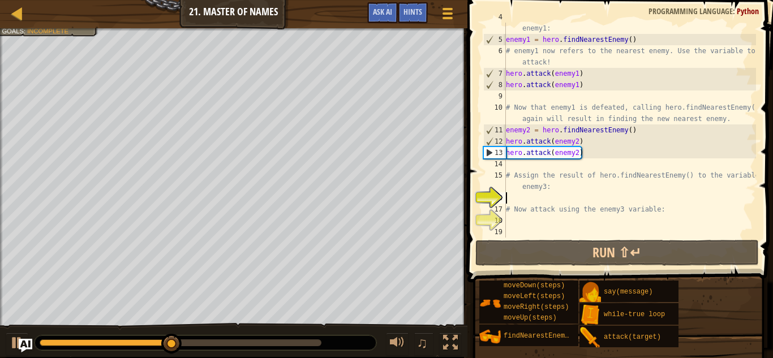
type textarea "f"
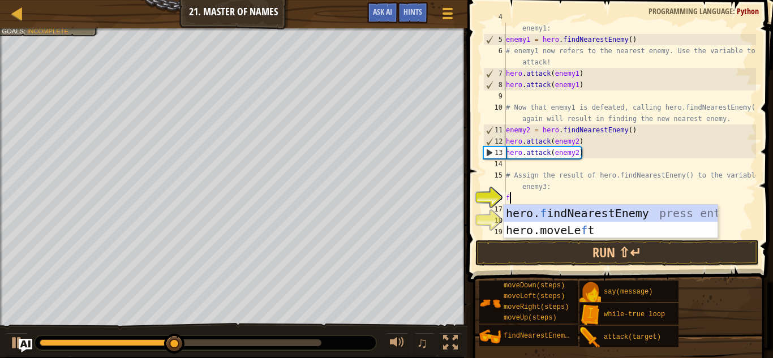
scroll to position [5, 0]
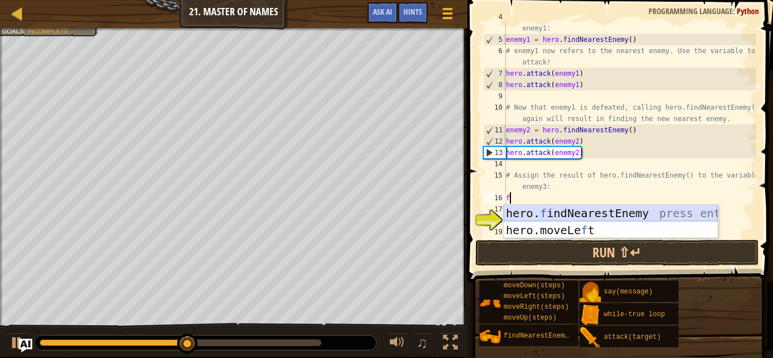
click at [571, 211] on div "hero. f indNearestEnemy press enter hero.moveLe f t press enter" at bounding box center [610, 239] width 214 height 68
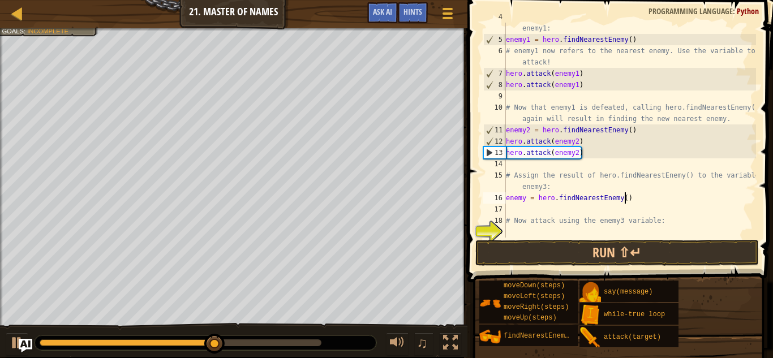
click at [626, 197] on div "# Assign the result of hero.findNearestEnemy() to the variable enemy1: enemy1 =…" at bounding box center [629, 135] width 252 height 249
type textarea "enemy = hero.findNearestEnemy(3)"
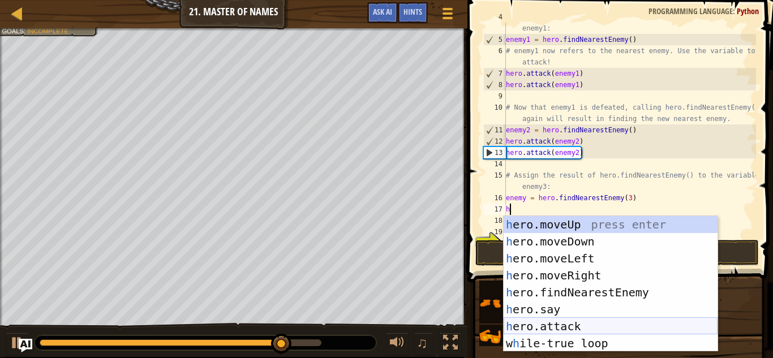
click at [585, 326] on div "h ero.moveUp press enter h ero.moveDown press enter h ero.moveLeft press enter …" at bounding box center [610, 301] width 214 height 170
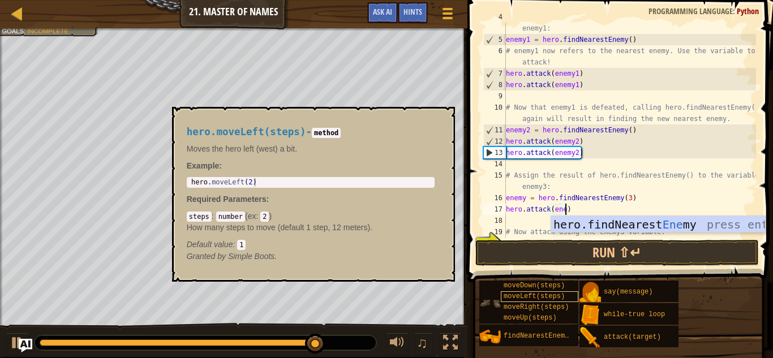
scroll to position [5, 8]
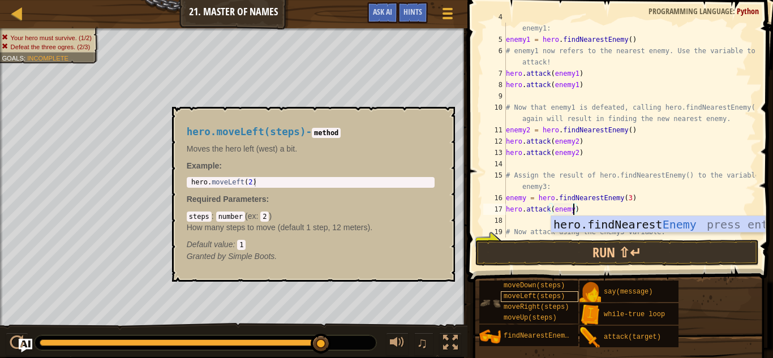
type textarea "hero.attack(enemy3)"
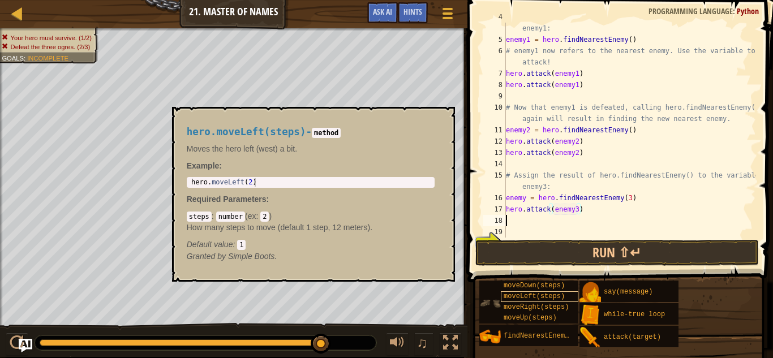
scroll to position [5, 0]
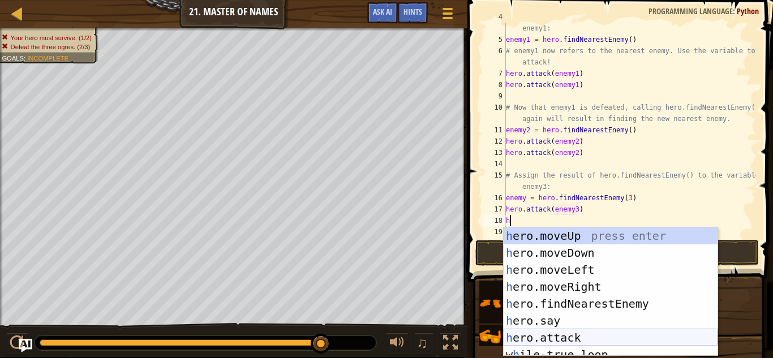
click at [554, 339] on div "h ero.moveUp press enter h ero.moveDown press enter h ero.moveLeft press enter …" at bounding box center [610, 308] width 214 height 163
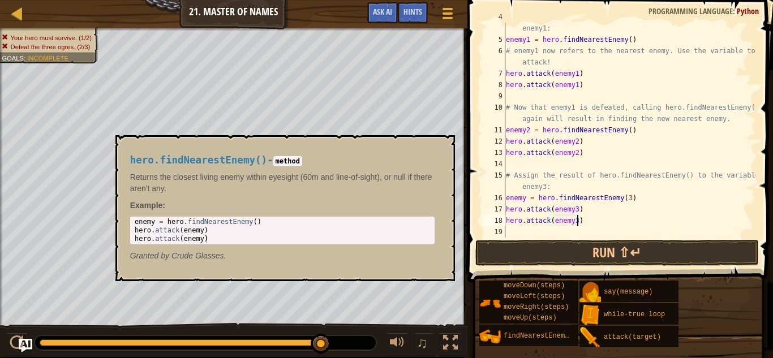
scroll to position [5, 10]
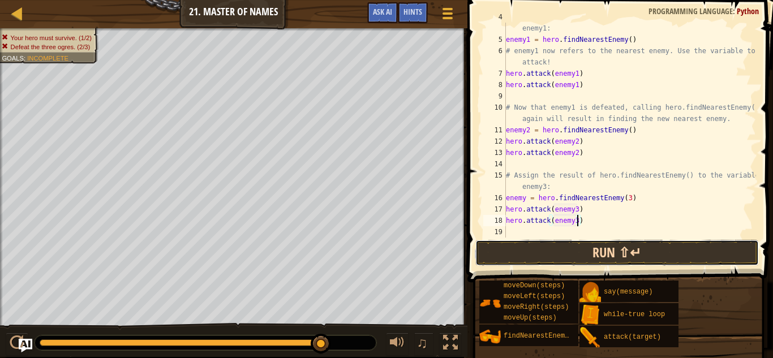
click at [635, 257] on button "Run ⇧↵" at bounding box center [616, 253] width 283 height 26
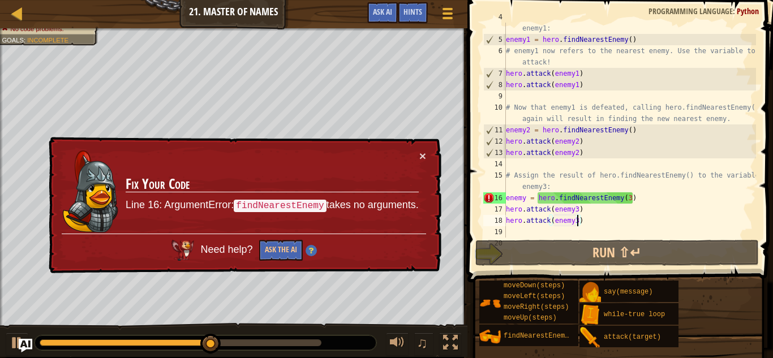
click at [631, 197] on div "# Assign the result of hero.findNearestEnemy() to the variable enemy1: enemy1 =…" at bounding box center [629, 135] width 252 height 249
click at [630, 198] on div "# Assign the result of hero.findNearestEnemy() to the variable enemy1: enemy1 =…" at bounding box center [629, 135] width 252 height 249
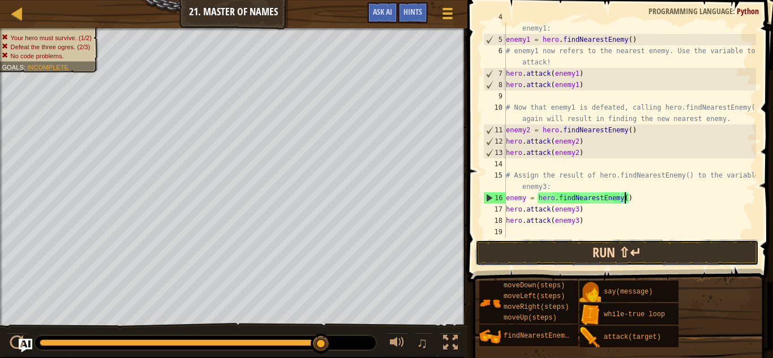
click at [628, 262] on button "Run ⇧↵" at bounding box center [616, 253] width 283 height 26
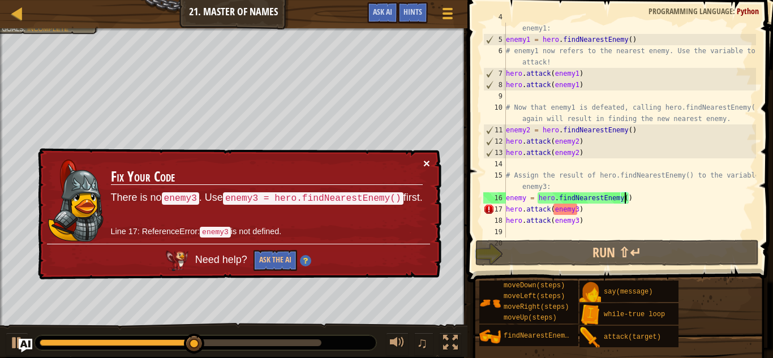
click at [426, 160] on button "×" at bounding box center [426, 163] width 7 height 12
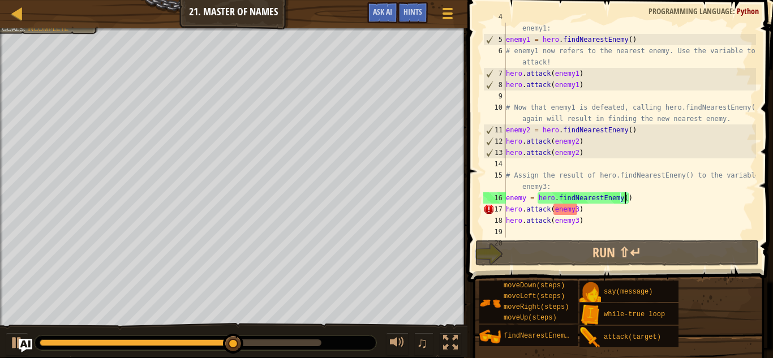
click at [578, 210] on div "# Assign the result of hero.findNearestEnemy() to the variable enemy1: enemy1 =…" at bounding box center [629, 135] width 252 height 249
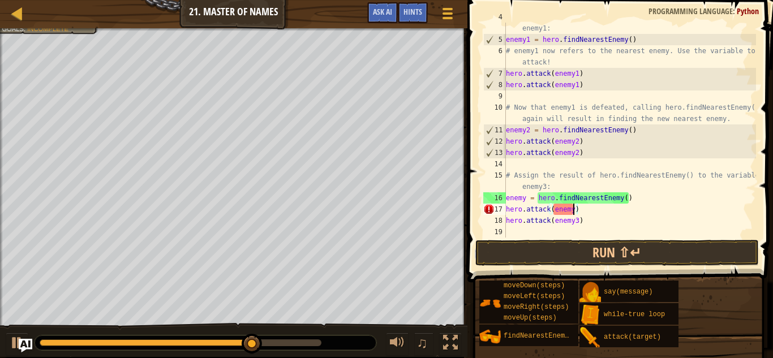
scroll to position [5, 10]
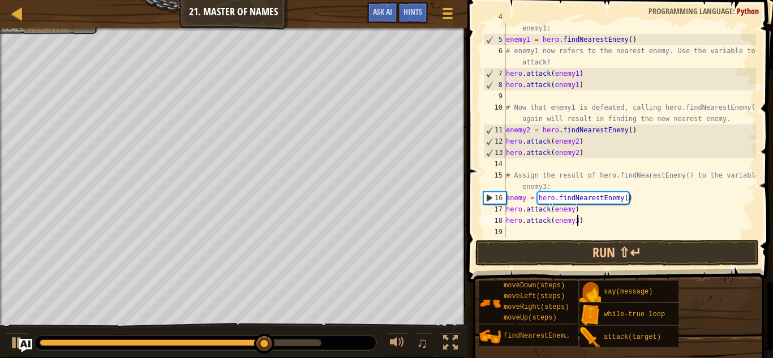
click at [576, 219] on div "# Assign the result of hero.findNearestEnemy() to the variable enemy1: enemy1 =…" at bounding box center [629, 135] width 252 height 249
type textarea "hero.attack(enemy)"
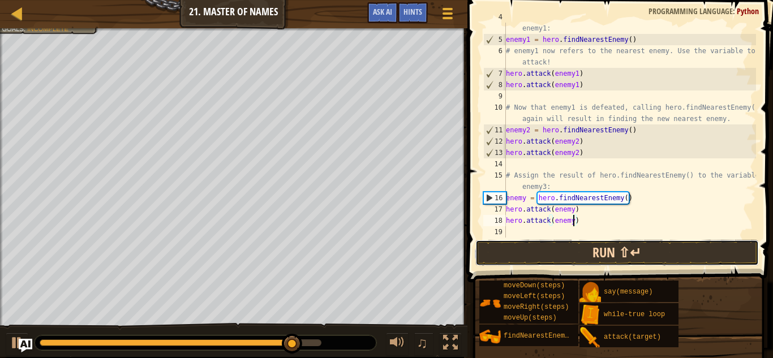
click at [597, 243] on button "Run ⇧↵" at bounding box center [616, 253] width 283 height 26
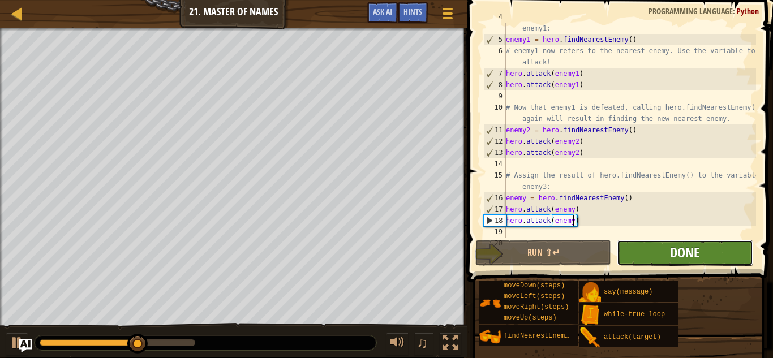
click at [683, 255] on span "Done" at bounding box center [684, 252] width 29 height 18
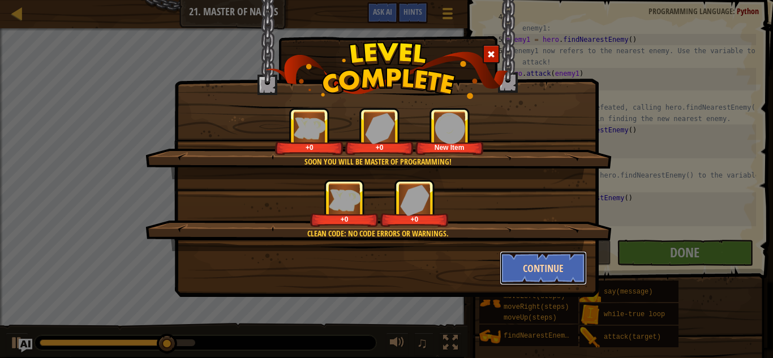
click at [562, 264] on button "Continue" at bounding box center [544, 268] width 88 height 34
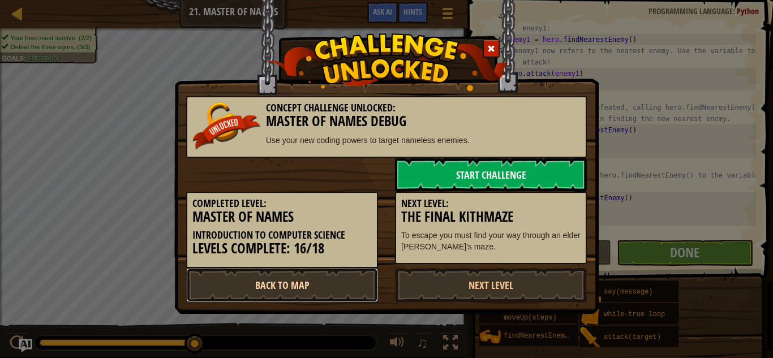
click at [357, 279] on link "Back to Map" at bounding box center [282, 285] width 192 height 34
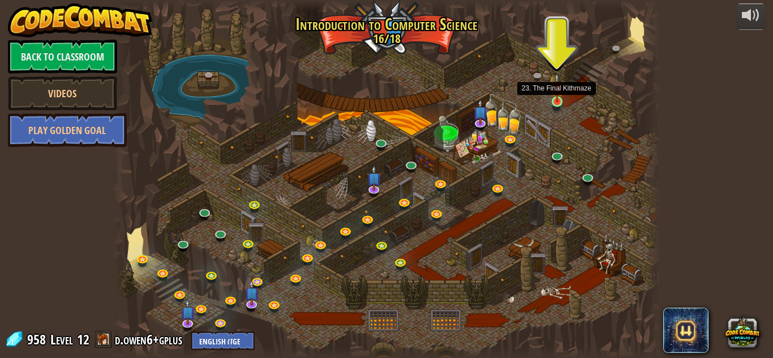
click at [554, 100] on img at bounding box center [556, 87] width 13 height 29
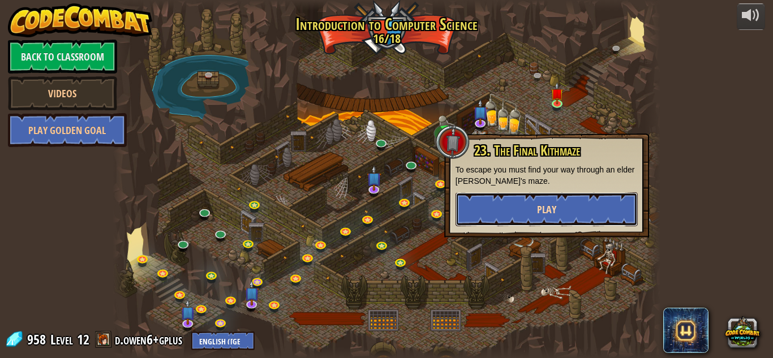
click at [550, 212] on span "Play" at bounding box center [546, 210] width 19 height 14
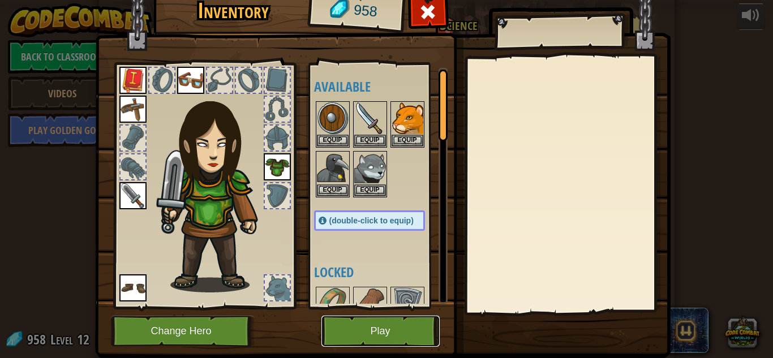
click at [373, 340] on button "Play" at bounding box center [380, 331] width 118 height 31
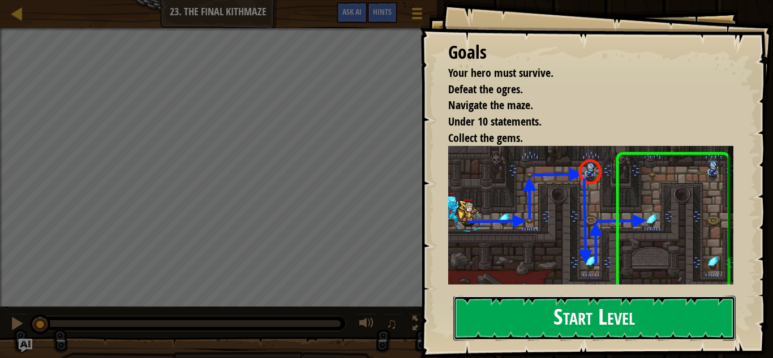
click at [524, 308] on button "Start Level" at bounding box center [594, 318] width 282 height 45
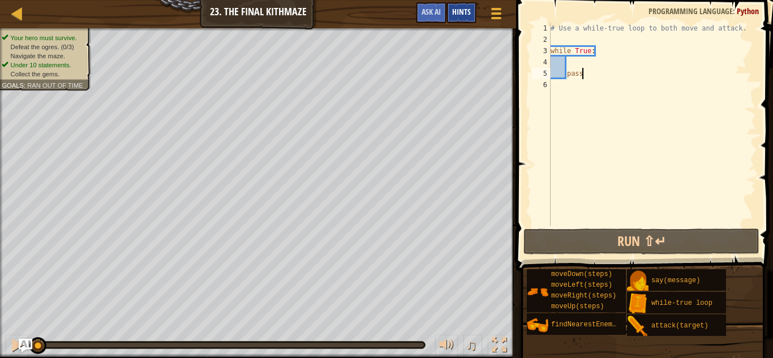
click at [465, 6] on div "Hints" at bounding box center [461, 12] width 30 height 21
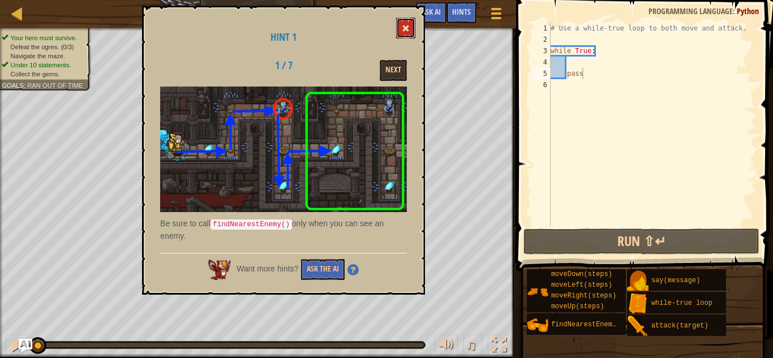
click at [406, 23] on button at bounding box center [405, 28] width 19 height 21
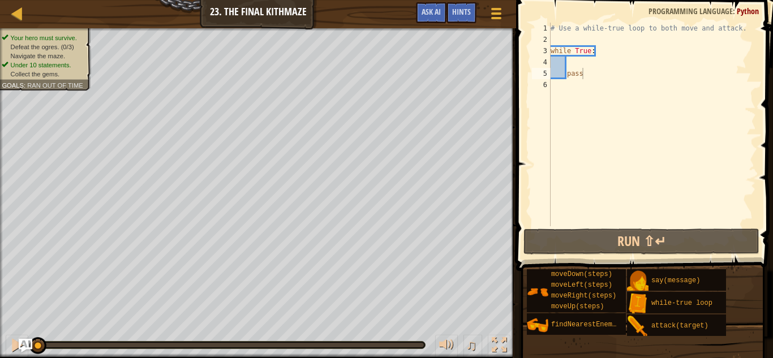
click at [584, 73] on div "# Use a while-true loop to both move and attack. while True : pass" at bounding box center [652, 136] width 208 height 226
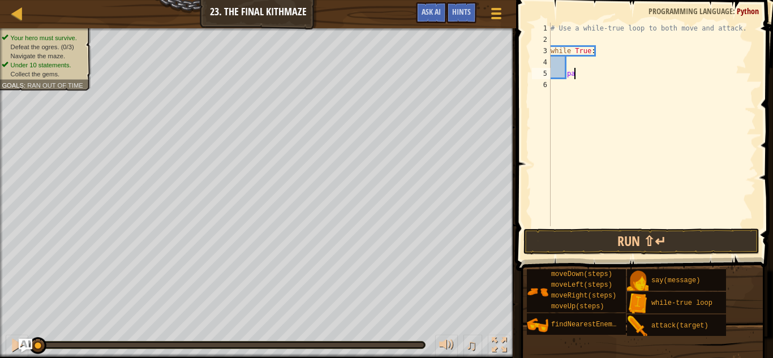
type textarea "p"
click at [571, 64] on div "# Use a while-true loop to both move and attack. while True :" at bounding box center [652, 136] width 208 height 226
type textarea "mo"
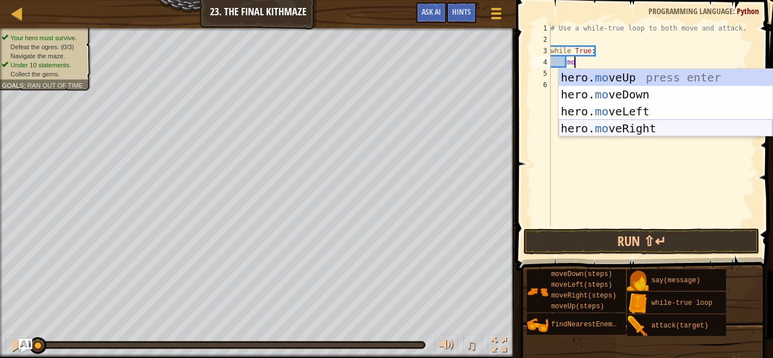
click at [613, 123] on div "hero. mo veUp press enter hero. mo veDown press enter hero. mo veLeft press ent…" at bounding box center [665, 120] width 214 height 102
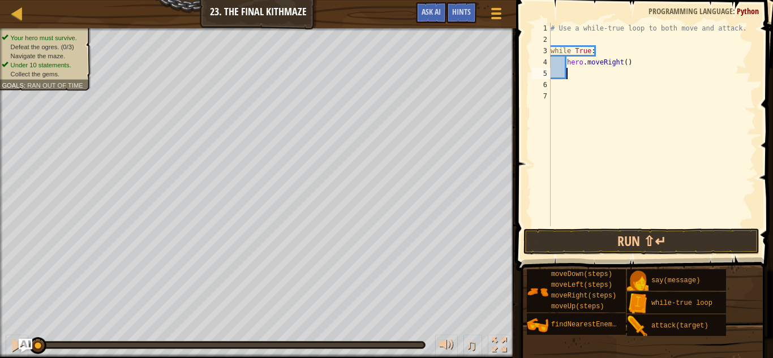
scroll to position [5, 2]
type textarea "mo"
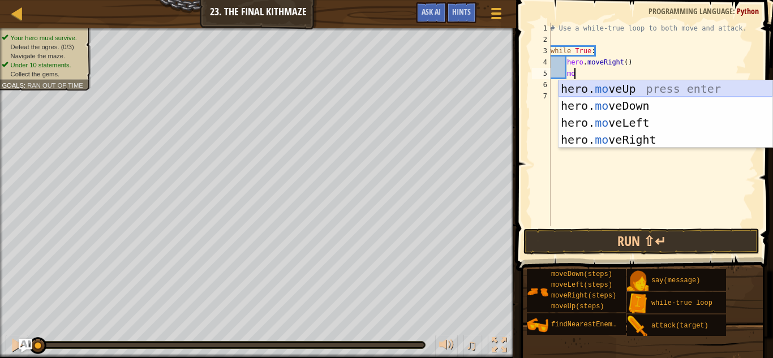
click at [616, 93] on div "hero. mo veUp press enter hero. mo veDown press enter hero. mo veLeft press ent…" at bounding box center [665, 131] width 214 height 102
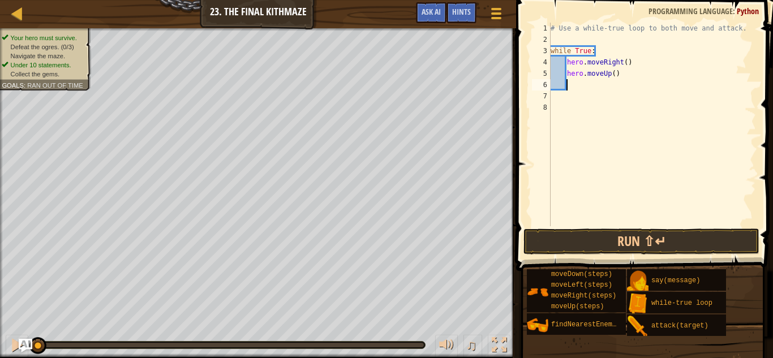
type textarea "f"
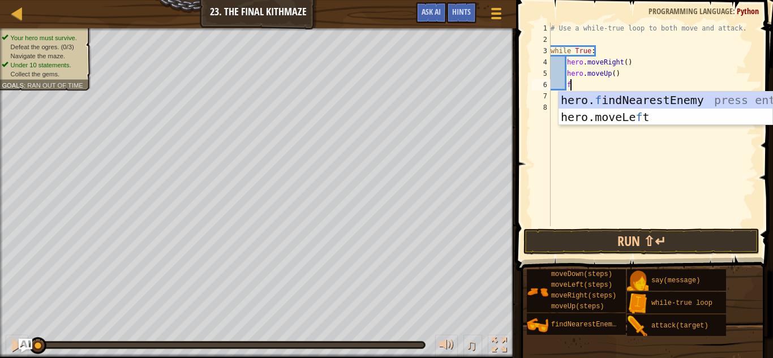
scroll to position [5, 2]
click at [662, 101] on div "hero. f indNearestEnemy press enter hero.moveLe f t press enter" at bounding box center [665, 126] width 214 height 68
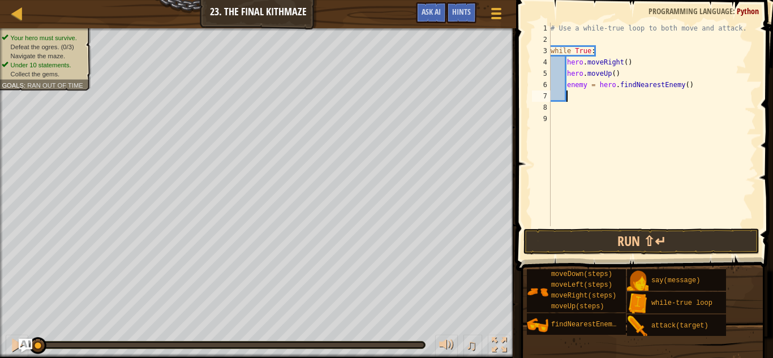
scroll to position [5, 2]
click at [625, 249] on button "Run ⇧↵" at bounding box center [641, 242] width 236 height 26
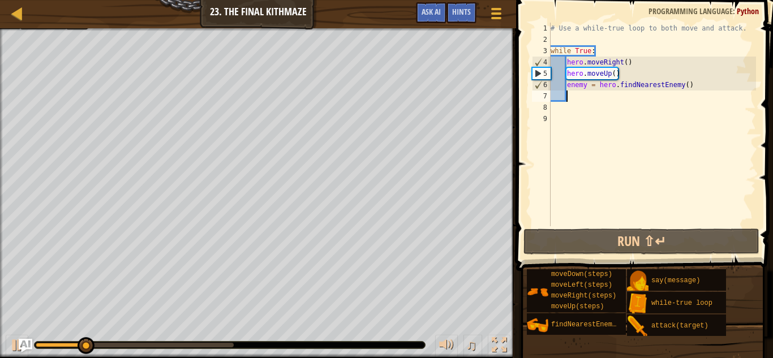
click at [684, 84] on div "# Use a while-true loop to both move and attack. while True : hero . moveRight …" at bounding box center [652, 136] width 208 height 226
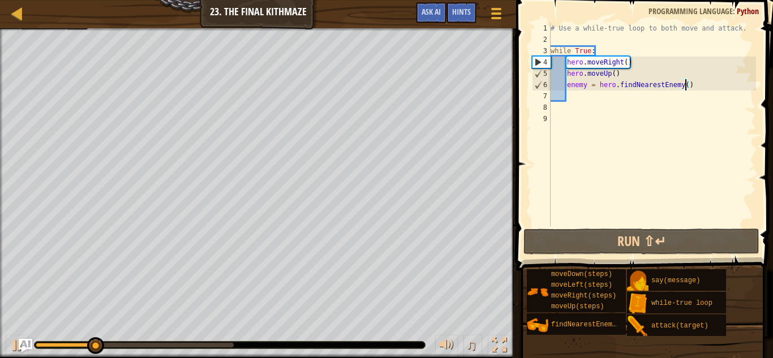
scroll to position [5, 20]
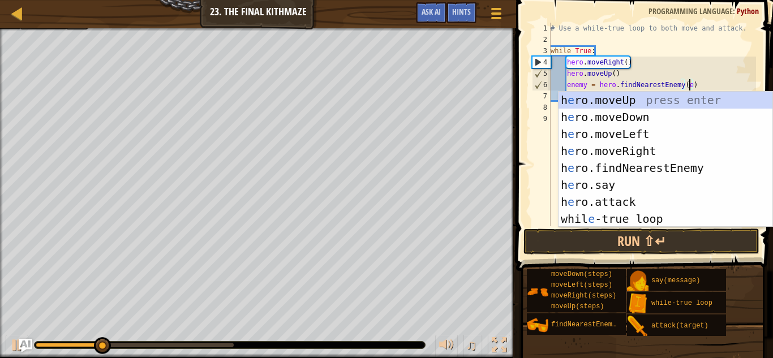
type textarea "enemy = hero.findNearestEnemy()"
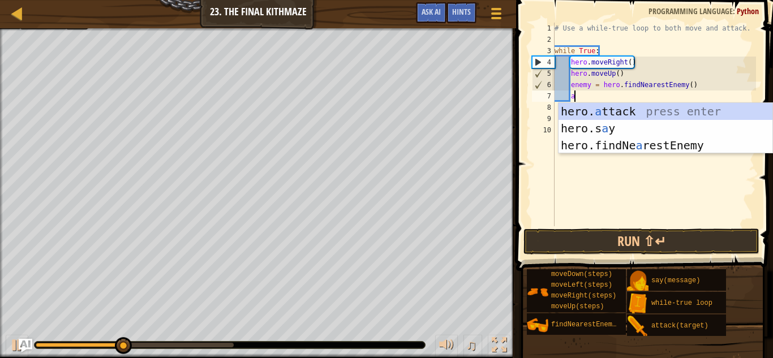
scroll to position [5, 2]
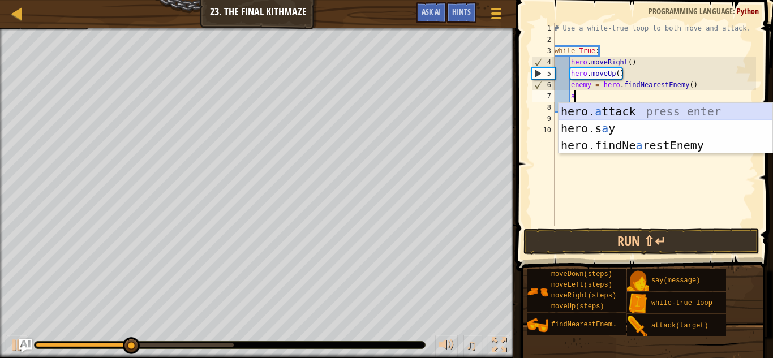
click at [630, 114] on div "hero. a ttack press enter hero.s a y press enter hero.findNe a restEnemy press …" at bounding box center [665, 145] width 214 height 85
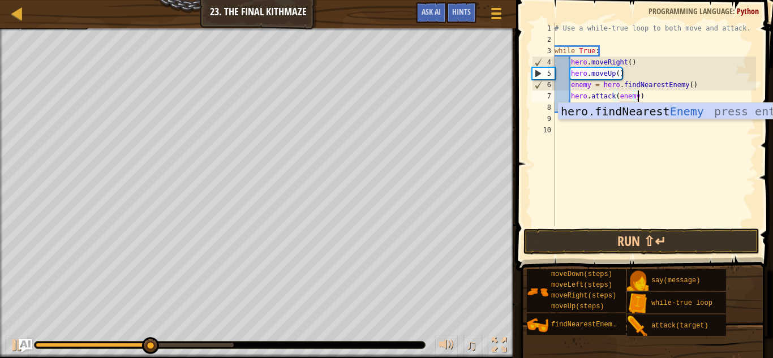
scroll to position [5, 12]
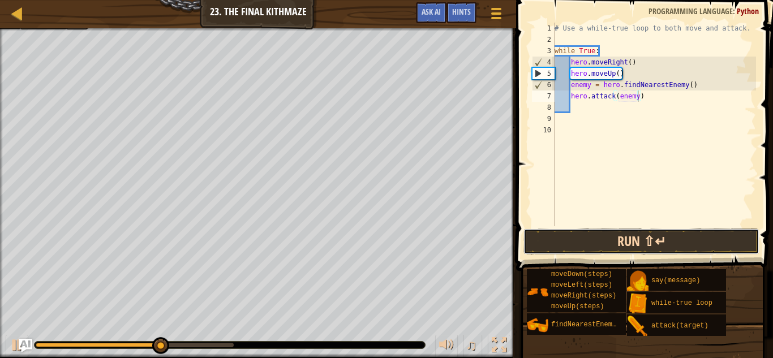
click at [629, 245] on button "Run ⇧↵" at bounding box center [641, 242] width 236 height 26
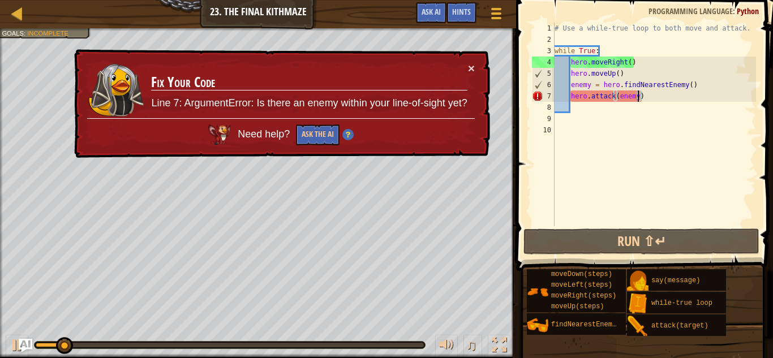
click at [475, 66] on div "× Fix Your Code Line 7: ArgumentError: Is there an enemy within your line-of-si…" at bounding box center [281, 103] width 418 height 109
click at [472, 66] on button "×" at bounding box center [471, 68] width 7 height 12
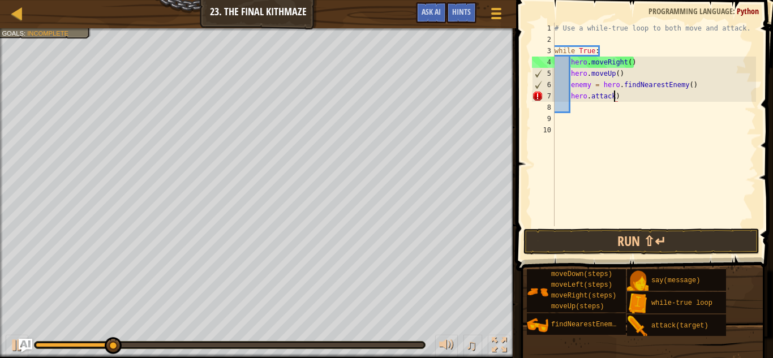
scroll to position [5, 9]
type textarea "hero.attack()"
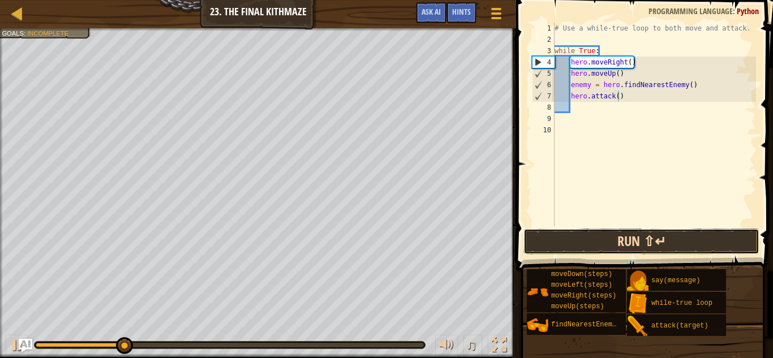
click at [605, 247] on button "Run ⇧↵" at bounding box center [641, 242] width 236 height 26
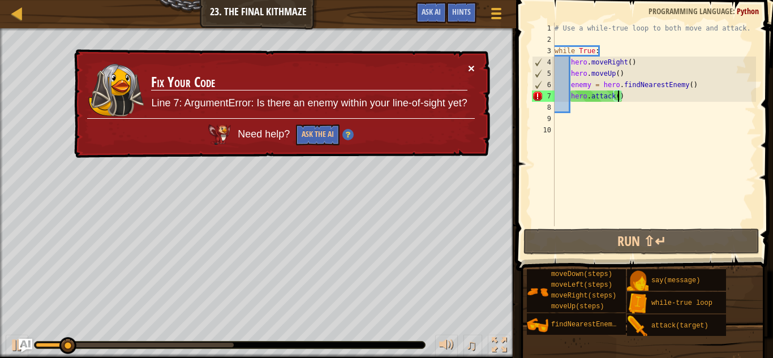
click at [468, 66] on button "×" at bounding box center [471, 68] width 7 height 12
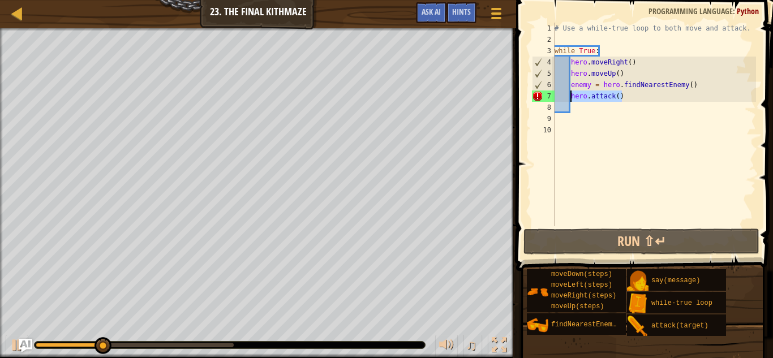
drag, startPoint x: 627, startPoint y: 96, endPoint x: 570, endPoint y: 93, distance: 57.2
click at [570, 93] on div "# Use a while-true loop to both move and attack. while True : hero . moveRight …" at bounding box center [654, 136] width 204 height 226
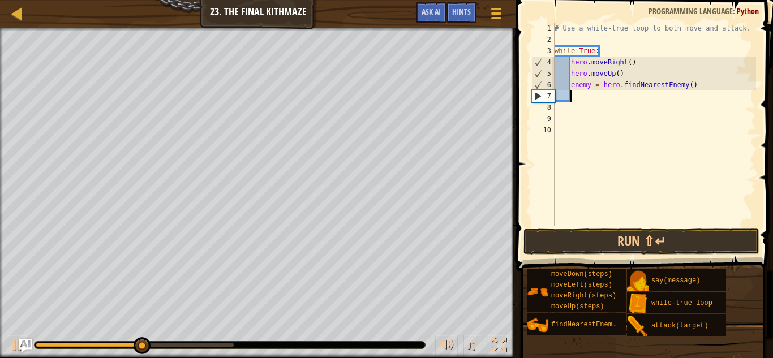
scroll to position [5, 2]
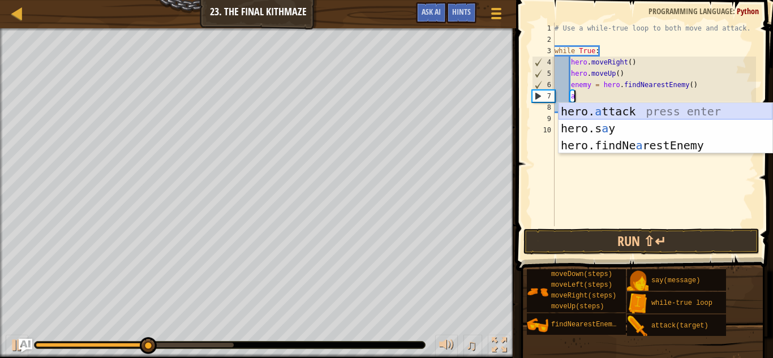
click at [609, 109] on div "hero. a ttack press enter hero.s a y press enter hero.findNe a restEnemy press …" at bounding box center [665, 145] width 214 height 85
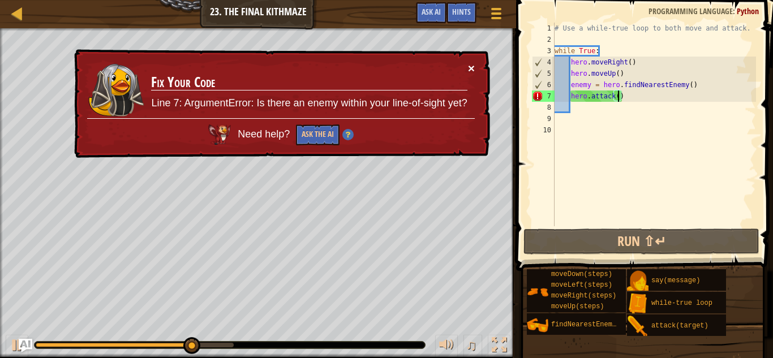
click at [470, 63] on button "×" at bounding box center [471, 68] width 7 height 12
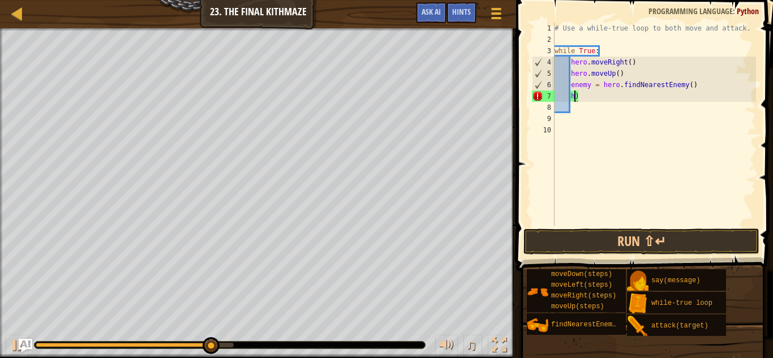
type textarea ")"
click at [579, 94] on div "# Use a while-true loop to both move and attack. while True : hero . moveRight …" at bounding box center [654, 136] width 204 height 226
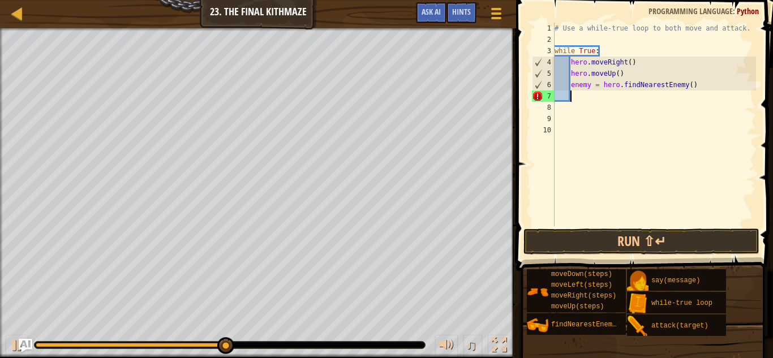
scroll to position [5, 2]
click at [631, 240] on button "Run ⇧↵" at bounding box center [641, 242] width 236 height 26
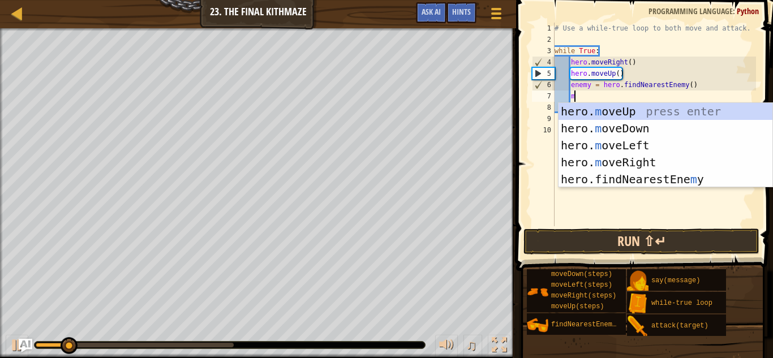
type textarea "mo"
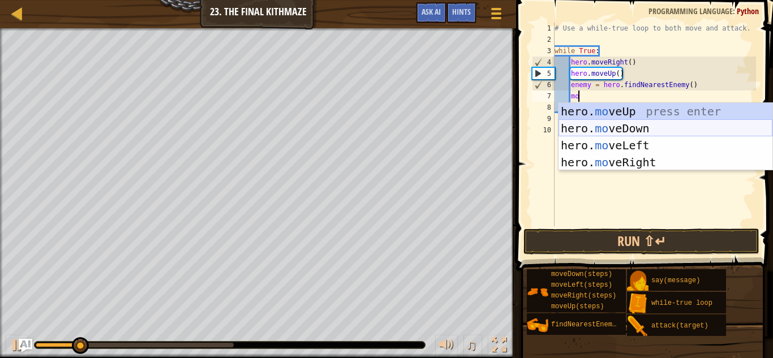
click at [604, 127] on div "hero. mo veUp press enter hero. mo veDown press enter hero. mo veLeft press ent…" at bounding box center [665, 154] width 214 height 102
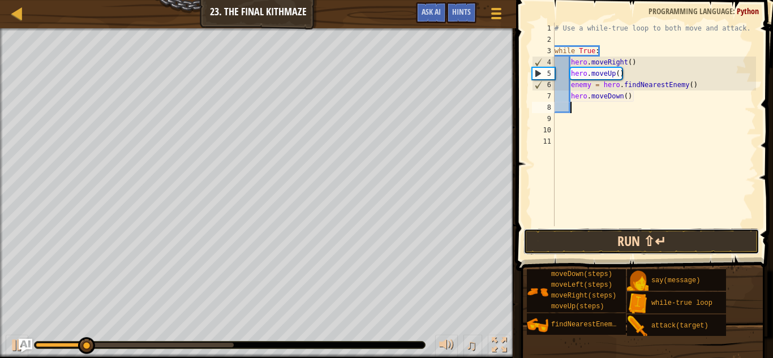
click at [582, 238] on button "Run ⇧↵" at bounding box center [641, 242] width 236 height 26
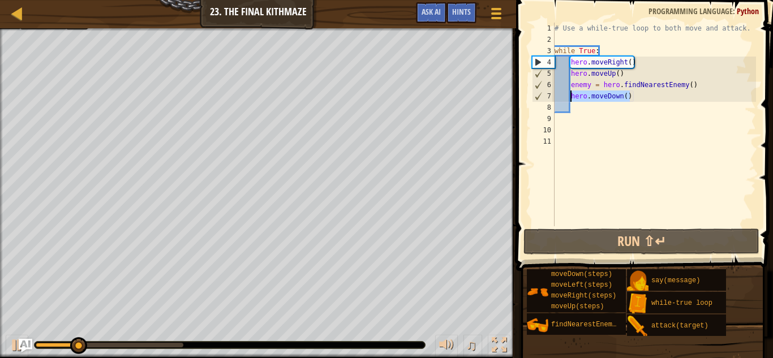
drag, startPoint x: 631, startPoint y: 95, endPoint x: 570, endPoint y: 98, distance: 61.8
click at [570, 98] on div "# Use a while-true loop to both move and attack. while True : hero . moveRight …" at bounding box center [654, 136] width 204 height 226
type textarea "hero.moveDown()"
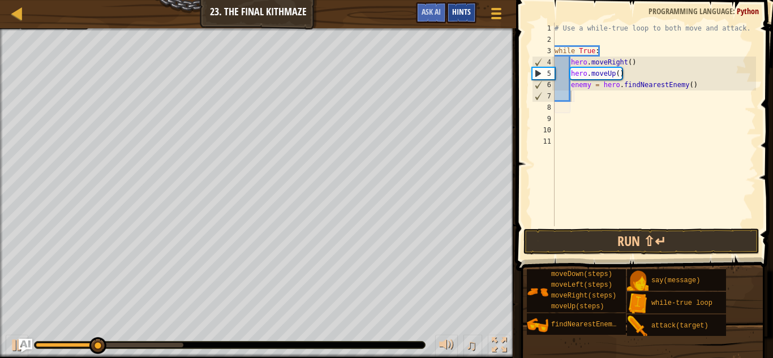
click at [459, 7] on span "Hints" at bounding box center [461, 11] width 19 height 11
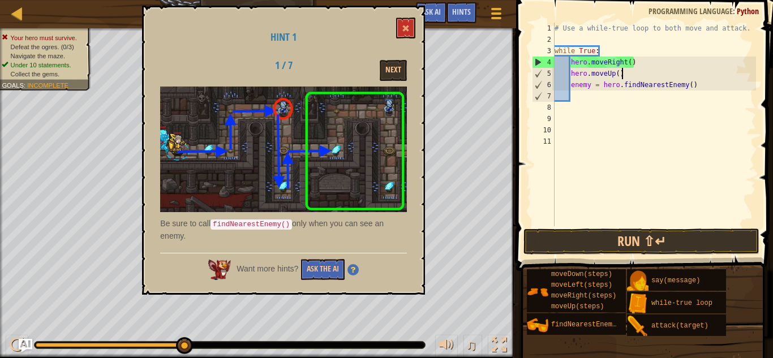
click at [623, 75] on div "# Use a while-true loop to both move and attack. while True : hero . moveRight …" at bounding box center [654, 136] width 204 height 226
type textarea "hero.moveUp()"
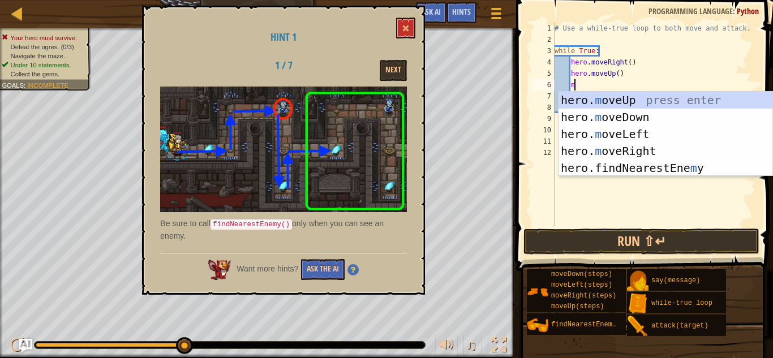
type textarea "mo"
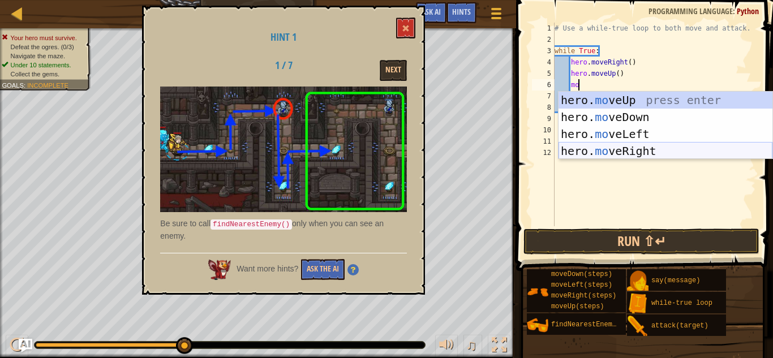
click at [618, 149] on div "hero. mo veUp press enter hero. mo veDown press enter hero. mo veLeft press ent…" at bounding box center [665, 143] width 214 height 102
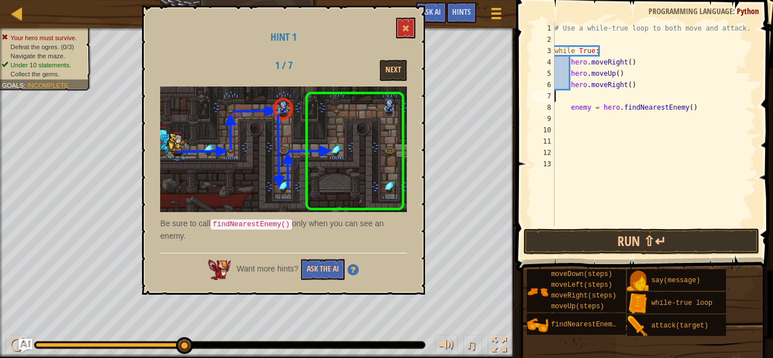
scroll to position [5, 0]
type textarea "hero.moveRight()"
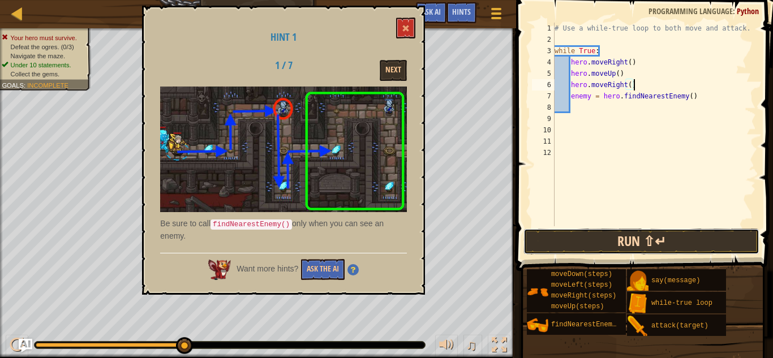
click at [626, 238] on button "Run ⇧↵" at bounding box center [641, 242] width 236 height 26
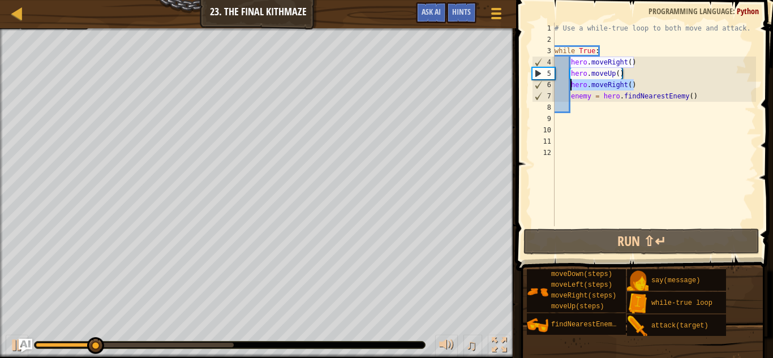
drag, startPoint x: 635, startPoint y: 86, endPoint x: 571, endPoint y: 85, distance: 63.9
click at [571, 85] on div "# Use a while-true loop to both move and attack. while True : hero . moveRight …" at bounding box center [654, 136] width 204 height 226
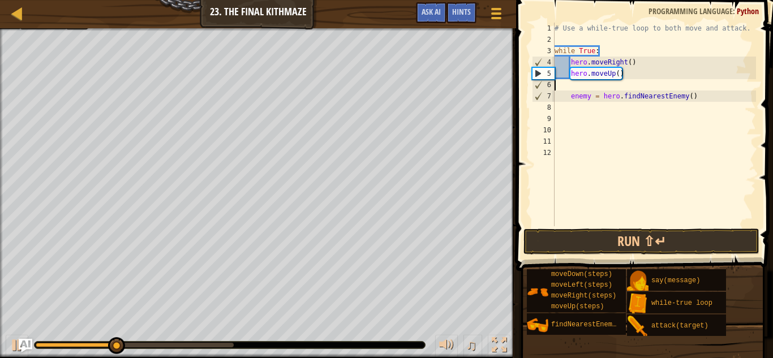
type textarea "hero.moveUp()"
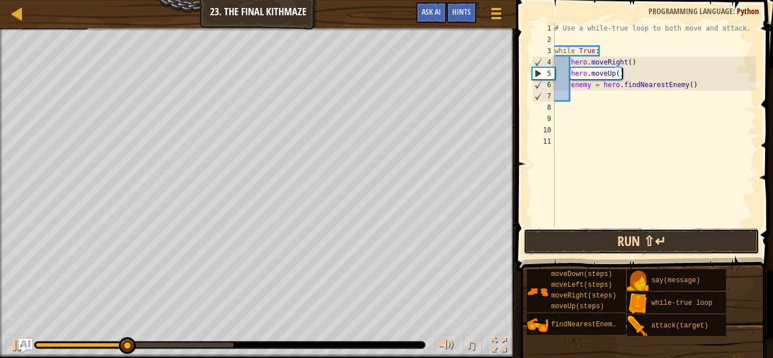
click at [590, 238] on button "Run ⇧↵" at bounding box center [641, 242] width 236 height 26
click at [622, 242] on button "Run ⇧↵" at bounding box center [641, 242] width 236 height 26
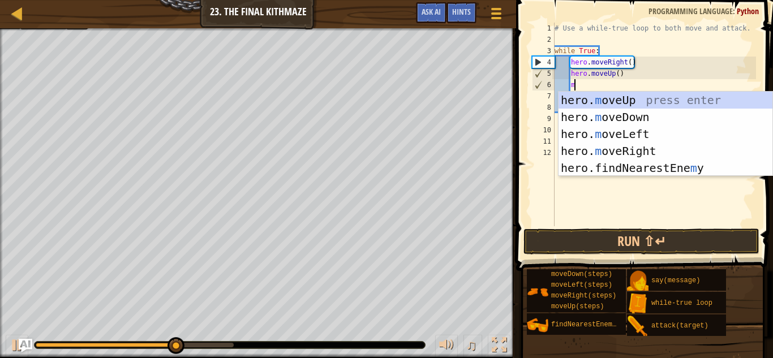
type textarea "mo"
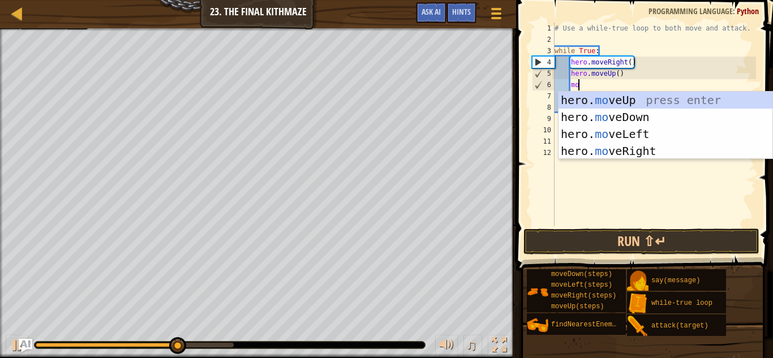
scroll to position [5, 3]
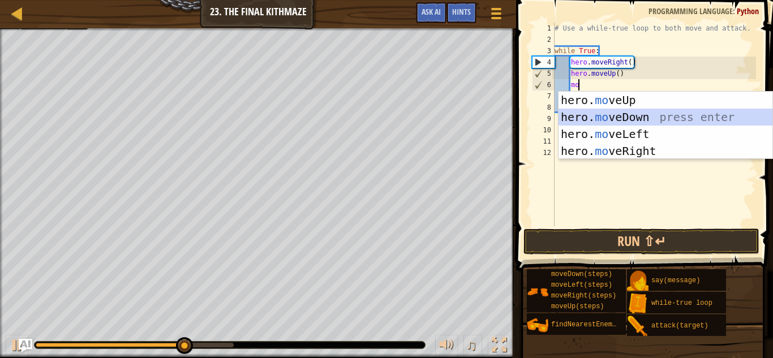
click at [640, 115] on div "hero. mo veUp press enter hero. mo veDown press enter hero. mo veLeft press ent…" at bounding box center [665, 143] width 214 height 102
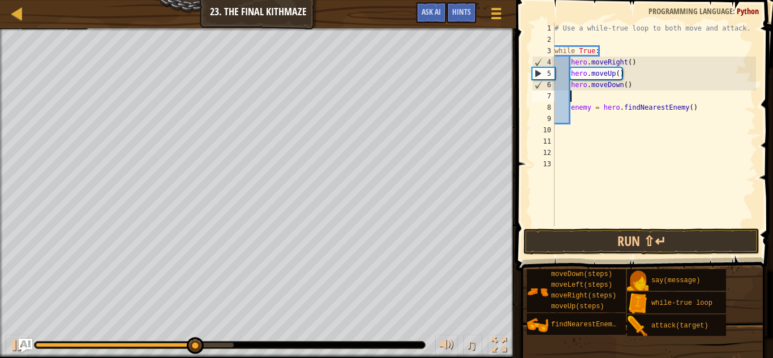
type textarea "mo"
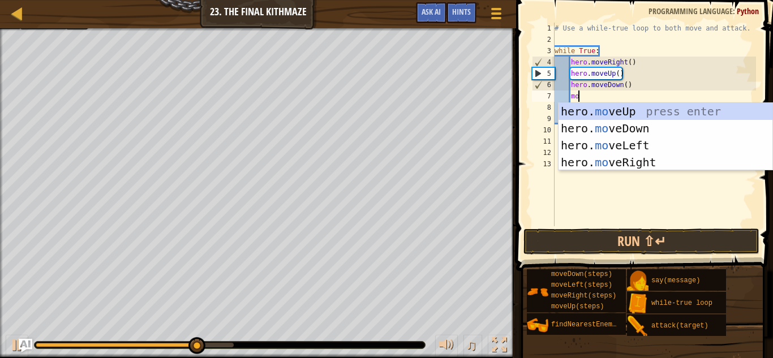
scroll to position [5, 3]
click at [639, 128] on div "hero. mo veUp press enter hero. mo veDown press enter hero. mo veLeft press ent…" at bounding box center [665, 154] width 214 height 102
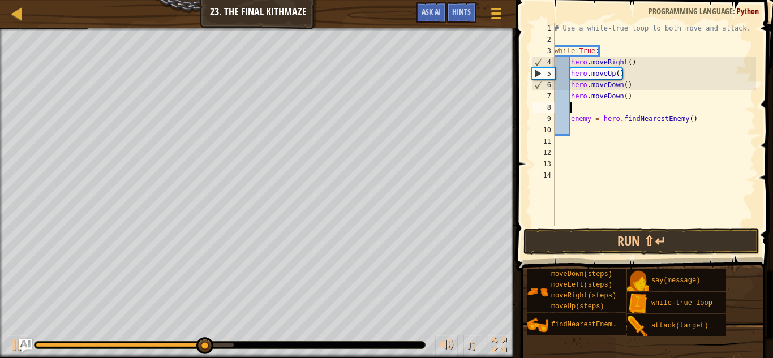
scroll to position [5, 2]
click at [614, 242] on button "Run ⇧↵" at bounding box center [641, 242] width 236 height 26
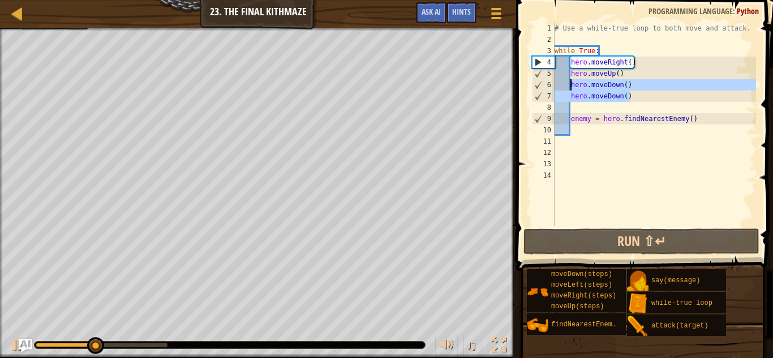
drag, startPoint x: 630, startPoint y: 94, endPoint x: 572, endPoint y: 81, distance: 59.7
click at [572, 81] on div "# Use a while-true loop to both move and attack. while True : hero . moveRight …" at bounding box center [654, 136] width 204 height 226
type textarea "hero.moveDown() hero.moveDown()"
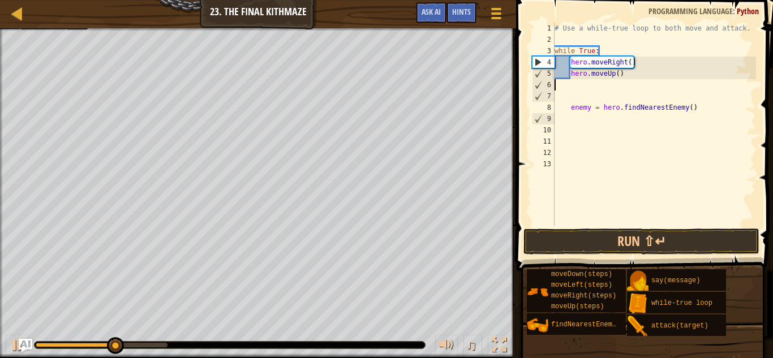
scroll to position [5, 0]
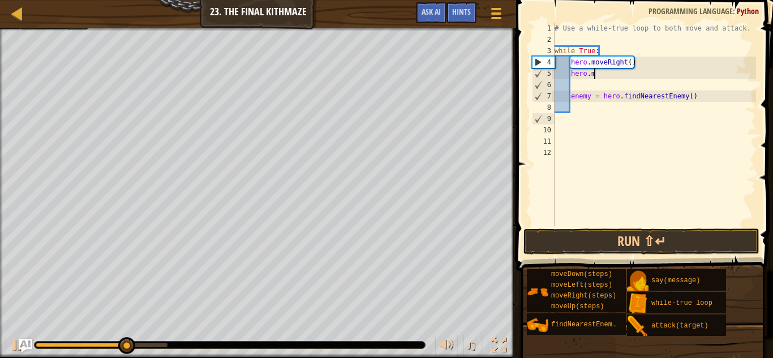
type textarea "h"
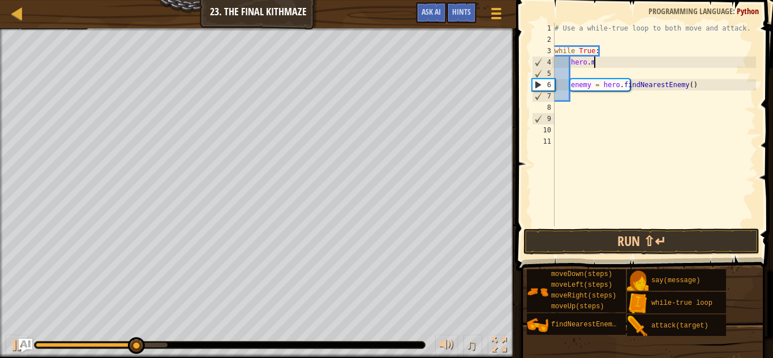
type textarea "h"
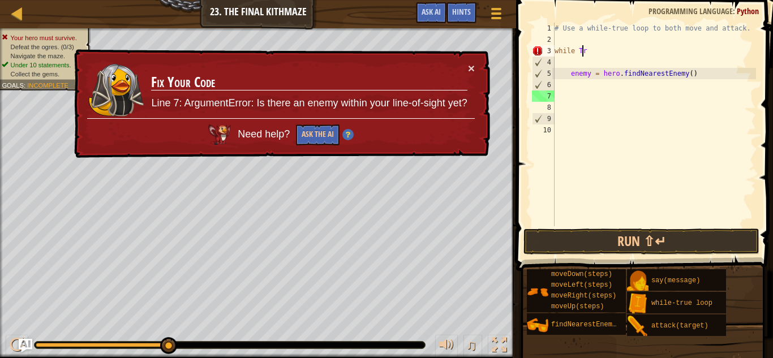
click at [584, 50] on div "# Use a while-true loop to both move and attack. while Tr enemy = hero . findNe…" at bounding box center [654, 136] width 204 height 226
click at [586, 51] on div "# Use a while-true loop to both move and attack. while Tr enemy = hero . findNe…" at bounding box center [654, 136] width 204 height 226
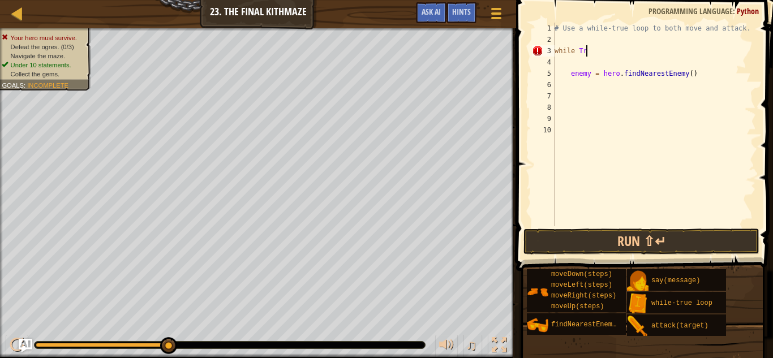
type textarea "while Tre"
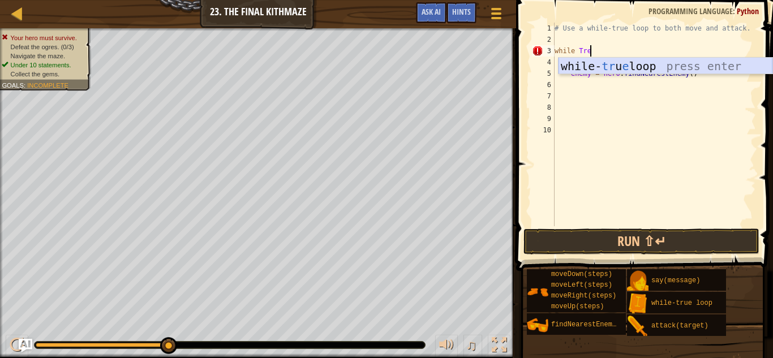
click at [610, 59] on div "while- tr u e loop press enter" at bounding box center [665, 83] width 214 height 51
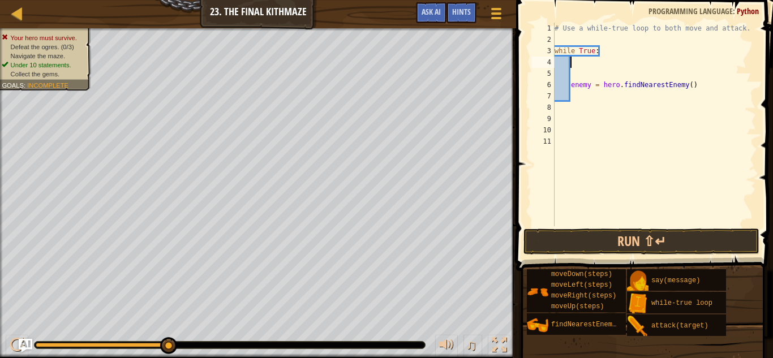
scroll to position [5, 2]
drag, startPoint x: 696, startPoint y: 83, endPoint x: 571, endPoint y: 83, distance: 124.5
click at [571, 83] on div "# Use a while-true loop to both move and attack. while True : enemy = hero . fi…" at bounding box center [654, 136] width 204 height 226
type textarea "enemy = hero.findNearestEnemy()"
click at [460, 8] on span "Hints" at bounding box center [461, 11] width 19 height 11
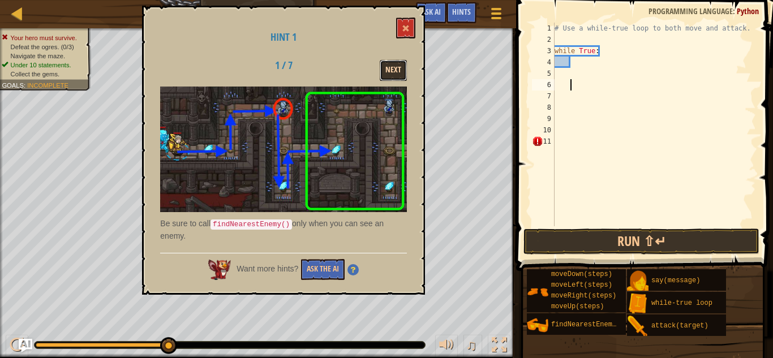
click at [389, 68] on button "Next" at bounding box center [393, 70] width 27 height 21
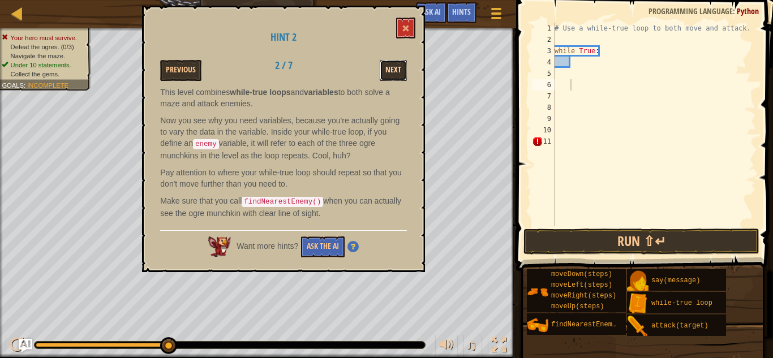
click at [387, 66] on button "Next" at bounding box center [393, 70] width 27 height 21
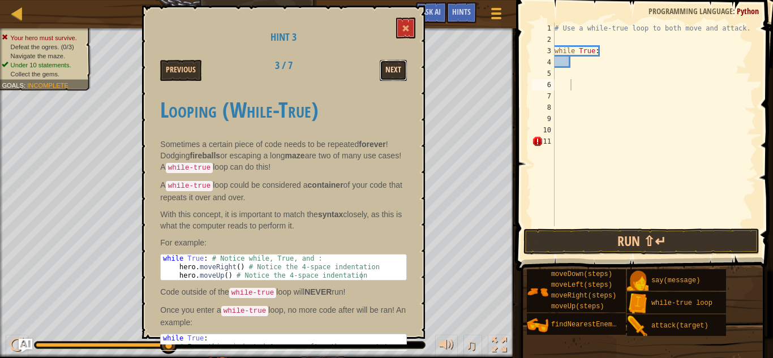
click at [388, 66] on button "Next" at bounding box center [393, 70] width 27 height 21
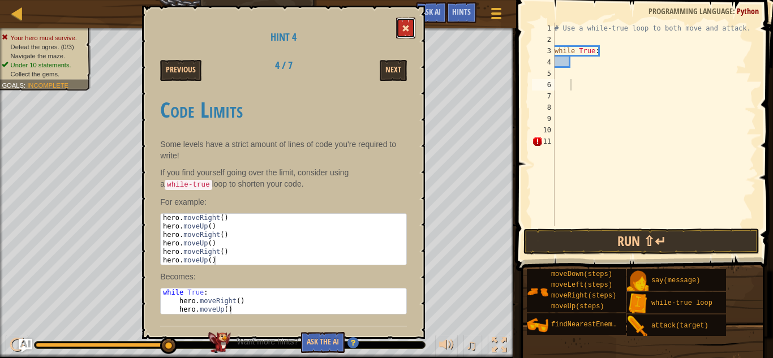
click at [407, 28] on span at bounding box center [406, 28] width 8 height 8
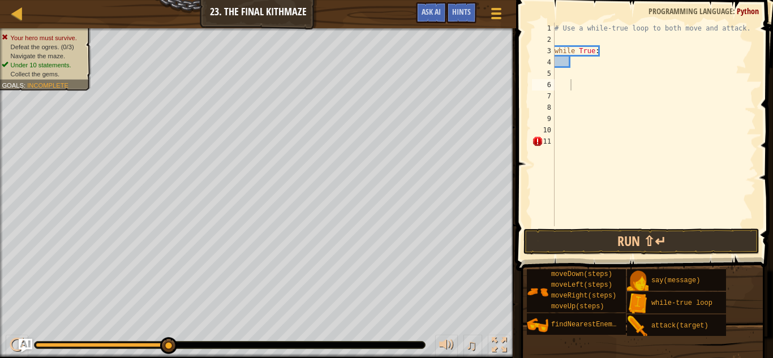
click at [577, 70] on div "# Use a while-true loop to both move and attack. while True :" at bounding box center [654, 136] width 204 height 226
click at [577, 67] on div "# Use a while-true loop to both move and attack. while True :" at bounding box center [654, 136] width 204 height 226
type textarea "m"
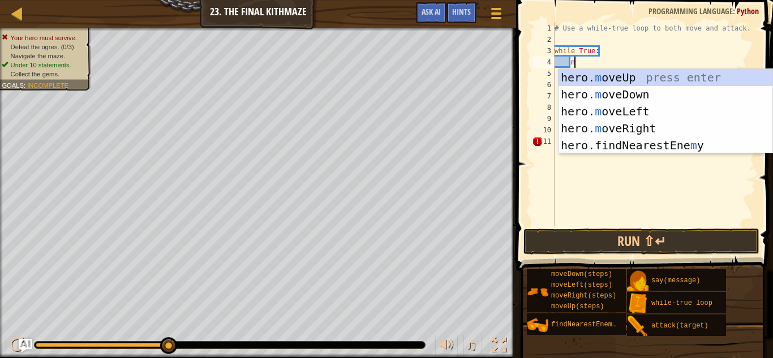
scroll to position [5, 2]
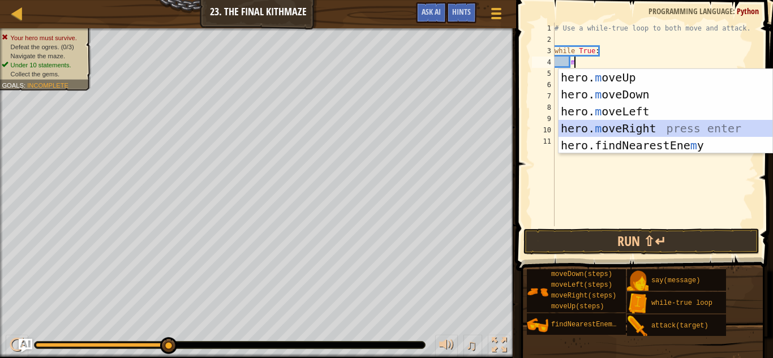
click at [589, 125] on div "hero. m oveUp press enter hero. m oveDown press enter hero. m oveLeft press ent…" at bounding box center [665, 128] width 214 height 119
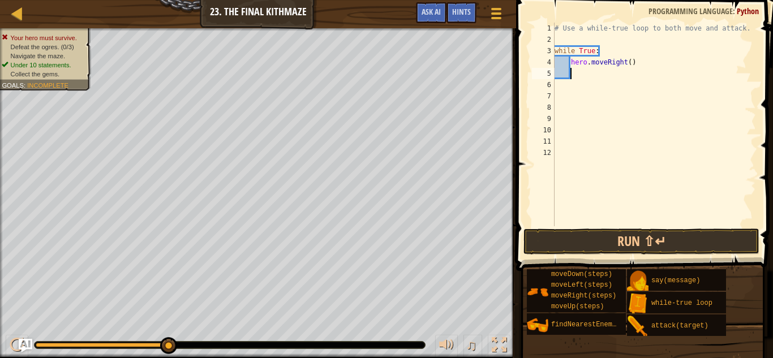
type textarea "mo"
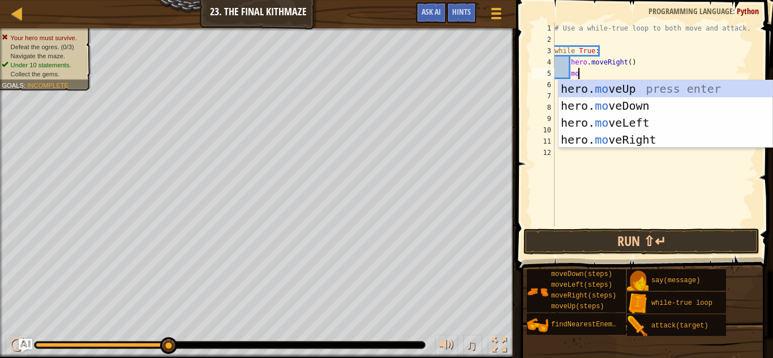
scroll to position [5, 3]
click at [606, 91] on div "hero. mo veUp press enter hero. mo veDown press enter hero. mo veLeft press ent…" at bounding box center [665, 131] width 214 height 102
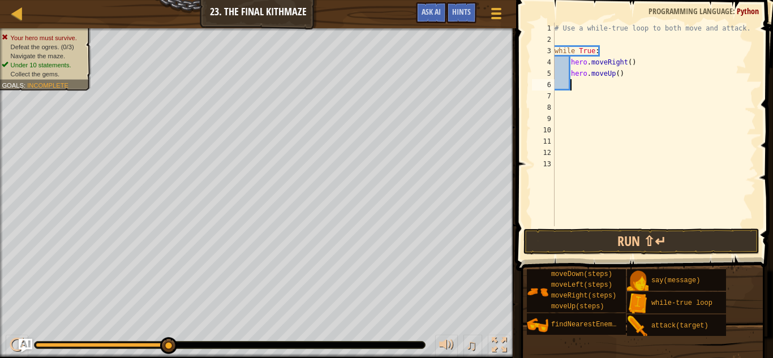
scroll to position [5, 2]
type textarea "f"
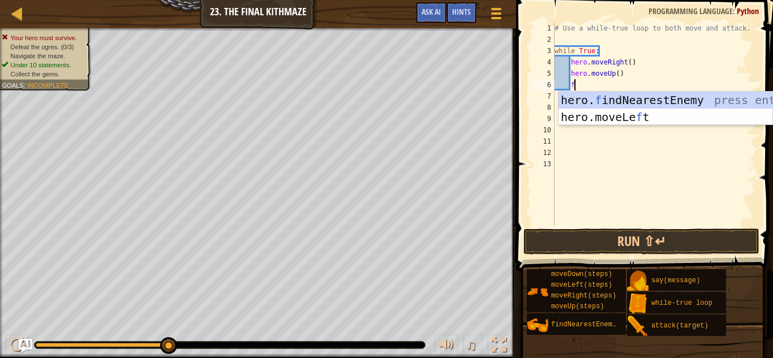
scroll to position [5, 2]
click at [626, 100] on div "hero. f indNearestEnemy press enter hero.moveLe f t press enter" at bounding box center [665, 126] width 214 height 68
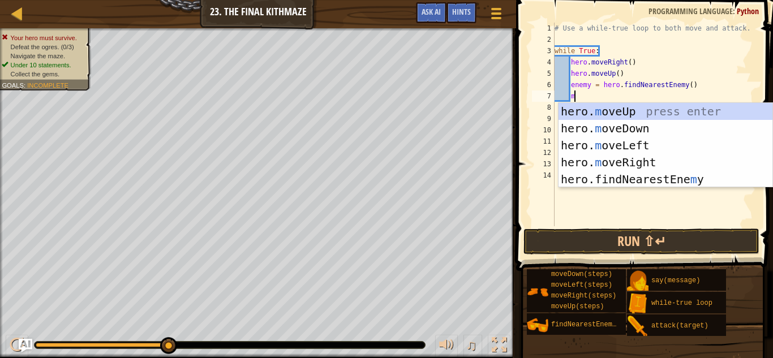
scroll to position [5, 3]
type textarea "mo"
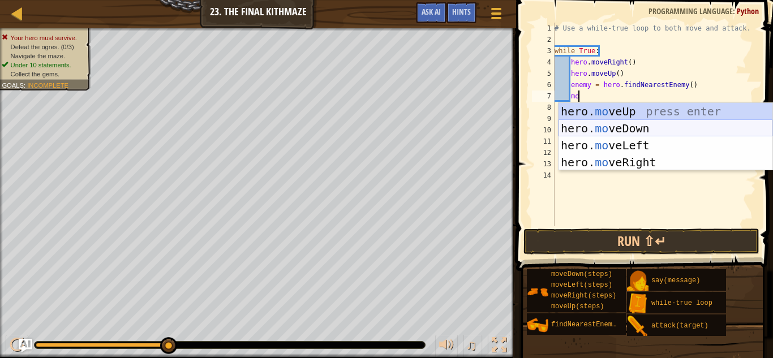
click at [611, 123] on div "hero. mo veUp press enter hero. mo veDown press enter hero. mo veLeft press ent…" at bounding box center [665, 154] width 214 height 102
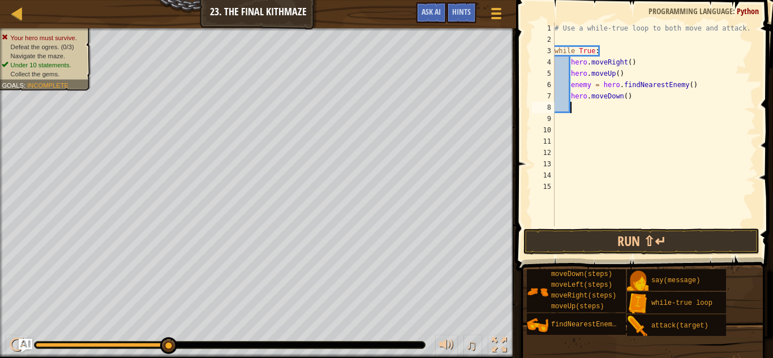
scroll to position [5, 2]
type textarea "mo"
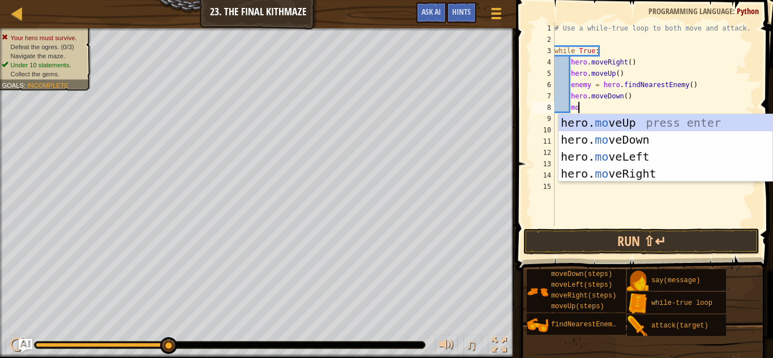
scroll to position [5, 3]
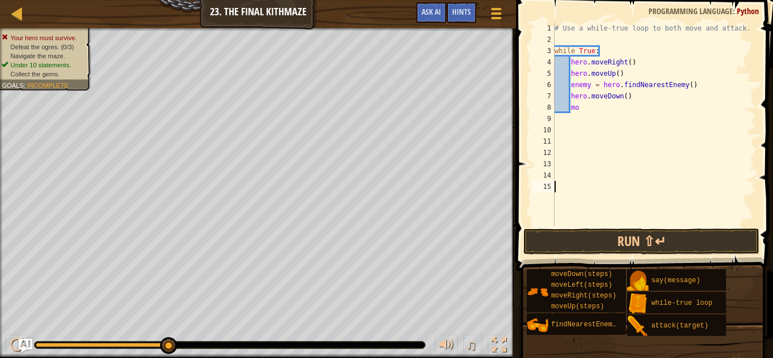
click at [625, 195] on div "# Use a while-true loop to both move and attack. while True : hero . moveRight …" at bounding box center [654, 136] width 204 height 226
click at [642, 239] on button "Run ⇧↵" at bounding box center [641, 242] width 236 height 26
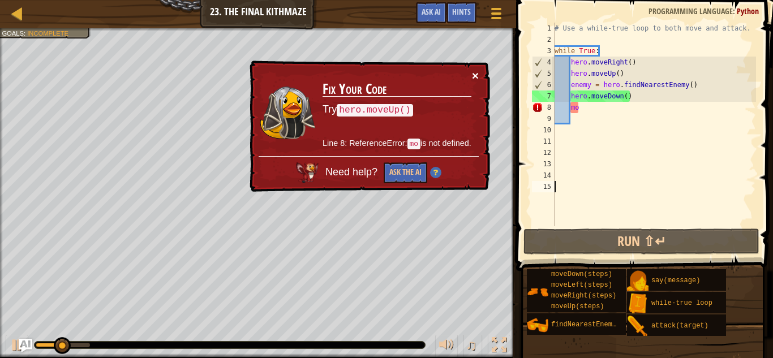
click at [474, 70] on button "×" at bounding box center [475, 76] width 7 height 12
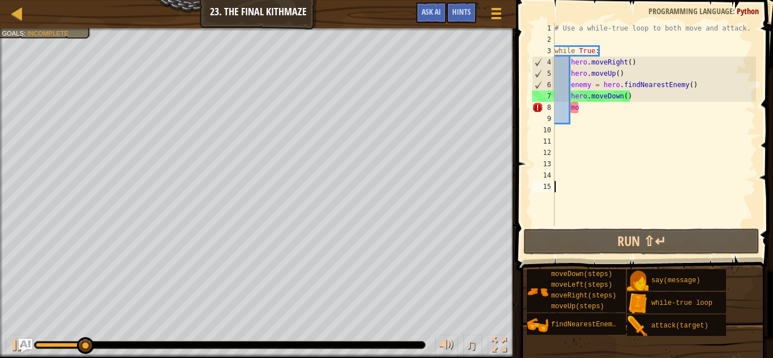
click at [632, 97] on div "# Use a while-true loop to both move and attack. while True : hero . moveRight …" at bounding box center [654, 136] width 204 height 226
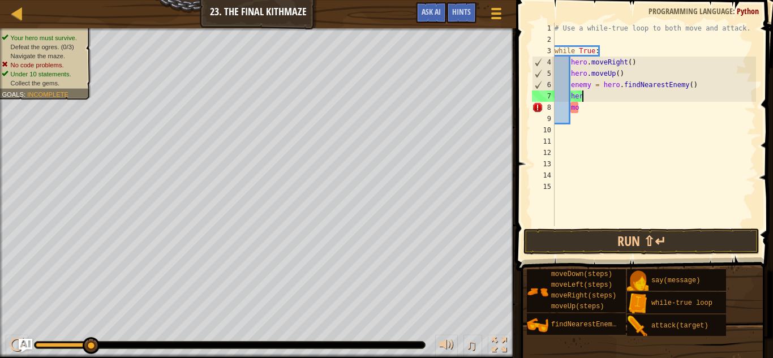
type textarea "h"
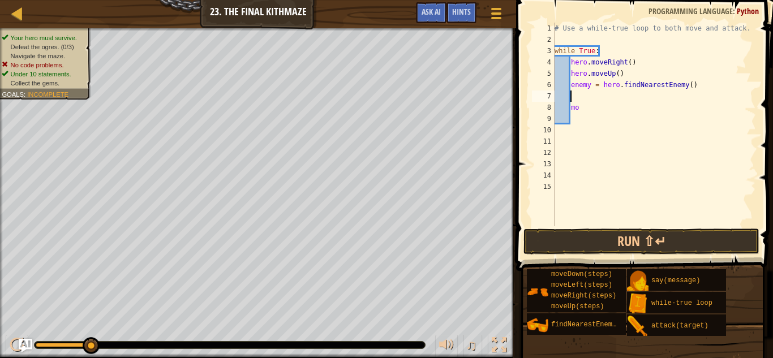
click at [608, 107] on div "# Use a while-true loop to both move and attack. while True : hero . moveRight …" at bounding box center [654, 136] width 204 height 226
type textarea "m"
click at [579, 96] on div "# Use a while-true loop to both move and attack. while True : hero . moveRight …" at bounding box center [654, 136] width 204 height 226
click at [578, 234] on button "Run ⇧↵" at bounding box center [641, 242] width 236 height 26
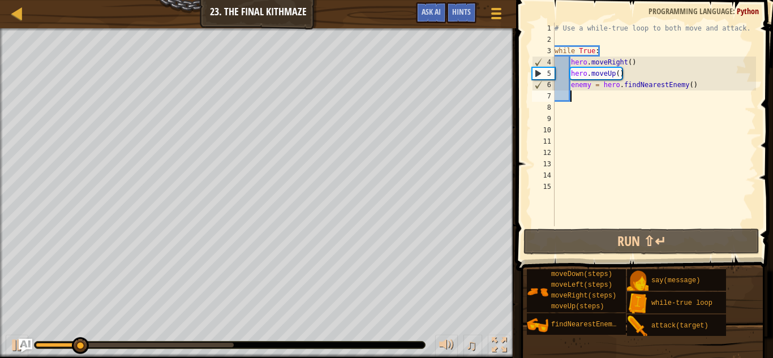
click at [620, 70] on div "# Use a while-true loop to both move and attack. while True : hero . moveRight …" at bounding box center [654, 136] width 204 height 226
click at [627, 71] on div "# Use a while-true loop to both move and attack. while True : hero . moveRight …" at bounding box center [654, 136] width 204 height 226
click at [627, 68] on div "# Use a while-true loop to both move and attack. while True : hero . moveRight …" at bounding box center [654, 136] width 204 height 226
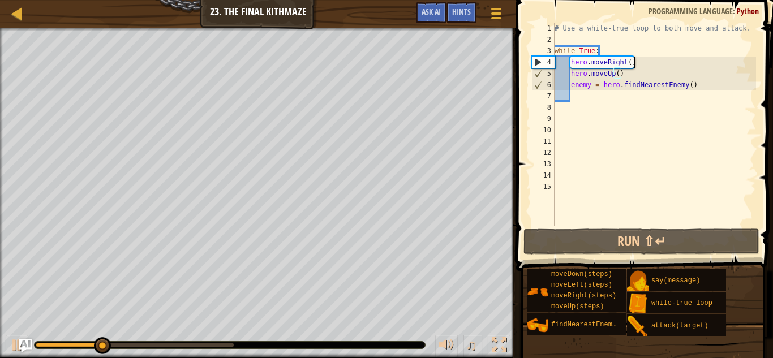
click at [640, 60] on div "# Use a while-true loop to both move and attack. while True : hero . moveRight …" at bounding box center [654, 136] width 204 height 226
type textarea "hero.moveRight()"
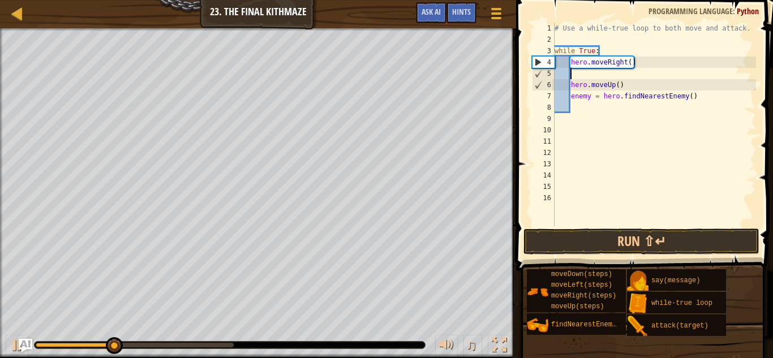
type textarea "mo"
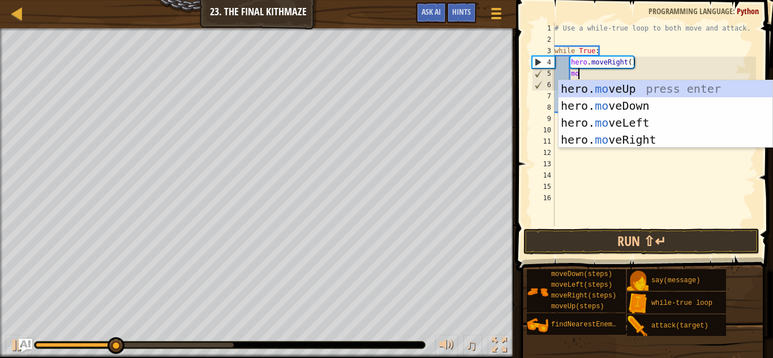
scroll to position [5, 3]
click at [630, 105] on div "hero. mo veUp press enter hero. mo veDown press enter hero. mo veLeft press ent…" at bounding box center [665, 131] width 214 height 102
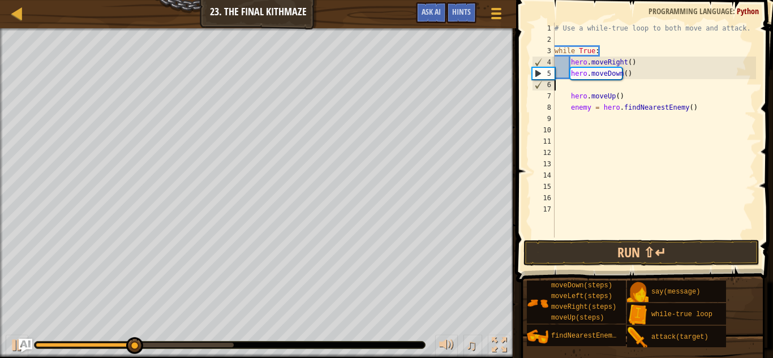
scroll to position [5, 0]
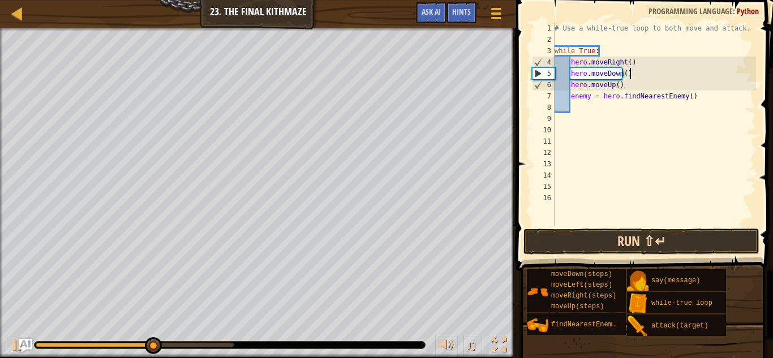
type textarea "hero.moveDown()"
click at [632, 246] on button "Run ⇧↵" at bounding box center [641, 242] width 236 height 26
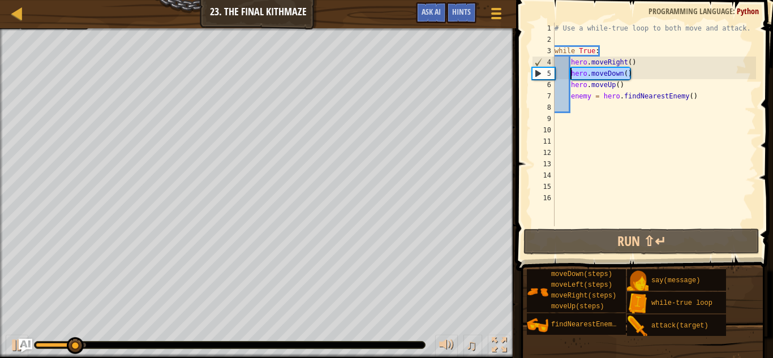
drag, startPoint x: 632, startPoint y: 76, endPoint x: 569, endPoint y: 74, distance: 63.4
click at [569, 74] on div "# Use a while-true loop to both move and attack. while True : hero . moveRight …" at bounding box center [654, 136] width 204 height 226
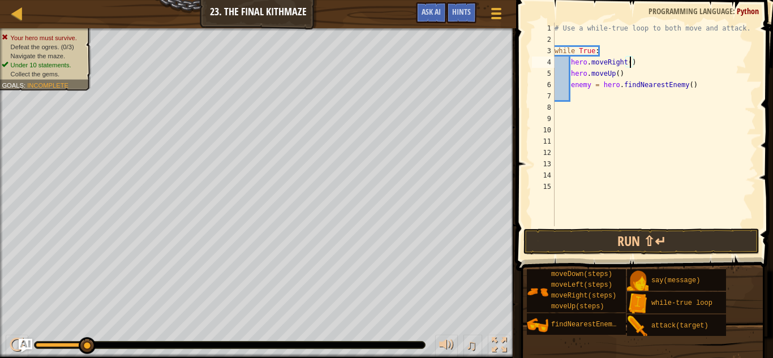
click at [629, 61] on div "# Use a while-true loop to both move and attack. while True : hero . moveRight …" at bounding box center [654, 136] width 204 height 226
click at [638, 63] on div "# Use a while-true loop to both move and attack. while True : hero . moveRight …" at bounding box center [654, 136] width 204 height 226
click at [695, 87] on div "# Use a while-true loop to both move and attack. while True : hero . moveRight …" at bounding box center [654, 136] width 204 height 226
type textarea "enemy = hero.findNearestEnemy()"
click at [580, 95] on div "# Use a while-true loop to both move and attack. while True : hero . moveRight …" at bounding box center [654, 136] width 204 height 226
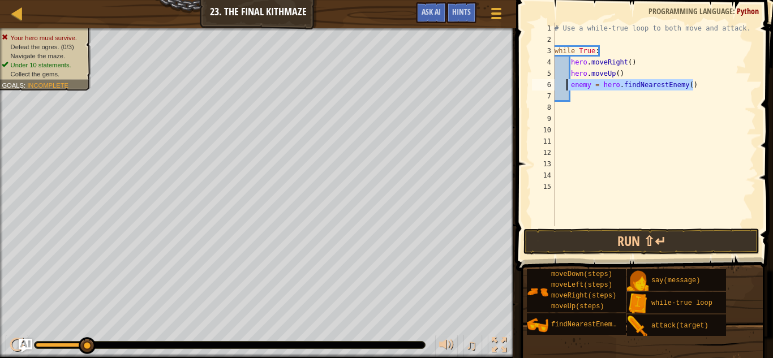
drag, startPoint x: 696, startPoint y: 85, endPoint x: 569, endPoint y: 81, distance: 127.9
click at [569, 81] on div "# Use a while-true loop to both move and attack. while True : hero . moveRight …" at bounding box center [654, 136] width 204 height 226
type textarea "enemy = hero.findNearestEnemy()"
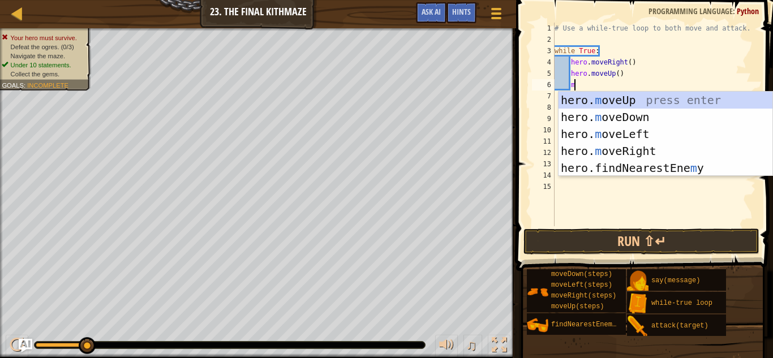
type textarea "mo"
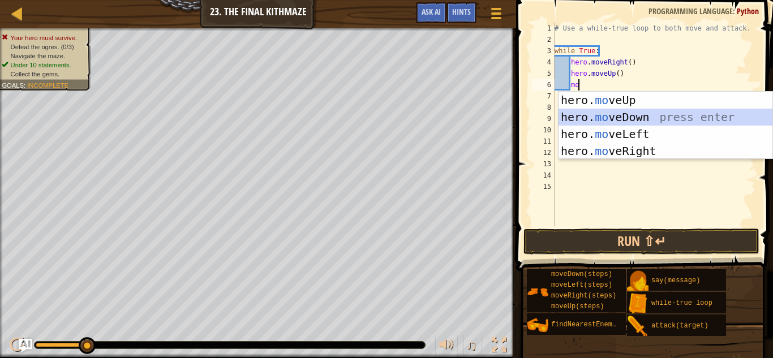
click at [613, 115] on div "hero. mo veUp press enter hero. mo veDown press enter hero. mo veLeft press ent…" at bounding box center [665, 143] width 214 height 102
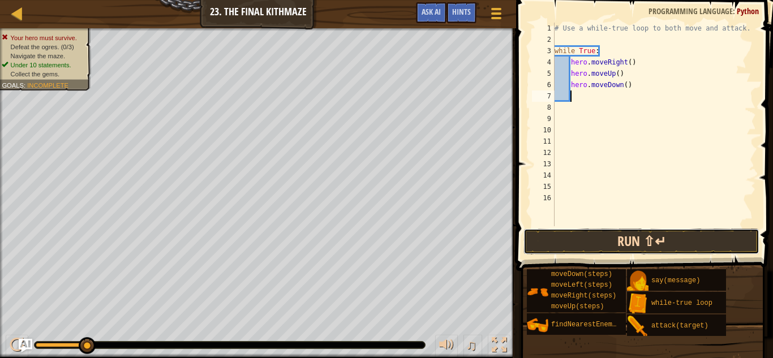
click at [624, 234] on button "Run ⇧↵" at bounding box center [641, 242] width 236 height 26
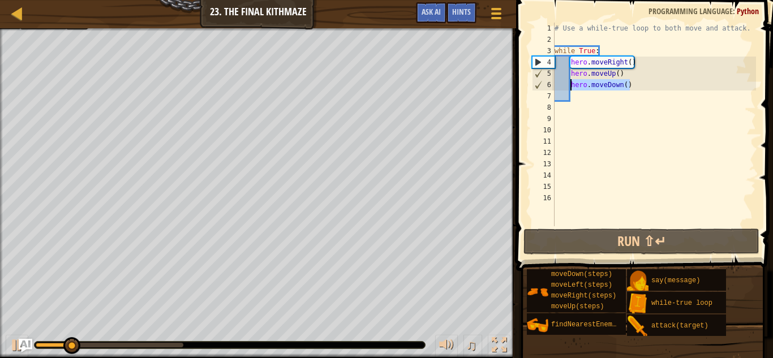
drag, startPoint x: 633, startPoint y: 87, endPoint x: 571, endPoint y: 88, distance: 61.7
click at [571, 88] on div "# Use a while-true loop to both move and attack. while True : hero . moveRight …" at bounding box center [654, 136] width 204 height 226
type textarea "hero.moveDown()"
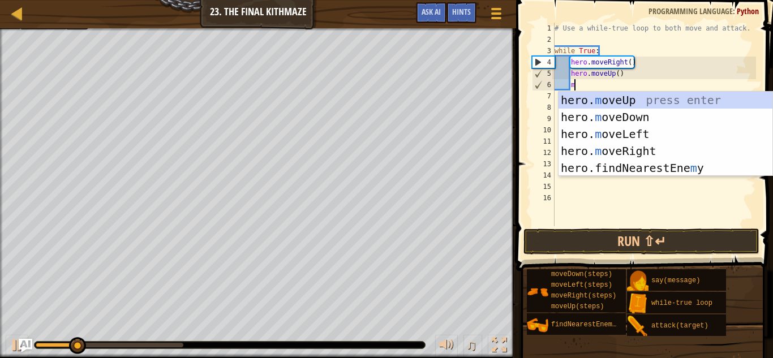
scroll to position [5, 3]
type textarea "mo"
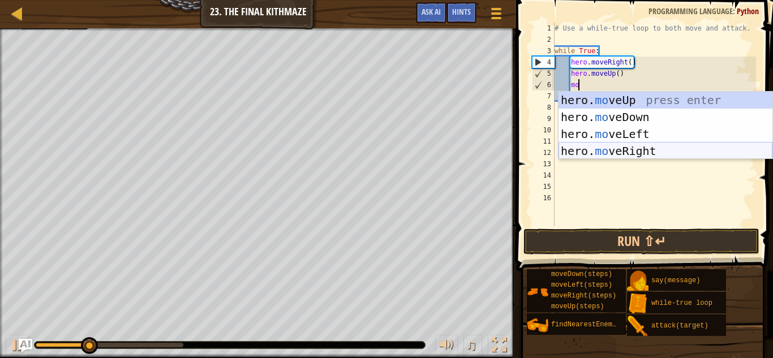
click at [628, 148] on div "hero. mo veUp press enter hero. mo veDown press enter hero. mo veLeft press ent…" at bounding box center [665, 143] width 214 height 102
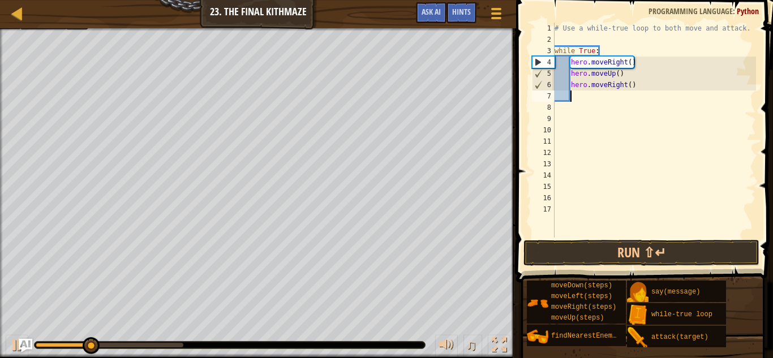
scroll to position [5, 2]
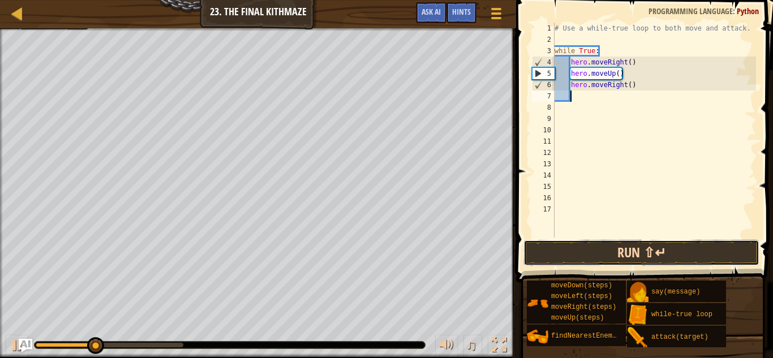
click at [644, 250] on button "Run ⇧↵" at bounding box center [641, 253] width 236 height 26
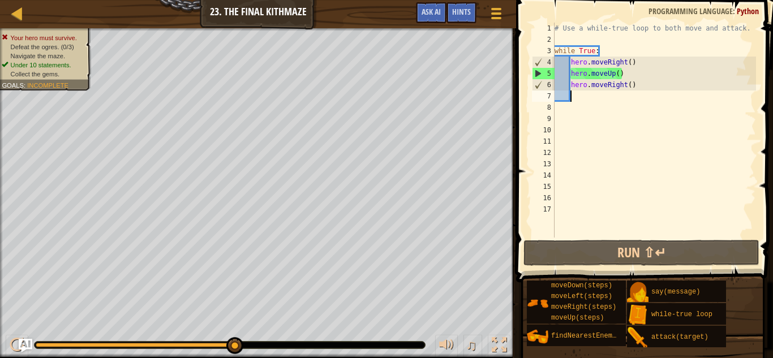
type textarea "mo"
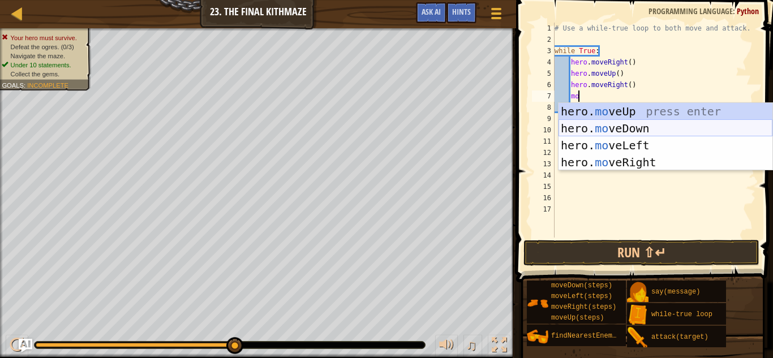
click at [621, 124] on div "hero. mo veUp press enter hero. mo veDown press enter hero. mo veLeft press ent…" at bounding box center [665, 154] width 214 height 102
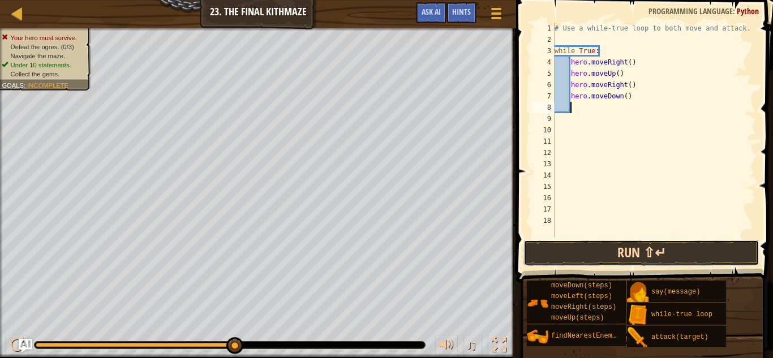
click at [596, 249] on button "Run ⇧↵" at bounding box center [641, 253] width 236 height 26
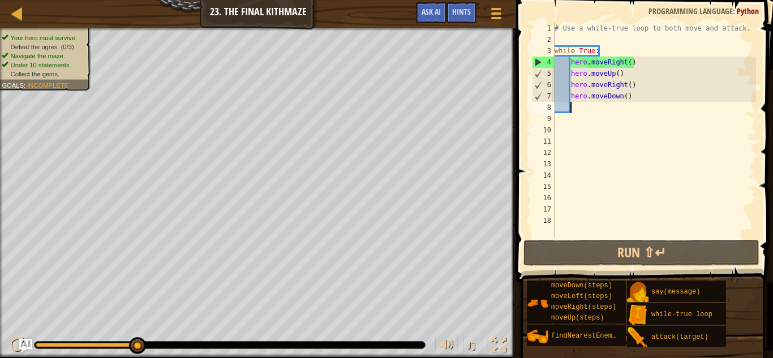
type textarea "f"
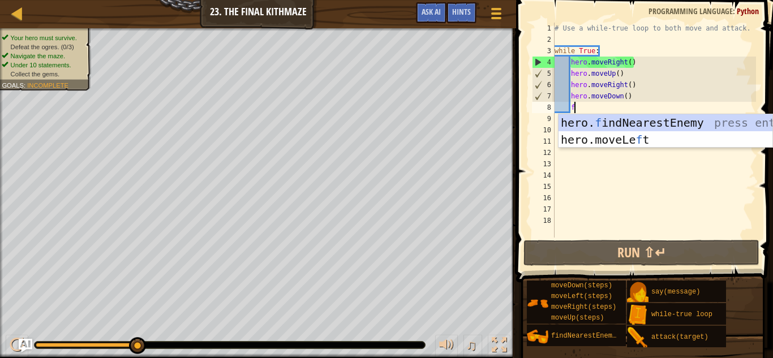
scroll to position [5, 2]
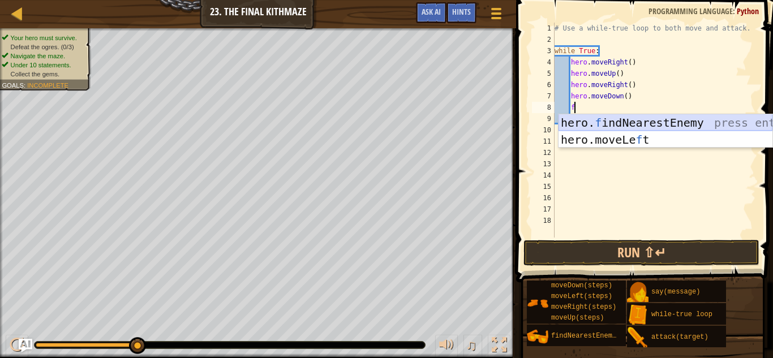
click at [610, 120] on div "hero. f indNearestEnemy press enter hero.moveLe f t press enter" at bounding box center [665, 148] width 214 height 68
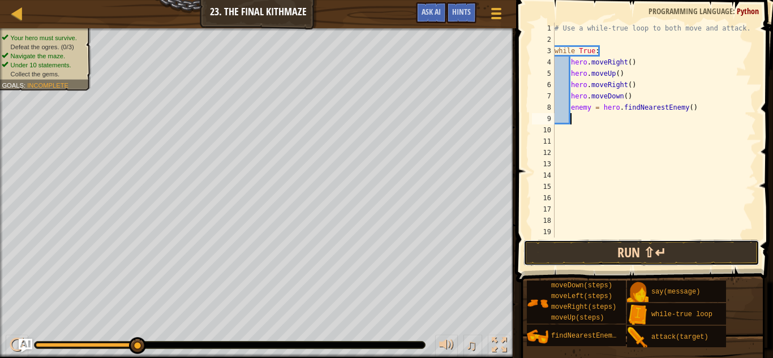
click at [605, 249] on button "Run ⇧↵" at bounding box center [641, 253] width 236 height 26
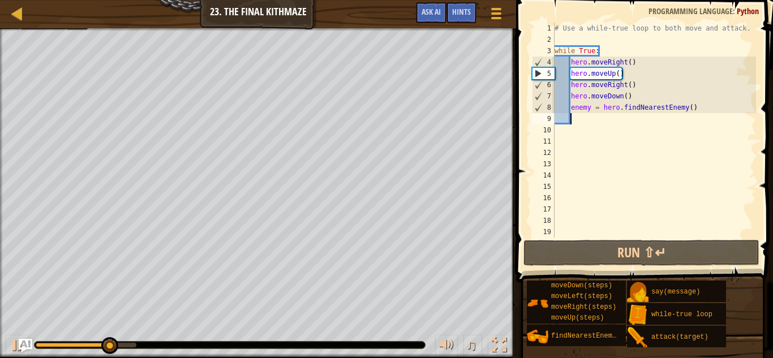
click at [624, 72] on div "# Use a while-true loop to both move and attack. while True : hero . moveRight …" at bounding box center [654, 142] width 204 height 238
type textarea "hero.moveUp()"
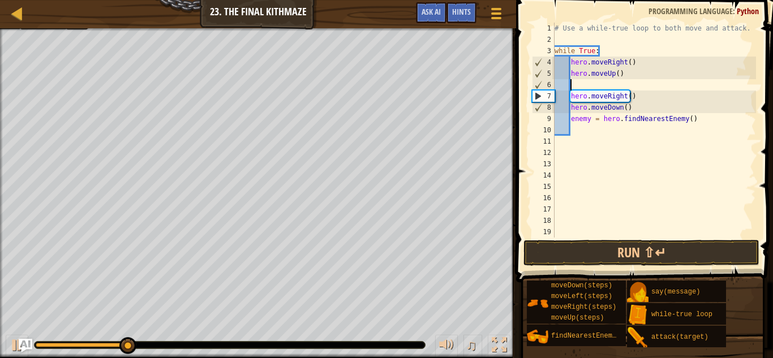
type textarea "f"
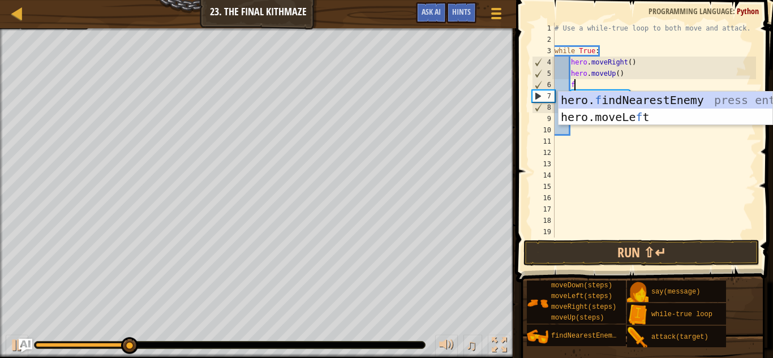
scroll to position [5, 2]
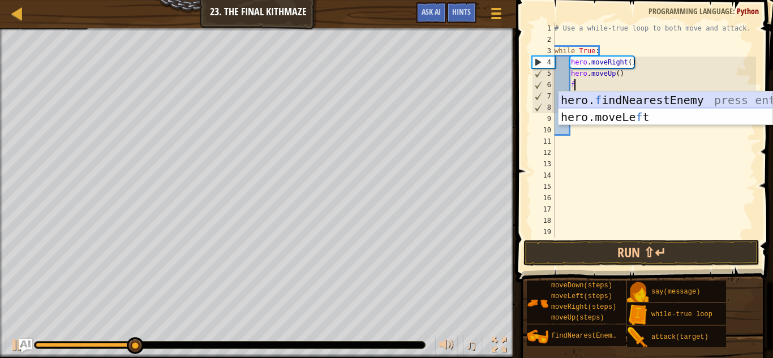
click at [641, 97] on div "hero. f indNearestEnemy press enter hero.moveLe f t press enter" at bounding box center [665, 126] width 214 height 68
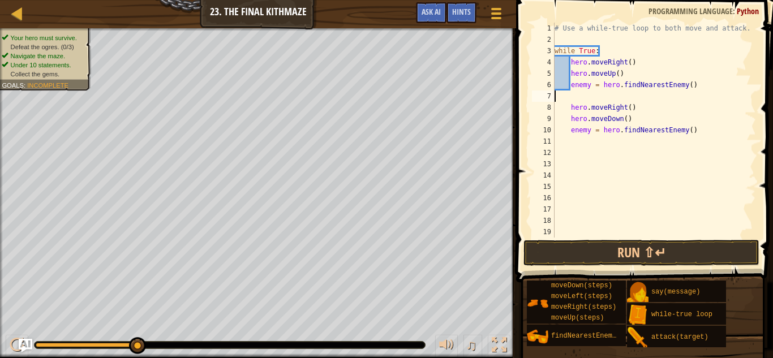
scroll to position [5, 0]
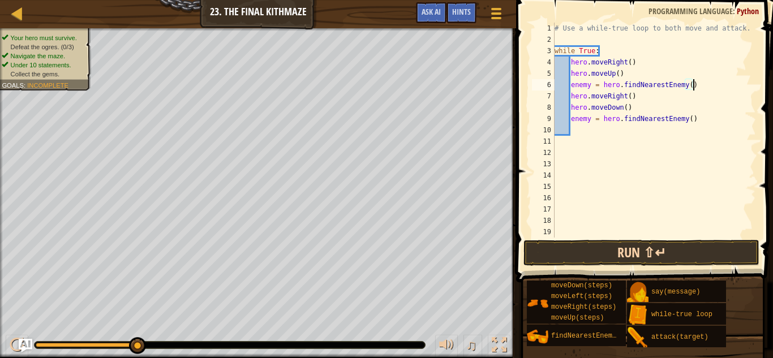
type textarea "enemy = hero.findNearestEnemy()"
click at [609, 256] on button "Run ⇧↵" at bounding box center [641, 253] width 236 height 26
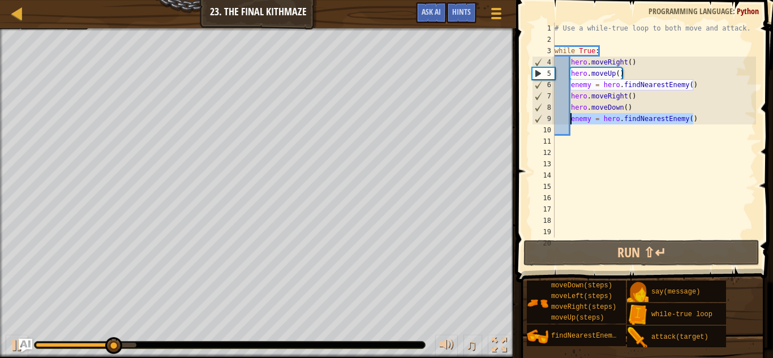
drag, startPoint x: 694, startPoint y: 120, endPoint x: 569, endPoint y: 122, distance: 125.0
click at [569, 122] on div "# Use a while-true loop to both move and attack. while True : hero . moveRight …" at bounding box center [654, 142] width 204 height 238
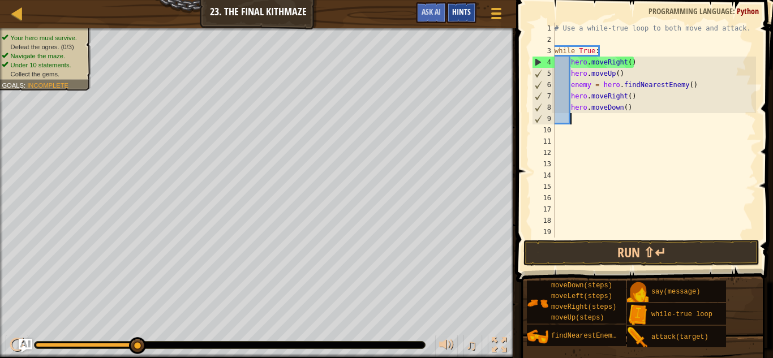
click at [464, 10] on span "Hints" at bounding box center [461, 11] width 19 height 11
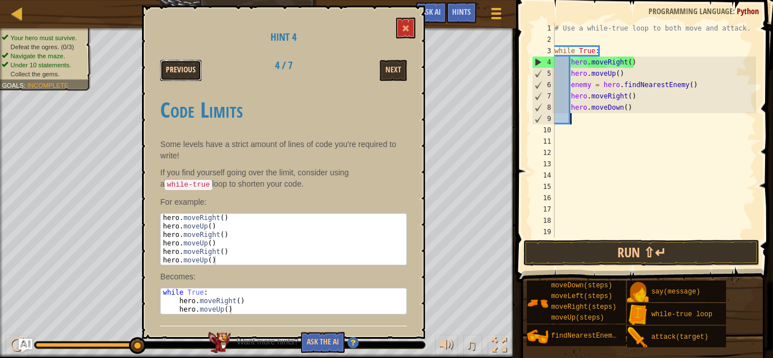
click at [192, 67] on button "Previous" at bounding box center [180, 70] width 41 height 21
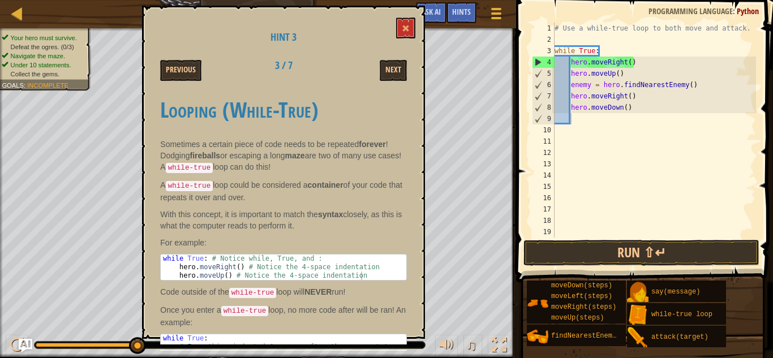
scroll to position [45, 0]
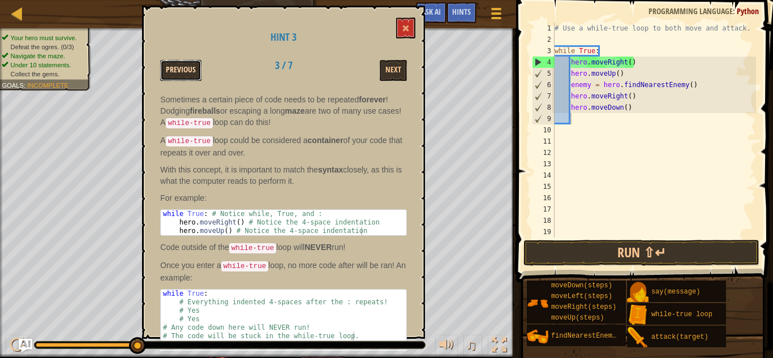
click at [191, 74] on button "Previous" at bounding box center [180, 70] width 41 height 21
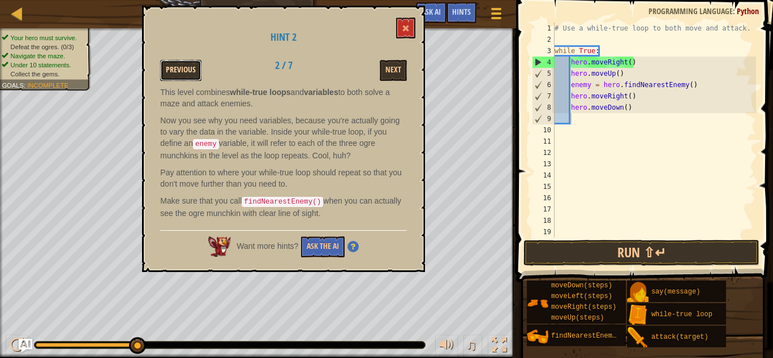
click at [191, 74] on button "Previous" at bounding box center [180, 70] width 41 height 21
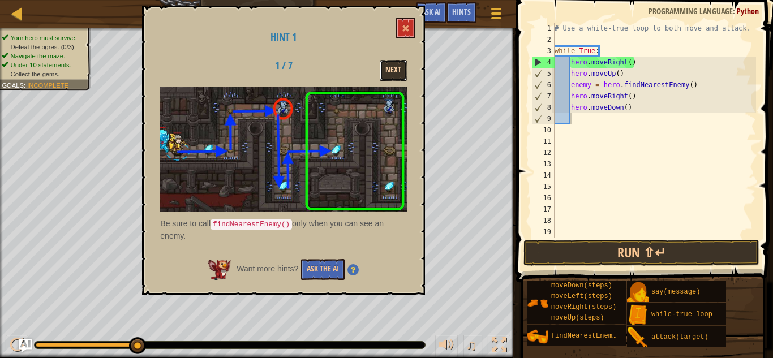
click at [397, 66] on button "Next" at bounding box center [393, 70] width 27 height 21
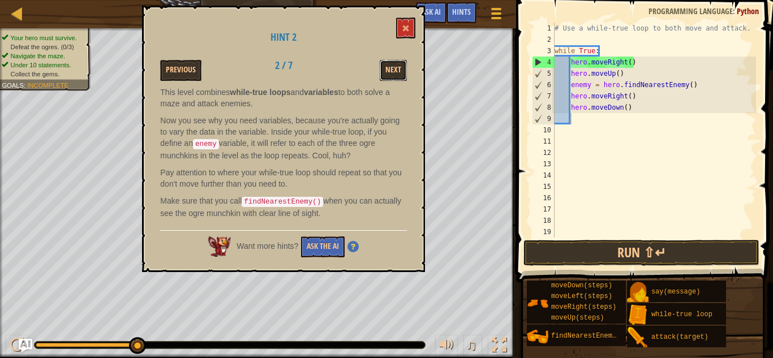
click at [397, 66] on button "Next" at bounding box center [393, 70] width 27 height 21
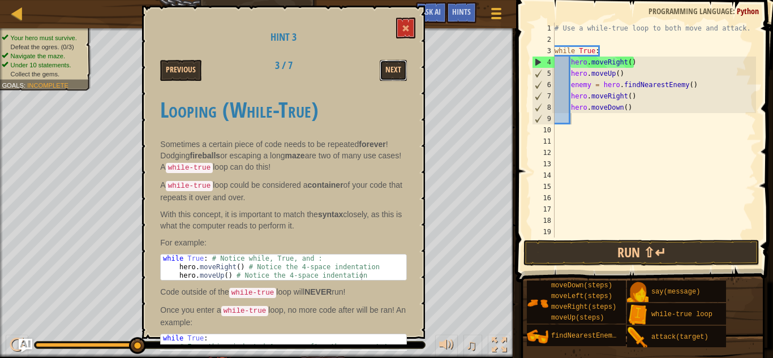
click at [397, 66] on button "Next" at bounding box center [393, 70] width 27 height 21
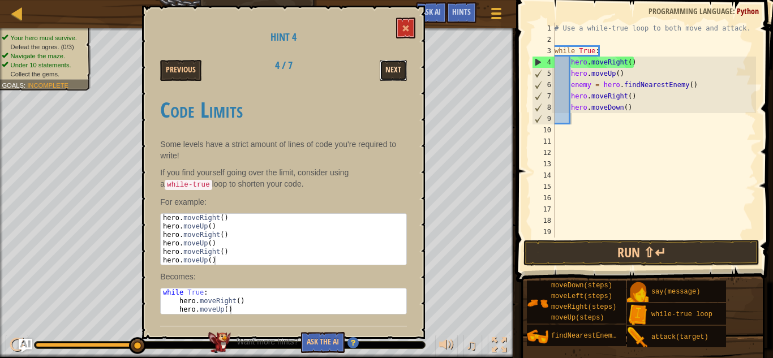
click at [397, 68] on button "Next" at bounding box center [393, 70] width 27 height 21
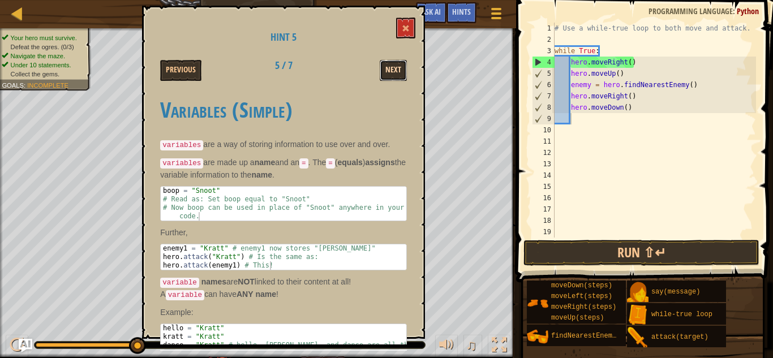
click at [397, 66] on button "Next" at bounding box center [393, 70] width 27 height 21
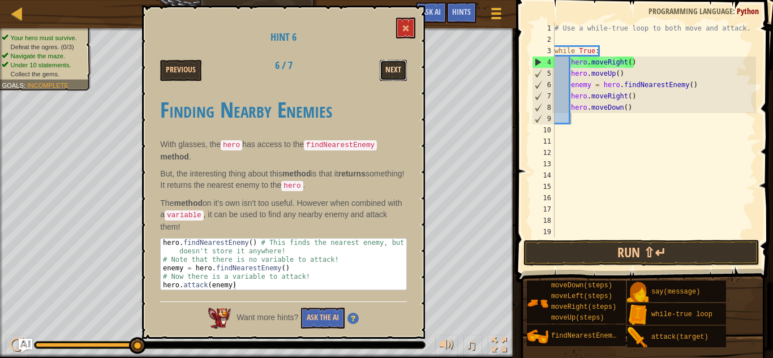
click at [394, 62] on button "Next" at bounding box center [393, 70] width 27 height 21
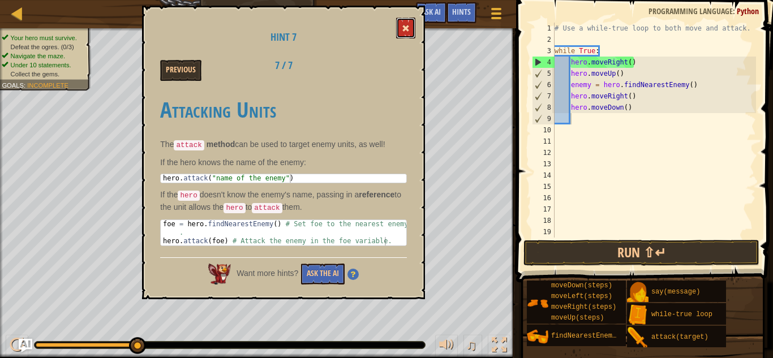
click at [402, 37] on button at bounding box center [405, 28] width 19 height 21
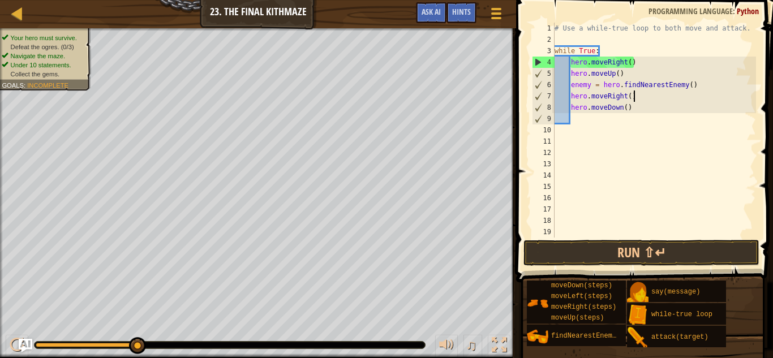
click at [638, 91] on div "# Use a while-true loop to both move and attack. while True : hero . moveRight …" at bounding box center [654, 142] width 204 height 238
click at [698, 81] on div "# Use a while-true loop to both move and attack. while True : hero . moveRight …" at bounding box center [654, 142] width 204 height 238
type textarea "enemy = hero.findNearestEnemy()"
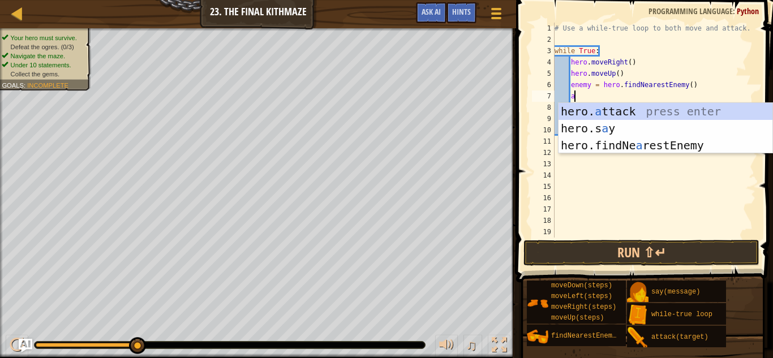
scroll to position [5, 2]
click at [677, 106] on div "hero. a ttack press enter hero.s a y press enter hero.findNe a restEnemy press …" at bounding box center [665, 145] width 214 height 85
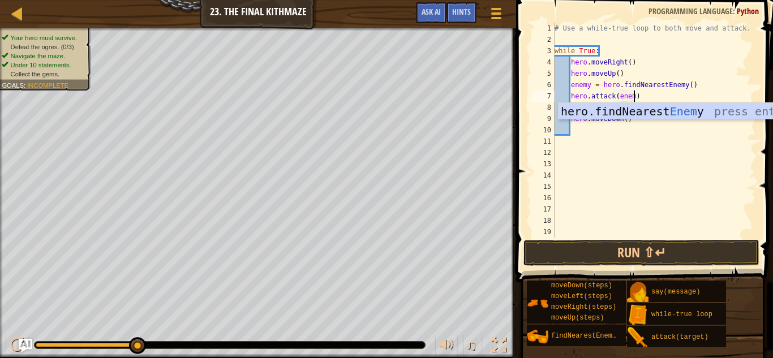
scroll to position [5, 12]
type textarea "hero.attack(enemy)"
click at [647, 253] on button "Run ⇧↵" at bounding box center [641, 253] width 236 height 26
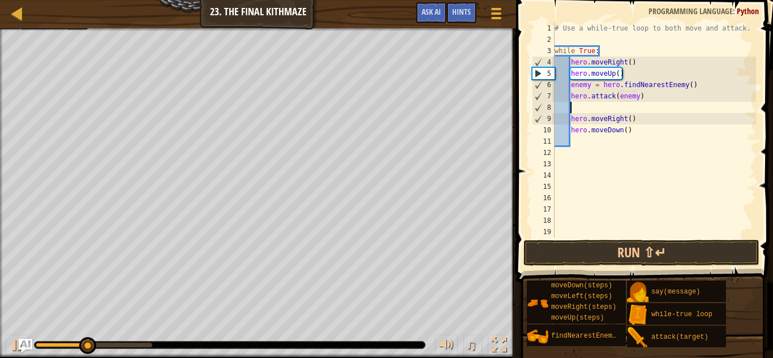
scroll to position [5, 2]
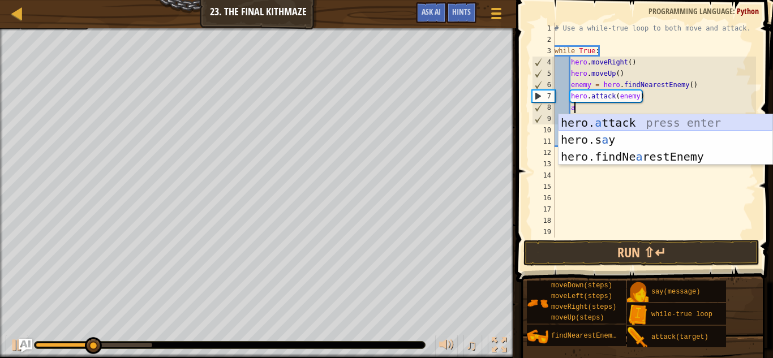
click at [622, 119] on div "hero. a ttack press enter hero.s a y press enter hero.findNe a restEnemy press …" at bounding box center [665, 156] width 214 height 85
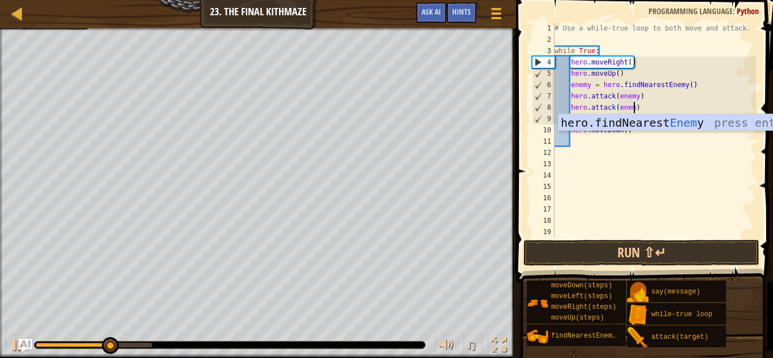
scroll to position [5, 12]
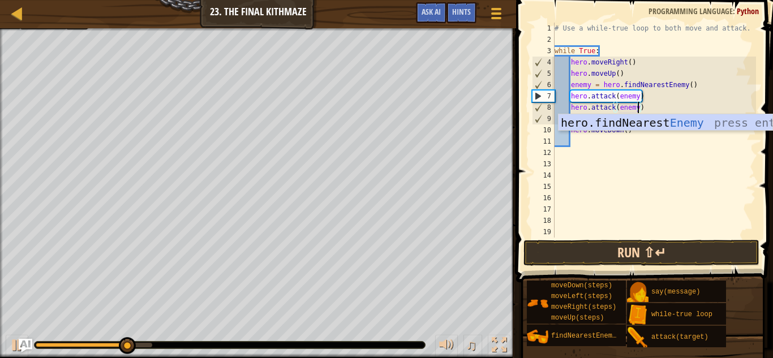
type textarea "hero.attack(enemy)"
click at [627, 249] on button "Run ⇧↵" at bounding box center [641, 253] width 236 height 26
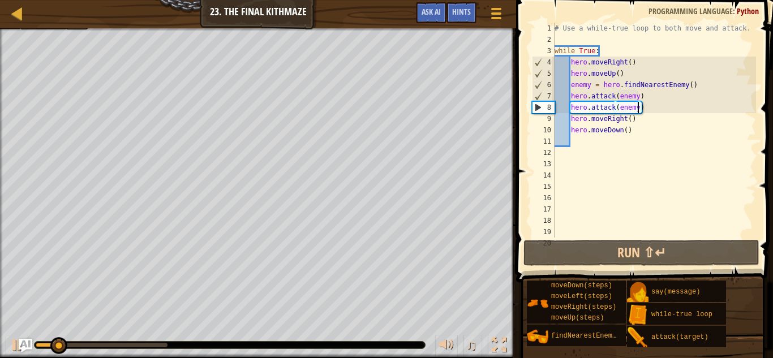
scroll to position [5, 12]
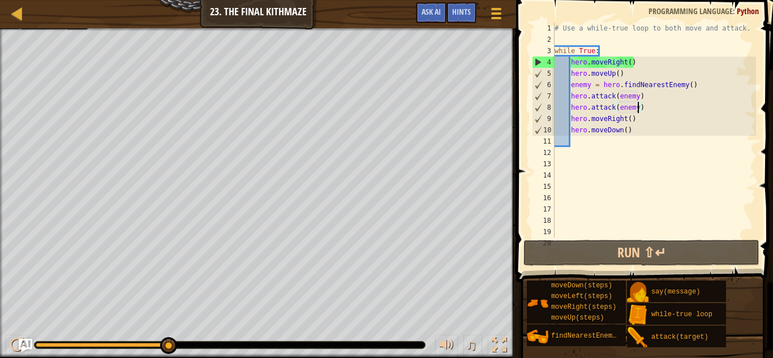
click at [578, 148] on div "# Use a while-true loop to both move and attack. while True : hero . moveRight …" at bounding box center [654, 142] width 204 height 238
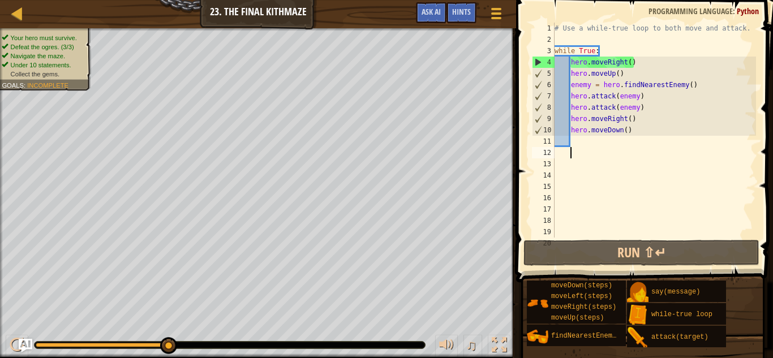
click at [576, 145] on div "# Use a while-true loop to both move and attack. while True : hero . moveRight …" at bounding box center [654, 142] width 204 height 238
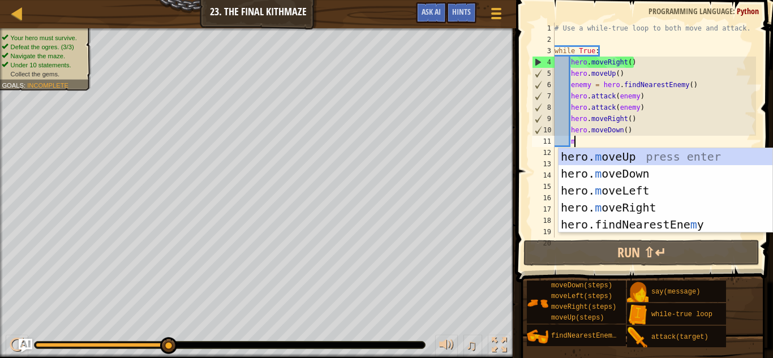
scroll to position [5, 3]
type textarea "mo"
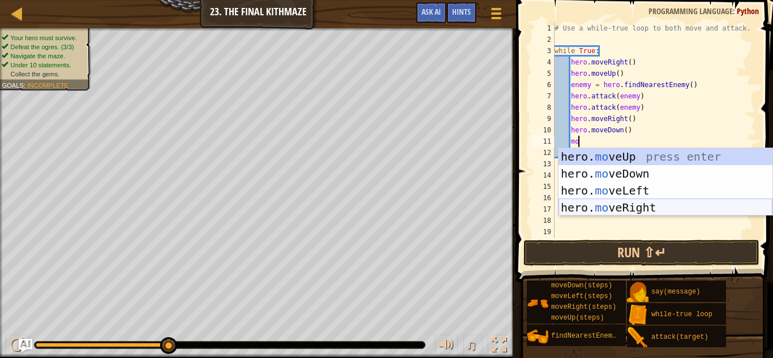
click at [611, 204] on div "hero. mo veUp press enter hero. mo veDown press enter hero. mo veLeft press ent…" at bounding box center [665, 199] width 214 height 102
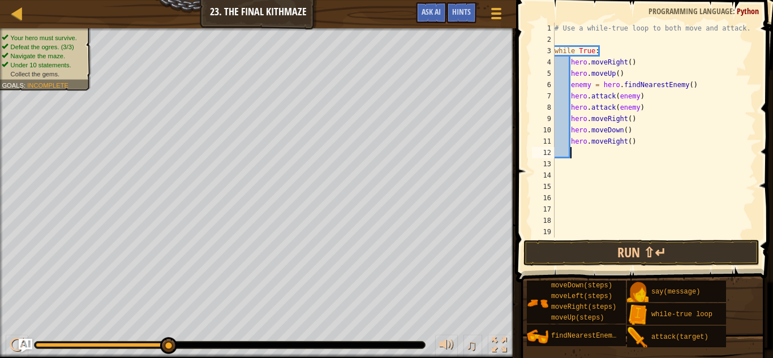
scroll to position [5, 2]
click at [644, 247] on button "Run ⇧↵" at bounding box center [641, 253] width 236 height 26
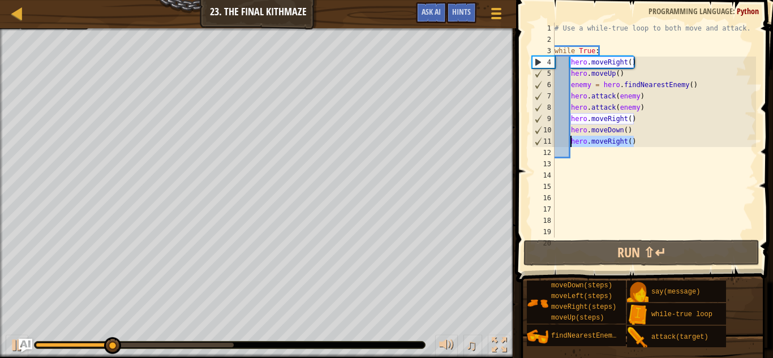
drag, startPoint x: 642, startPoint y: 138, endPoint x: 569, endPoint y: 138, distance: 73.0
click at [569, 138] on div "# Use a while-true loop to both move and attack. while True : hero . moveRight …" at bounding box center [654, 142] width 204 height 238
type textarea "hero.moveRight()"
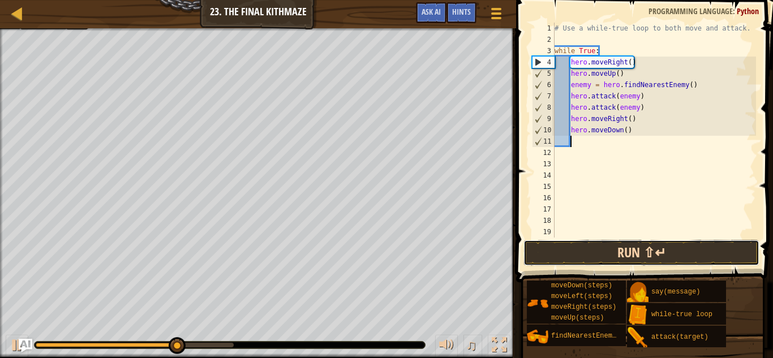
click at [618, 252] on button "Run ⇧↵" at bounding box center [641, 253] width 236 height 26
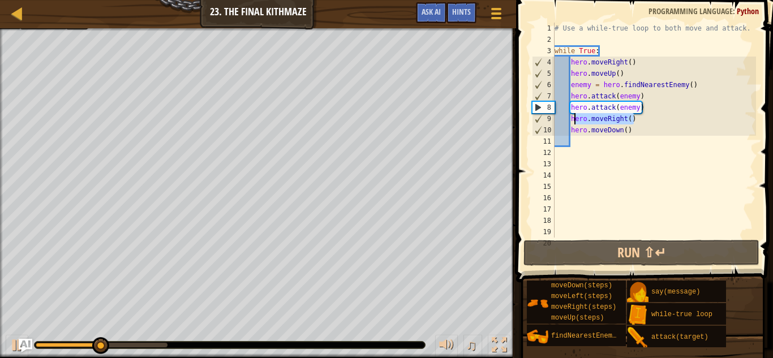
drag, startPoint x: 638, startPoint y: 119, endPoint x: 574, endPoint y: 115, distance: 64.0
click at [574, 115] on div "# Use a while-true loop to both move and attack. while True : hero . moveRight …" at bounding box center [654, 142] width 204 height 238
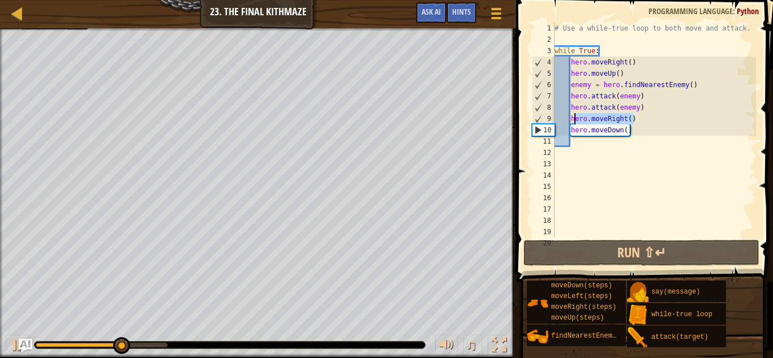
type textarea "hero.moveDown()"
type textarea "ero.moveRight()"
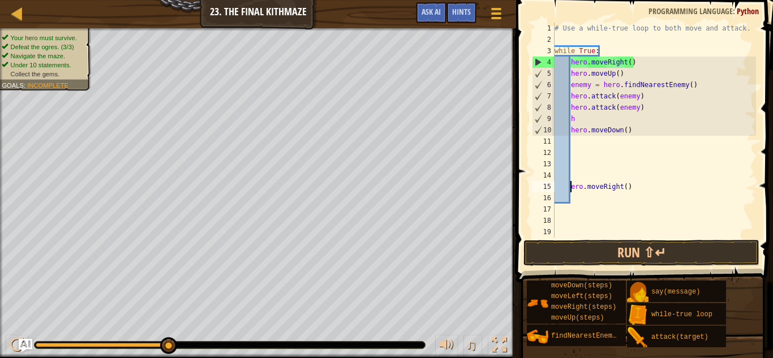
type textarea "\ero.moveRight()"
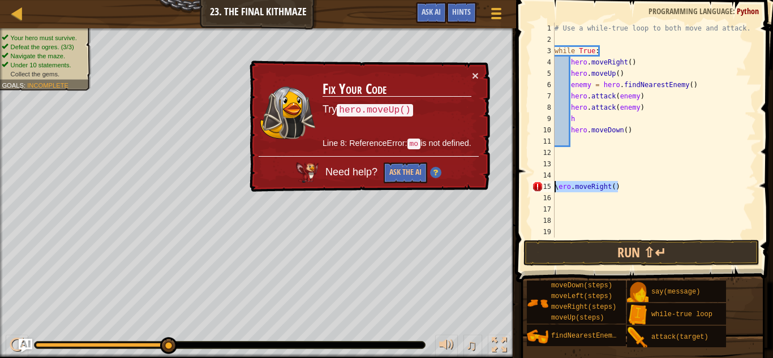
drag, startPoint x: 622, startPoint y: 183, endPoint x: 553, endPoint y: 183, distance: 69.0
click at [553, 183] on div "\ero.moveRight() 1 2 3 4 5 6 7 8 9 10 11 12 13 14 15 16 17 18 19 20 # Use a whi…" at bounding box center [643, 130] width 226 height 215
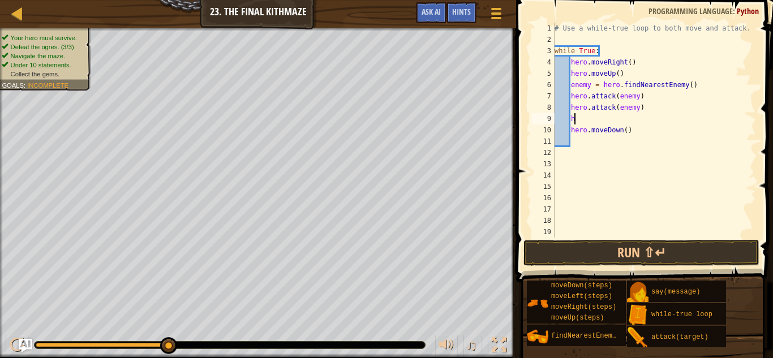
click at [575, 114] on div "# Use a while-true loop to both move and attack. while True : hero . moveRight …" at bounding box center [654, 142] width 204 height 238
type textarea "h"
click at [575, 114] on div "# Use a while-true loop to both move and attack. while True : hero . moveRight …" at bounding box center [654, 142] width 204 height 238
click at [583, 143] on div "# Use a while-true loop to both move and attack. while True : hero . moveRight …" at bounding box center [654, 142] width 204 height 238
click at [615, 124] on div "# Use a while-true loop to both move and attack. while True : hero . moveRight …" at bounding box center [654, 142] width 204 height 238
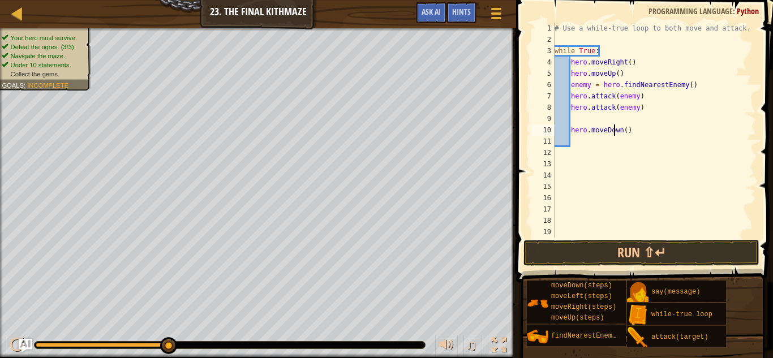
type textarea "hero.moveDown()"
click at [598, 121] on div "# Use a while-true loop to both move and attack. while True : hero . moveRight …" at bounding box center [654, 142] width 204 height 238
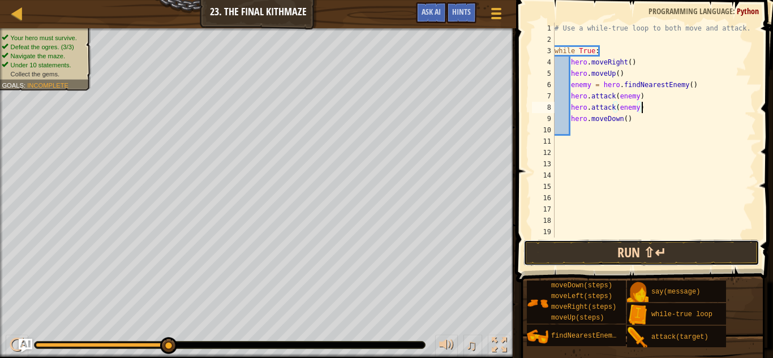
click at [606, 248] on button "Run ⇧↵" at bounding box center [641, 253] width 236 height 26
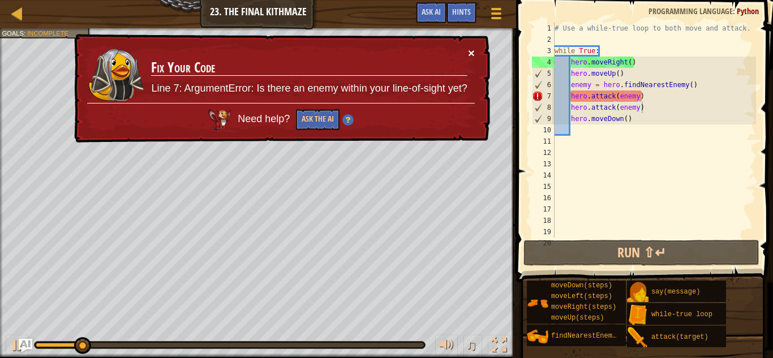
click at [468, 51] on button "×" at bounding box center [471, 53] width 7 height 12
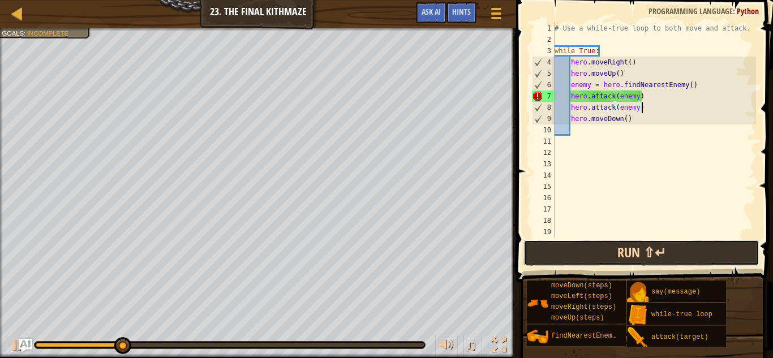
click at [616, 252] on button "Run ⇧↵" at bounding box center [641, 253] width 236 height 26
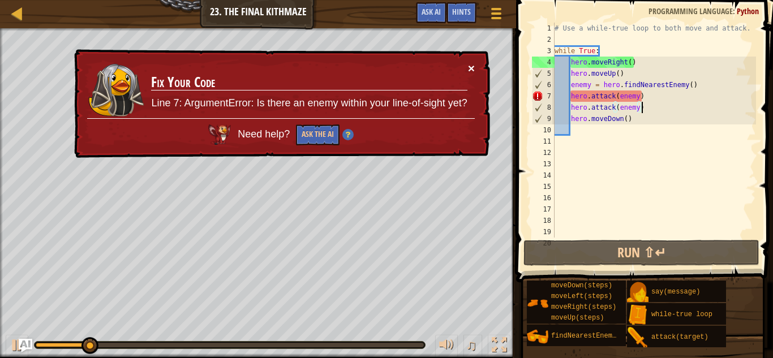
click at [472, 66] on button "×" at bounding box center [471, 68] width 7 height 12
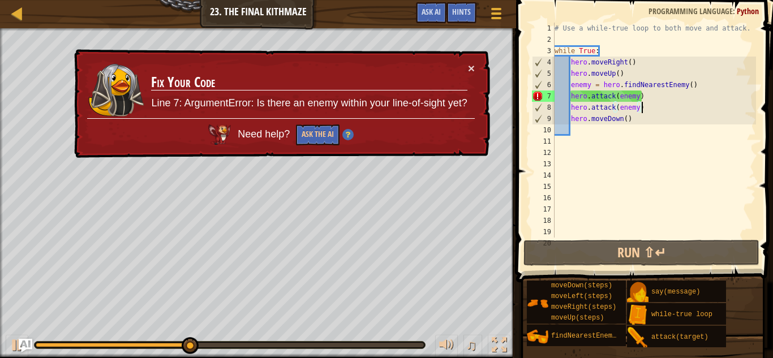
click at [632, 96] on div "# Use a while-true loop to both move and attack. while True : hero . moveRight …" at bounding box center [654, 142] width 204 height 238
click at [631, 93] on div "# Use a while-true loop to both move and attack. while True : hero . moveRight …" at bounding box center [654, 142] width 204 height 238
click at [630, 123] on div "# Use a while-true loop to both move and attack. while True : hero . moveRight …" at bounding box center [654, 142] width 204 height 238
type textarea "hero.moveDown()"
click at [579, 132] on div "# Use a while-true loop to both move and attack. while True : hero . moveRight …" at bounding box center [654, 142] width 204 height 238
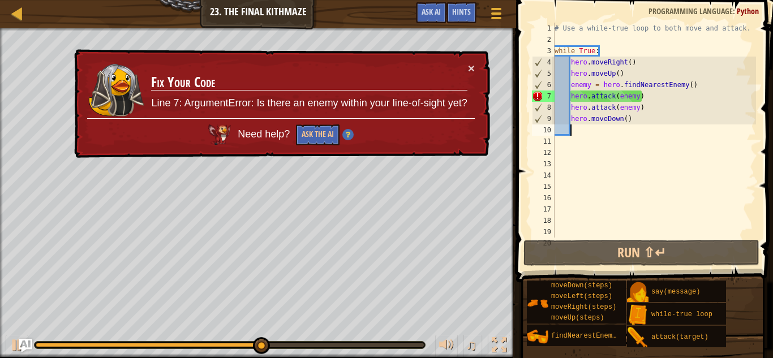
type textarea "m"
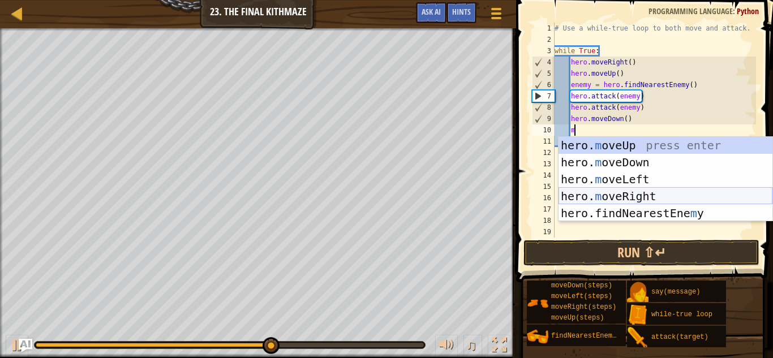
click at [639, 199] on div "hero. m oveUp press enter hero. m oveDown press enter hero. m oveLeft press ent…" at bounding box center [665, 196] width 214 height 119
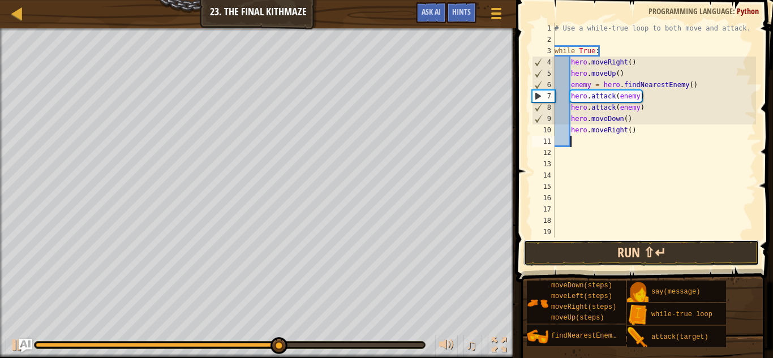
click at [636, 246] on button "Run ⇧↵" at bounding box center [641, 253] width 236 height 26
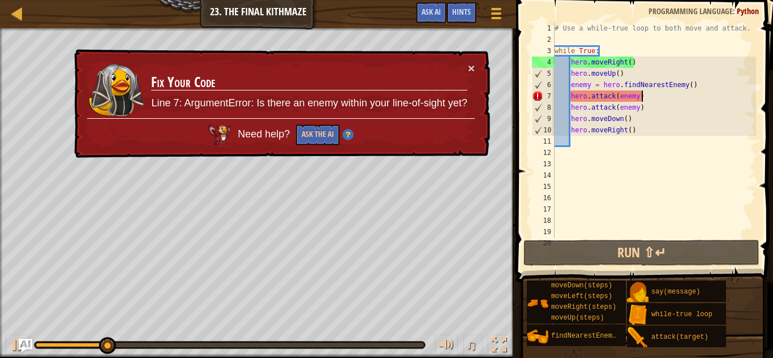
click at [643, 96] on div "# Use a while-true loop to both move and attack. while True : hero . moveRight …" at bounding box center [654, 142] width 204 height 238
drag, startPoint x: 637, startPoint y: 96, endPoint x: 617, endPoint y: 97, distance: 19.8
click at [617, 97] on div "# Use a while-true loop to both move and attack. while True : hero . moveRight …" at bounding box center [654, 142] width 204 height 238
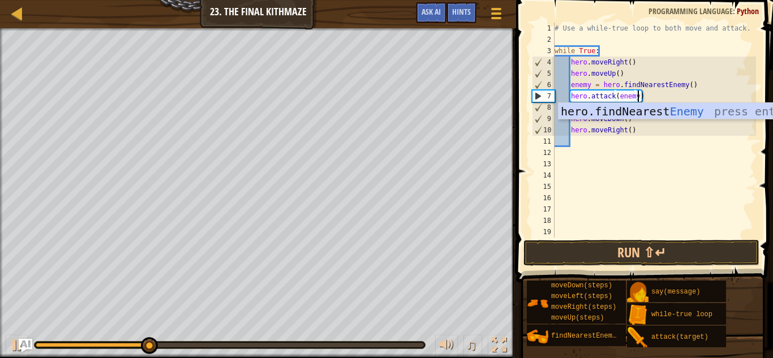
scroll to position [5, 12]
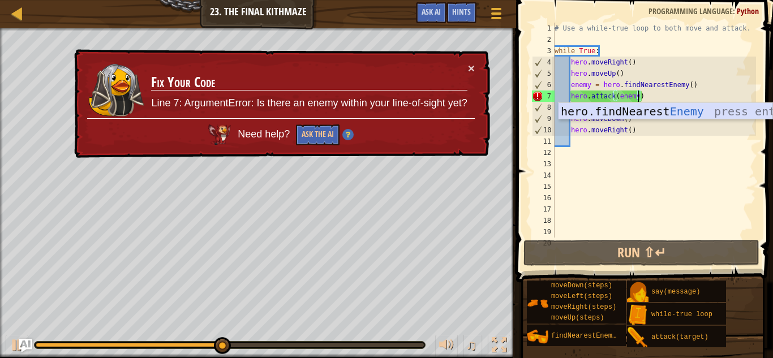
click at [632, 114] on div "hero.findNearest Enemy press enter" at bounding box center [665, 128] width 214 height 51
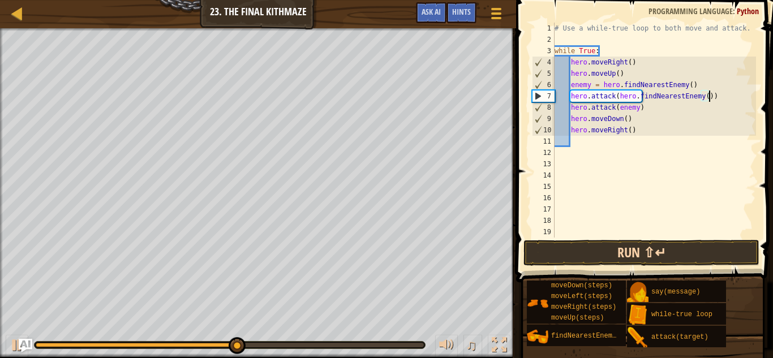
type textarea "hero.attack(hero.findNearestEnemy())"
click at [696, 254] on button "Run ⇧↵" at bounding box center [641, 253] width 236 height 26
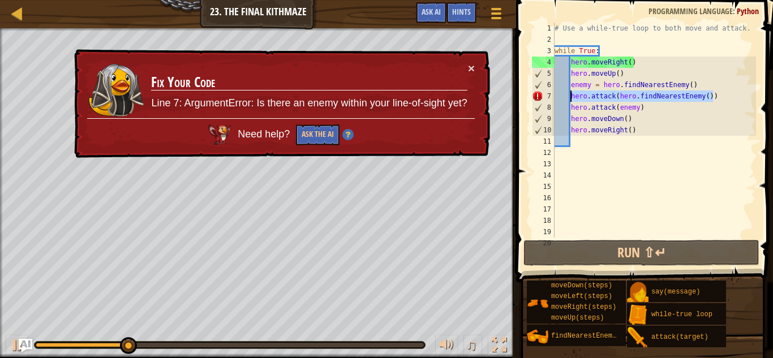
drag, startPoint x: 716, startPoint y: 96, endPoint x: 571, endPoint y: 92, distance: 144.3
click at [571, 92] on div "# Use a while-true loop to both move and attack. while True : hero . moveRight …" at bounding box center [654, 142] width 204 height 238
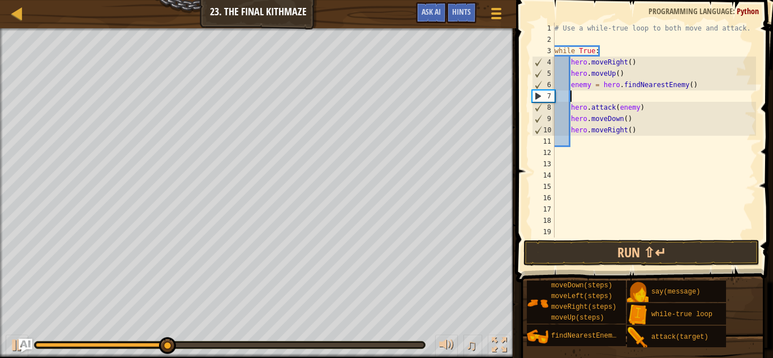
scroll to position [5, 2]
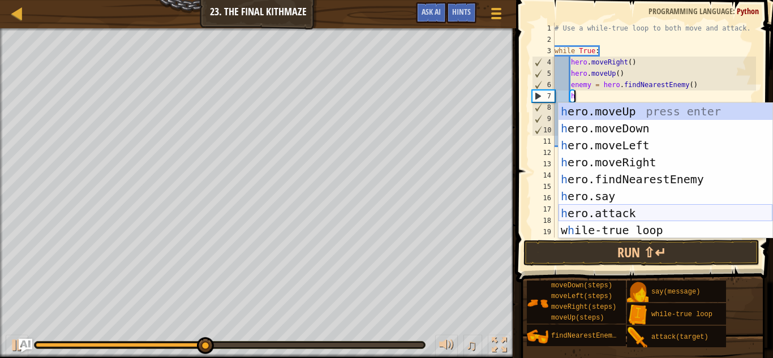
click at [613, 212] on div "h ero.moveUp press enter h ero.moveDown press enter h ero.moveLeft press enter …" at bounding box center [665, 188] width 214 height 170
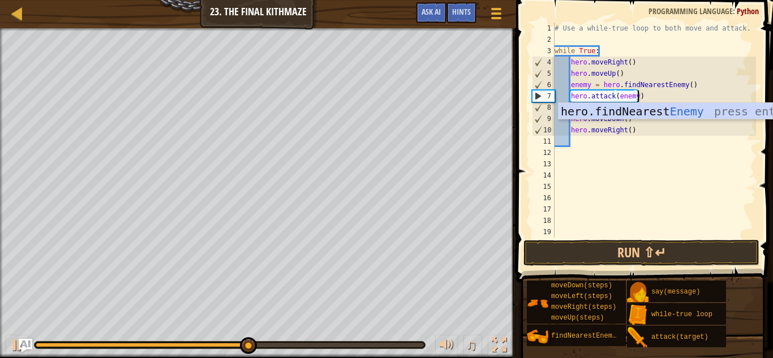
scroll to position [5, 12]
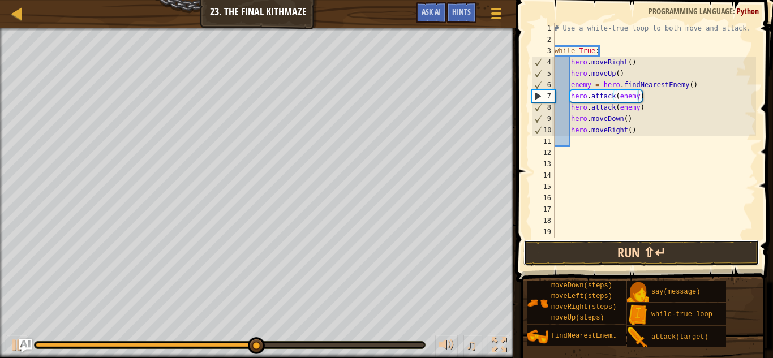
click at [625, 251] on button "Run ⇧↵" at bounding box center [641, 253] width 236 height 26
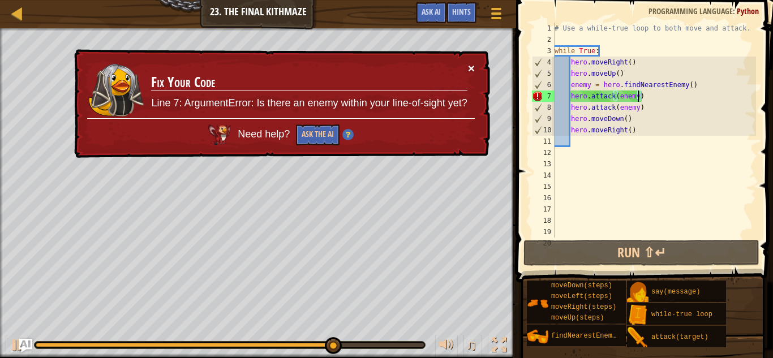
click at [470, 66] on button "×" at bounding box center [471, 68] width 7 height 12
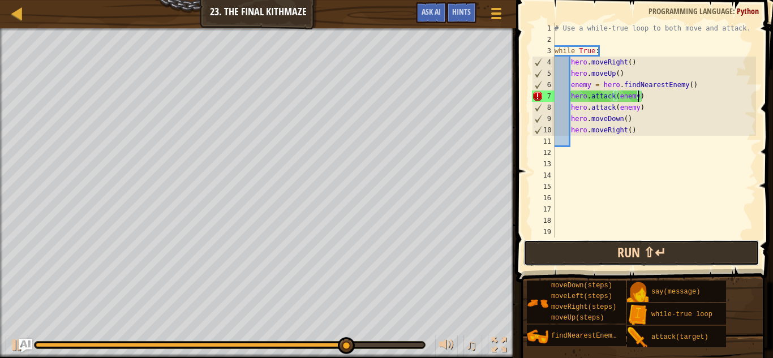
click at [587, 254] on button "Run ⇧↵" at bounding box center [641, 253] width 236 height 26
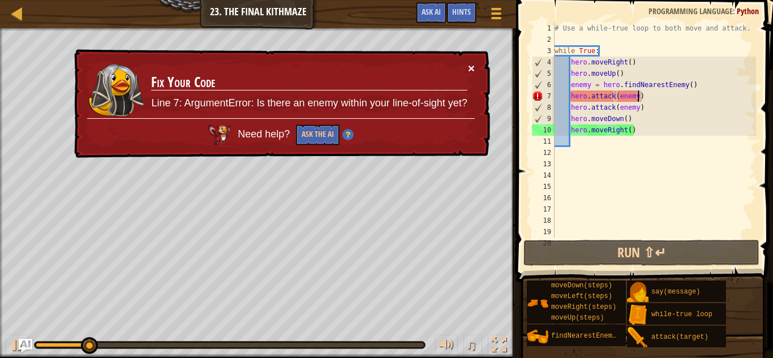
click at [470, 68] on button "×" at bounding box center [471, 68] width 7 height 12
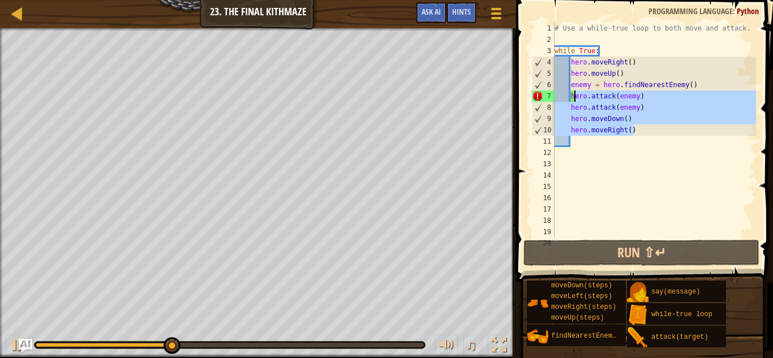
drag, startPoint x: 634, startPoint y: 127, endPoint x: 572, endPoint y: 97, distance: 68.8
click at [572, 97] on div "# Use a while-true loop to both move and attack. while True : hero . moveRight …" at bounding box center [654, 142] width 204 height 238
type textarea "h"
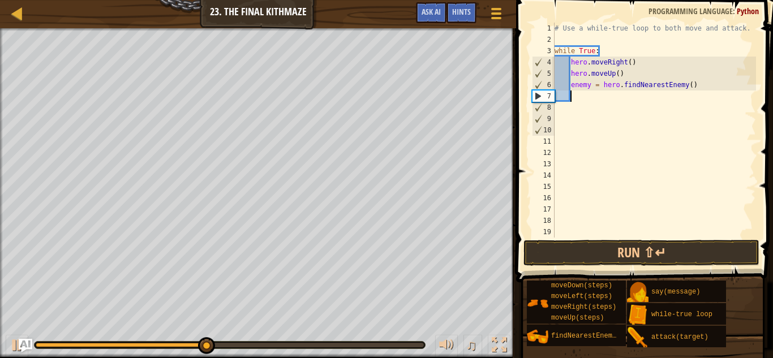
scroll to position [5, 2]
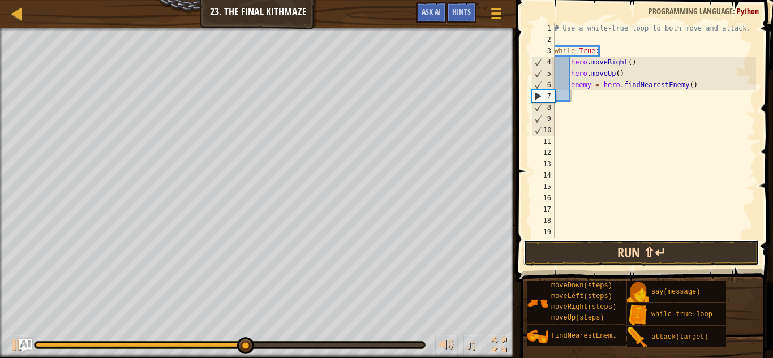
click at [619, 256] on button "Run ⇧↵" at bounding box center [641, 253] width 236 height 26
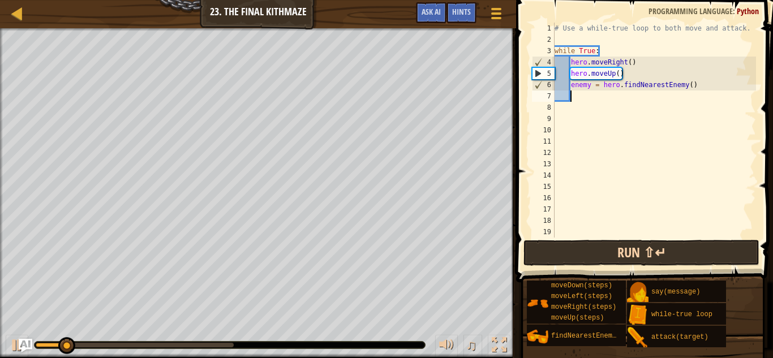
scroll to position [5, 2]
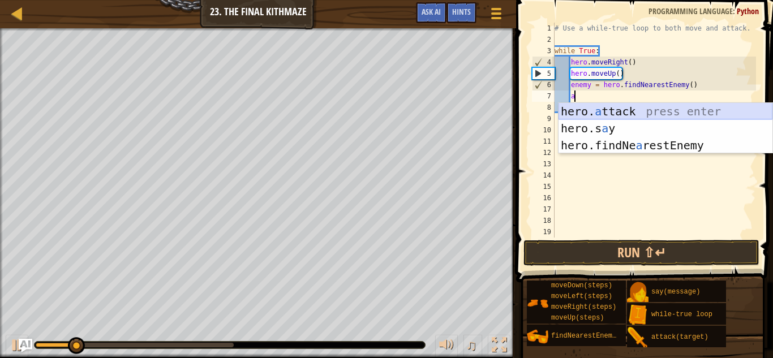
click at [601, 106] on div "hero. a ttack press enter hero.s a y press enter hero.findNe a restEnemy press …" at bounding box center [665, 145] width 214 height 85
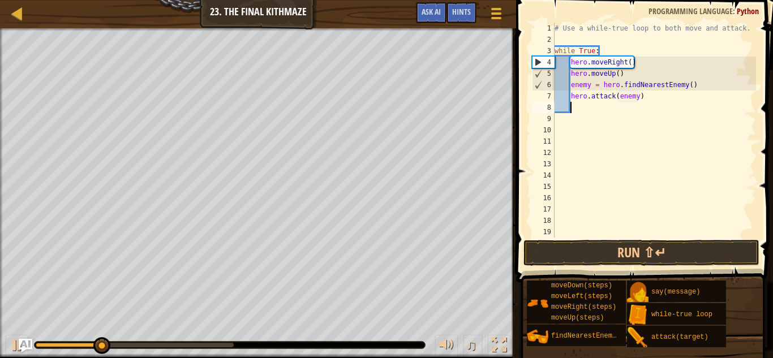
scroll to position [5, 12]
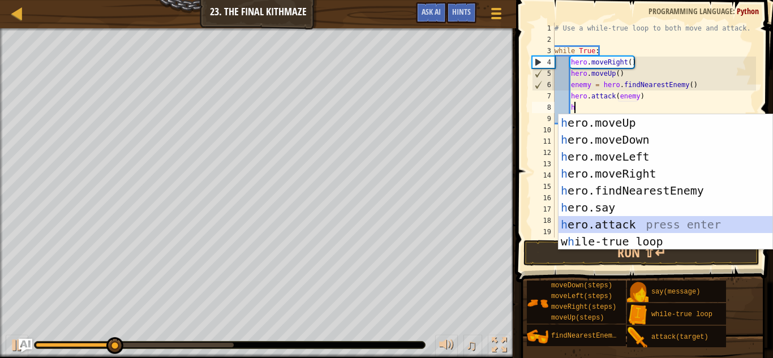
click at [596, 221] on div "h ero.moveUp press enter h ero.moveDown press enter h ero.moveLeft press enter …" at bounding box center [665, 199] width 214 height 170
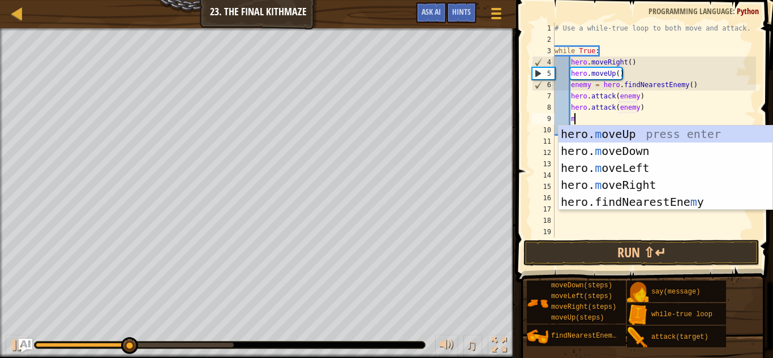
scroll to position [5, 13]
type textarea "hero.attack(enemy)mo"
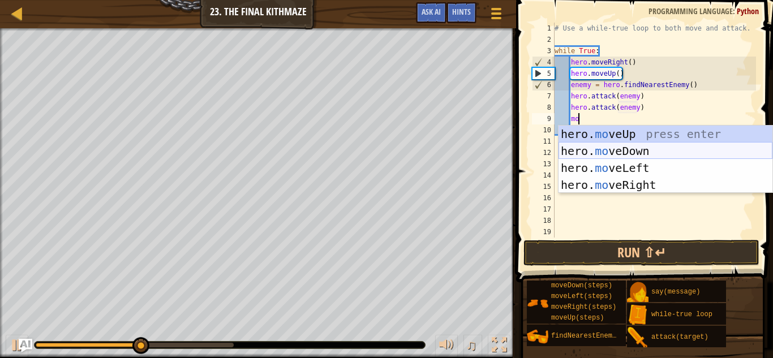
click at [592, 153] on div "hero. mo veUp press enter hero. mo veDown press enter hero. mo veLeft press ent…" at bounding box center [665, 177] width 214 height 102
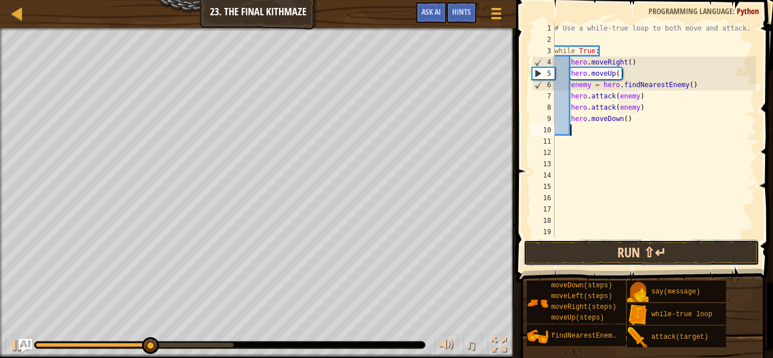
click at [609, 248] on button "Run ⇧↵" at bounding box center [641, 253] width 236 height 26
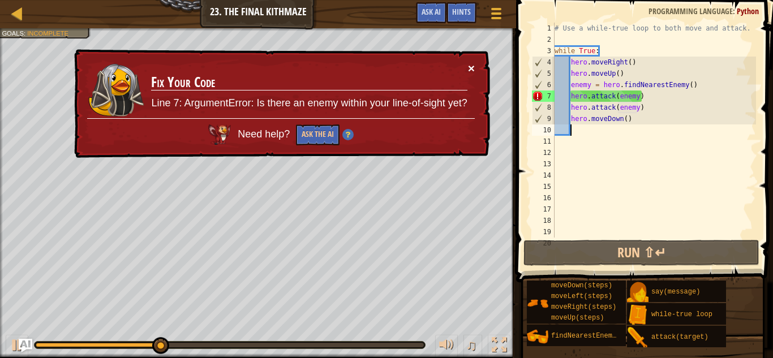
click at [468, 63] on button "×" at bounding box center [471, 68] width 7 height 12
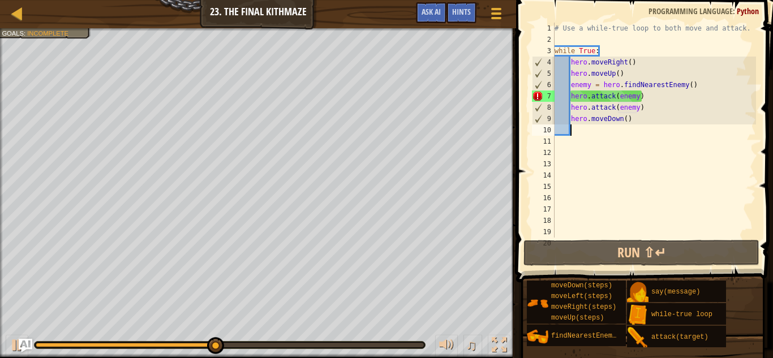
click at [643, 94] on div "# Use a while-true loop to both move and attack. while True : hero . moveRight …" at bounding box center [654, 142] width 204 height 238
click at [693, 85] on div "# Use a while-true loop to both move and attack. while True : hero . moveRight …" at bounding box center [654, 142] width 204 height 238
type textarea "enemy = hero.findNearestEnemy()"
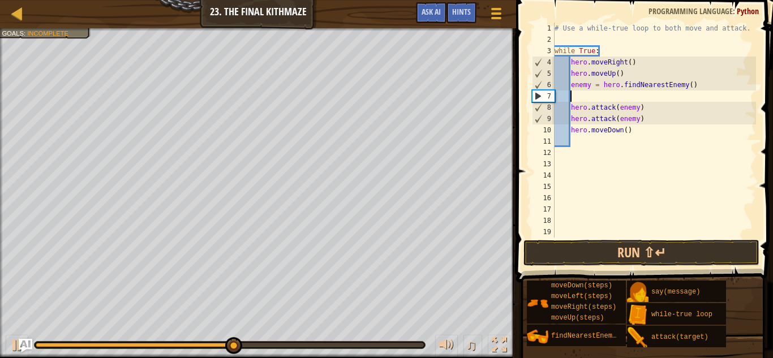
type textarea "mo"
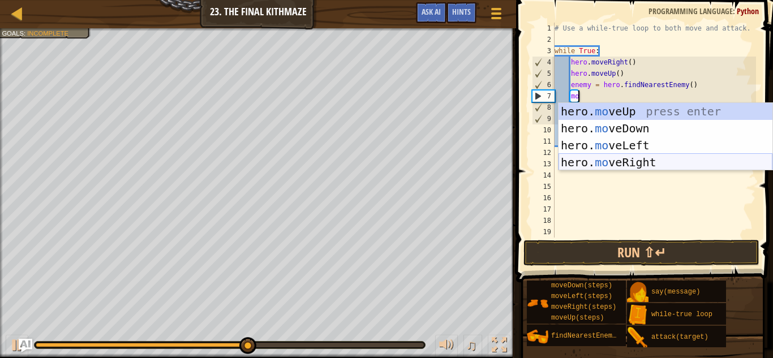
click at [652, 161] on div "hero. mo veUp press enter hero. mo veDown press enter hero. mo veLeft press ent…" at bounding box center [665, 154] width 214 height 102
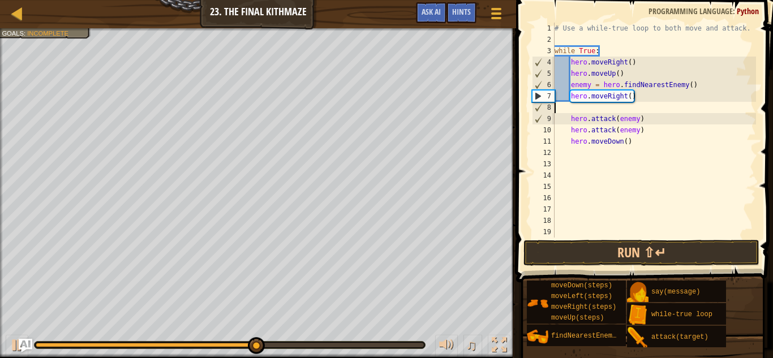
scroll to position [5, 0]
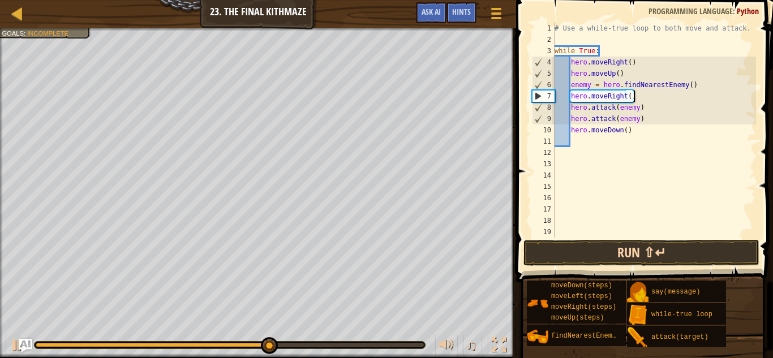
type textarea "hero.moveRight()"
click at [625, 247] on button "Run ⇧↵" at bounding box center [641, 253] width 236 height 26
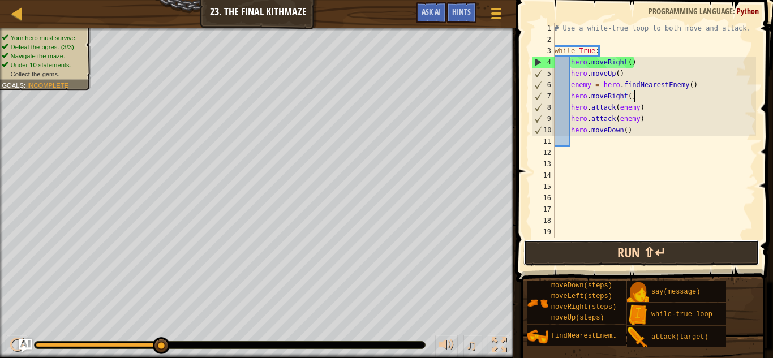
click at [625, 250] on button "Run ⇧↵" at bounding box center [641, 253] width 236 height 26
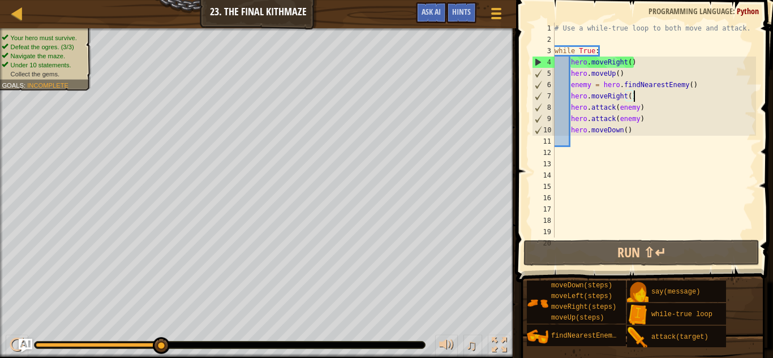
click at [591, 143] on div "# Use a while-true loop to both move and attack. while True : hero . moveRight …" at bounding box center [654, 142] width 204 height 238
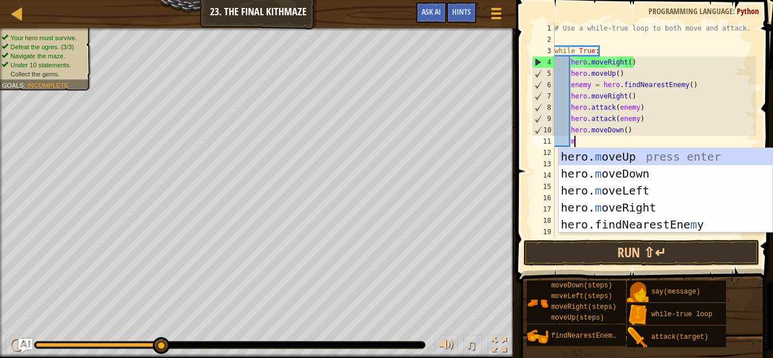
scroll to position [5, 3]
type textarea "mo"
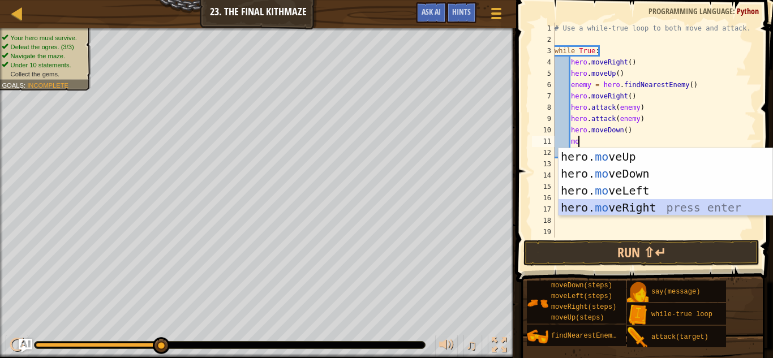
click at [619, 200] on div "hero. mo veUp press enter hero. mo veDown press enter hero. mo veLeft press ent…" at bounding box center [665, 199] width 214 height 102
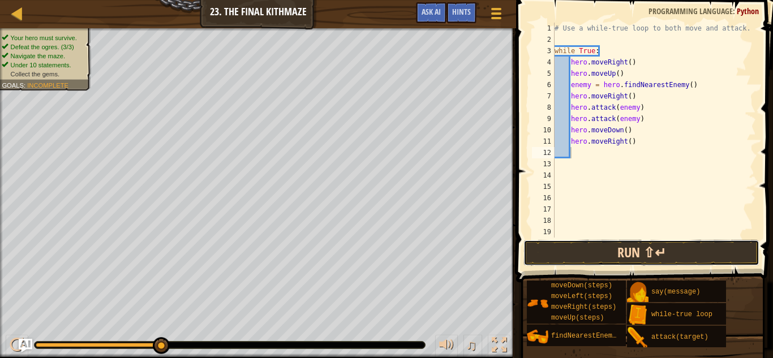
click at [642, 254] on button "Run ⇧↵" at bounding box center [641, 253] width 236 height 26
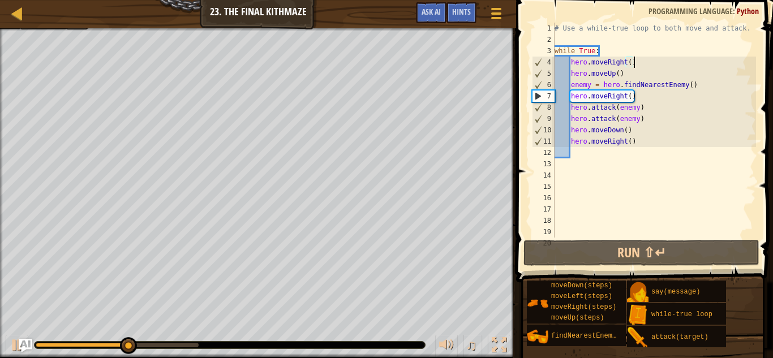
drag, startPoint x: 641, startPoint y: 61, endPoint x: 632, endPoint y: 62, distance: 9.1
click at [632, 62] on div "# Use a while-true loop to both move and attack. while True : hero . moveRight …" at bounding box center [654, 142] width 204 height 238
type textarea "hero.moveRight()"
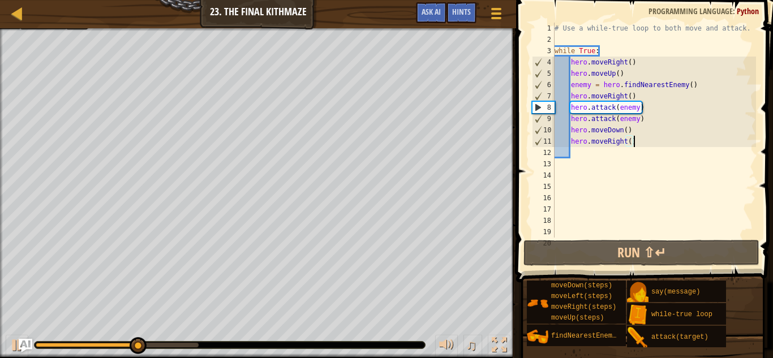
click at [638, 146] on div "# Use a while-true loop to both move and attack. while True : hero . moveRight …" at bounding box center [654, 142] width 204 height 238
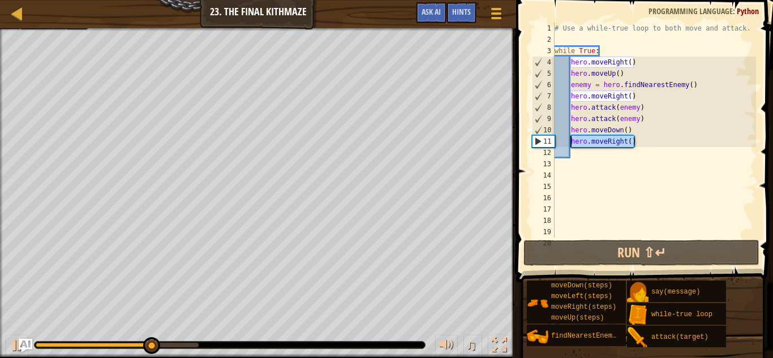
drag, startPoint x: 638, startPoint y: 146, endPoint x: 571, endPoint y: 140, distance: 67.0
click at [571, 140] on div "# Use a while-true loop to both move and attack. while True : hero . moveRight …" at bounding box center [654, 142] width 204 height 238
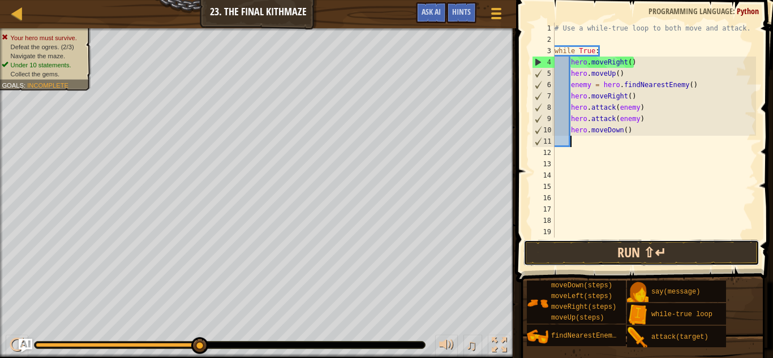
click at [648, 243] on button "Run ⇧↵" at bounding box center [641, 253] width 236 height 26
click at [630, 257] on button "Run ⇧↵" at bounding box center [641, 253] width 236 height 26
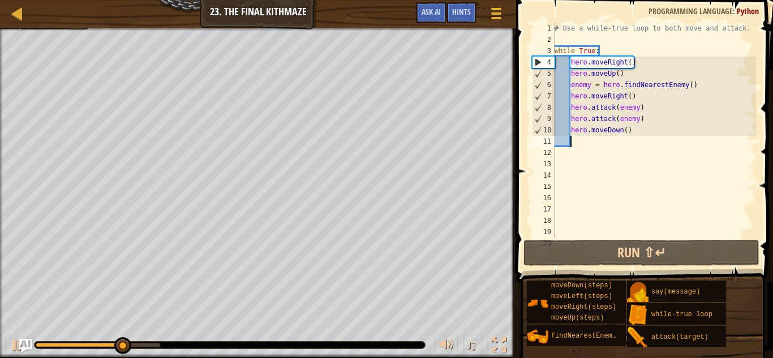
click at [622, 72] on div "# Use a while-true loop to both move and attack. while True : hero . moveRight …" at bounding box center [654, 142] width 204 height 238
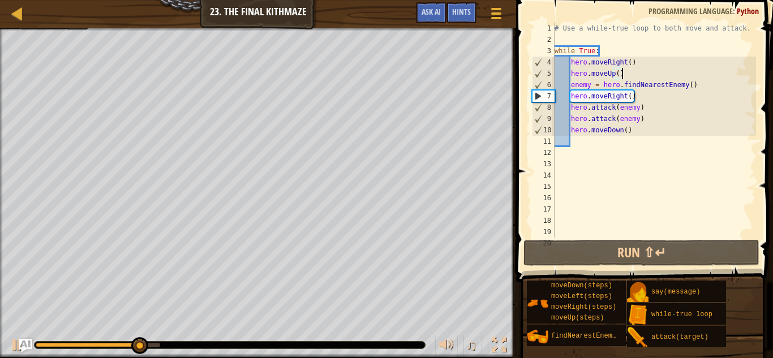
click at [639, 65] on div "# Use a while-true loop to both move and attack. while True : hero . moveRight …" at bounding box center [654, 142] width 204 height 238
type textarea "hero.moveRight()"
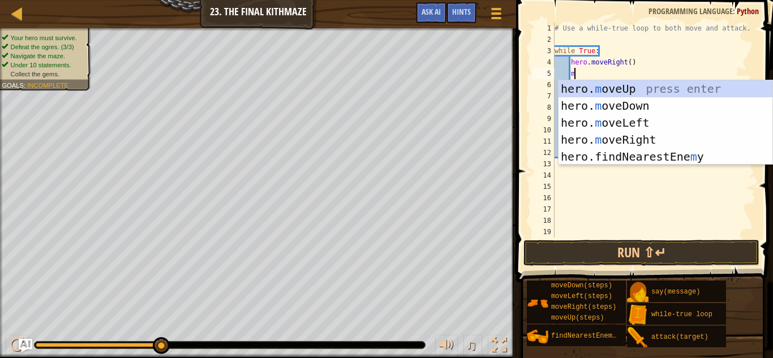
scroll to position [5, 3]
type textarea "mo"
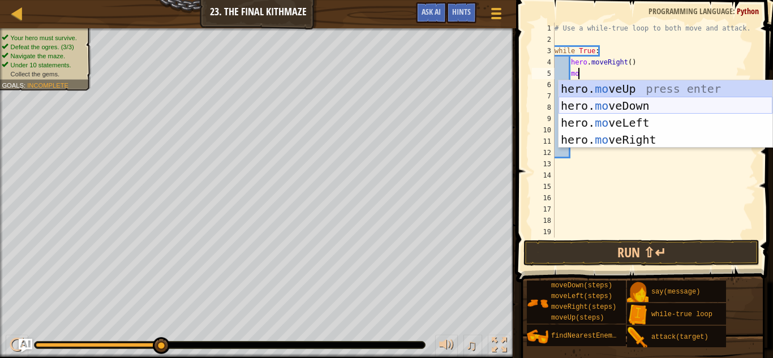
click at [634, 110] on div "hero. mo veUp press enter hero. mo veDown press enter hero. mo veLeft press ent…" at bounding box center [665, 131] width 214 height 102
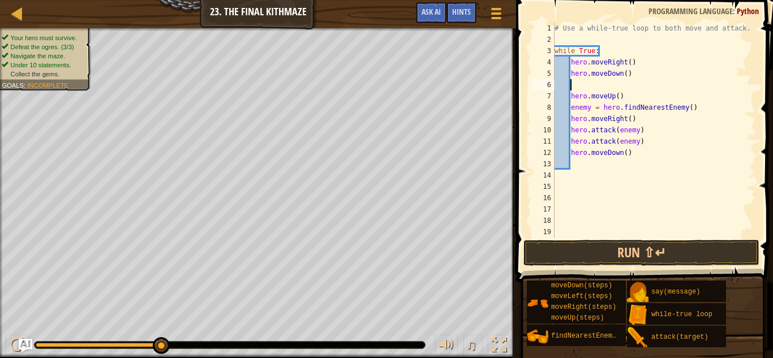
scroll to position [5, 0]
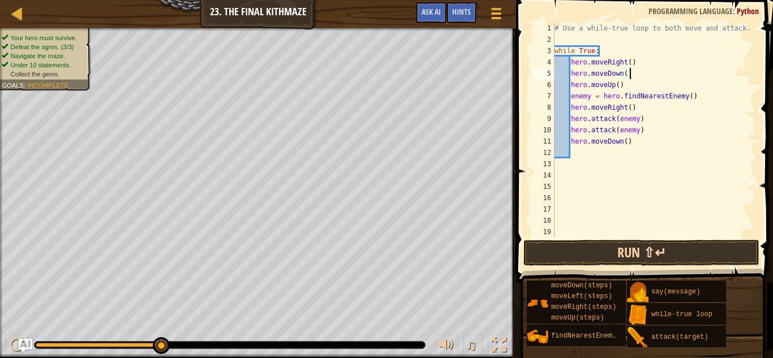
type textarea "hero.moveDown()"
click at [655, 247] on button "Run ⇧↵" at bounding box center [641, 253] width 236 height 26
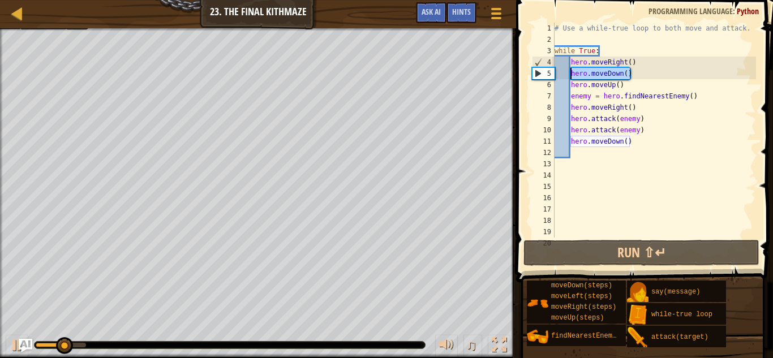
drag, startPoint x: 636, startPoint y: 77, endPoint x: 571, endPoint y: 73, distance: 65.7
click at [571, 73] on div "# Use a while-true loop to both move and attack. while True : hero . moveRight …" at bounding box center [654, 142] width 204 height 238
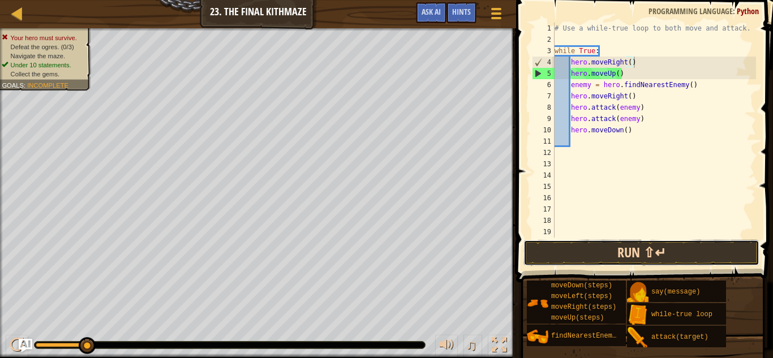
click at [644, 251] on button "Run ⇧↵" at bounding box center [641, 253] width 236 height 26
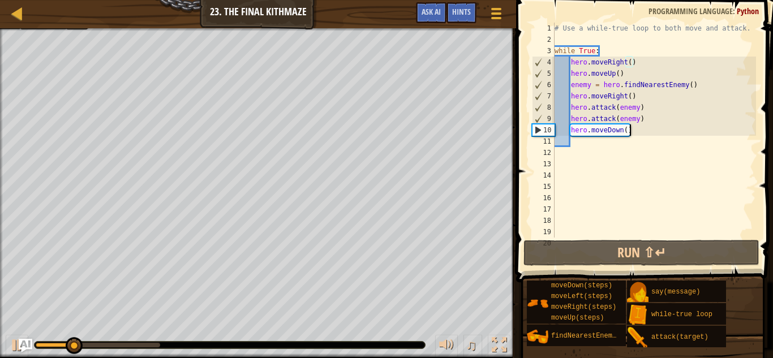
click at [632, 130] on div "# Use a while-true loop to both move and attack. while True : hero . moveRight …" at bounding box center [654, 142] width 204 height 238
type textarea "hero.moveDown()"
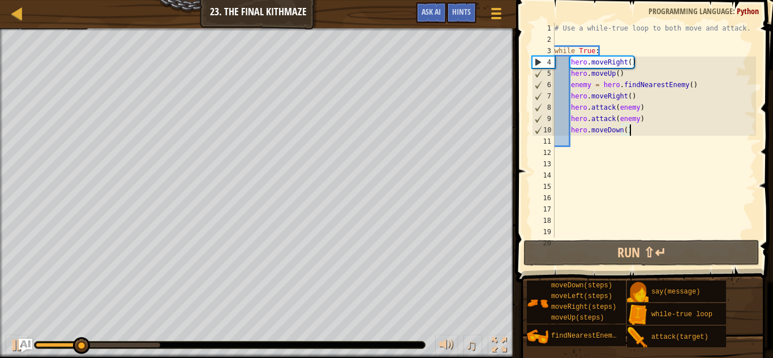
click at [596, 140] on div "# Use a while-true loop to both move and attack. while True : hero . moveRight …" at bounding box center [654, 142] width 204 height 238
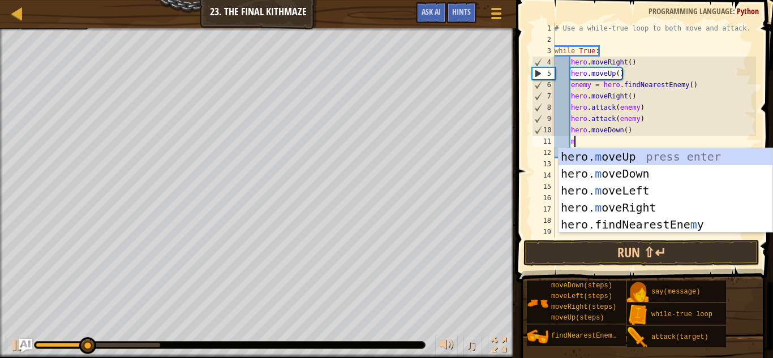
scroll to position [5, 3]
type textarea "mo"
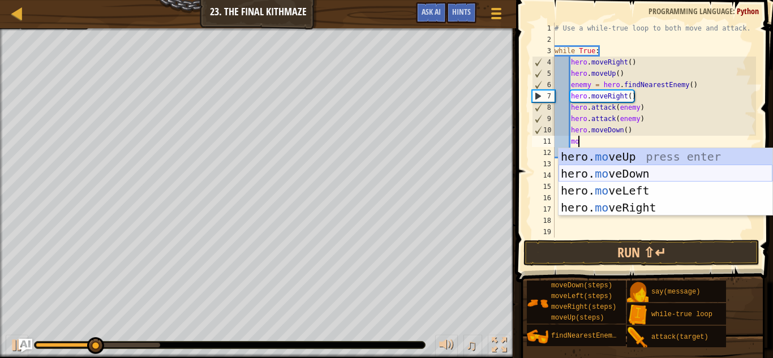
click at [608, 175] on div "hero. mo veUp press enter hero. mo veDown press enter hero. mo veLeft press ent…" at bounding box center [665, 199] width 214 height 102
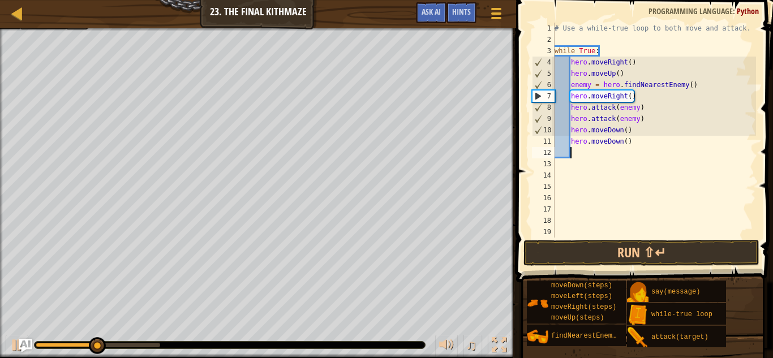
scroll to position [5, 2]
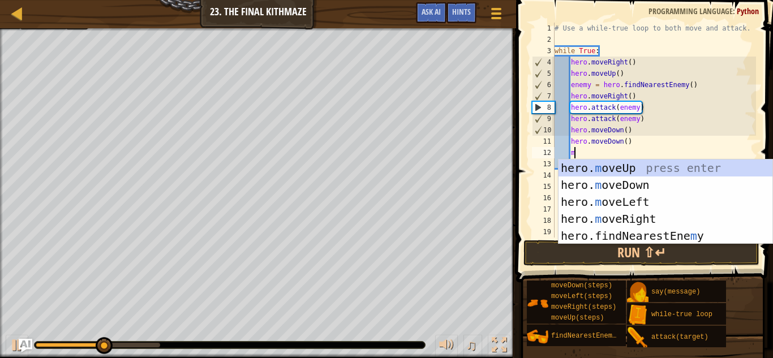
type textarea "mo"
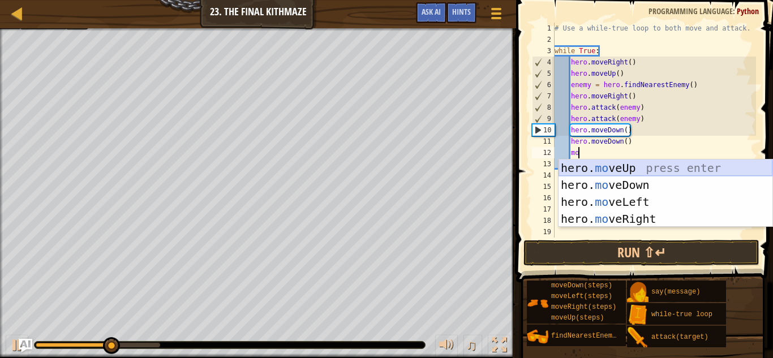
click at [622, 167] on div "hero. mo veUp press enter hero. mo veDown press enter hero. mo veLeft press ent…" at bounding box center [665, 211] width 214 height 102
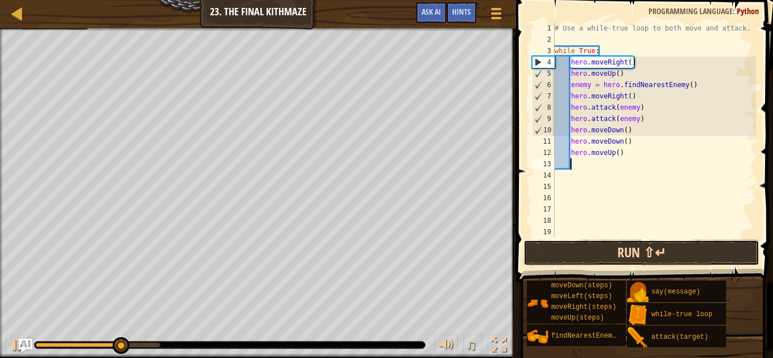
click at [640, 254] on button "Run ⇧↵" at bounding box center [641, 253] width 236 height 26
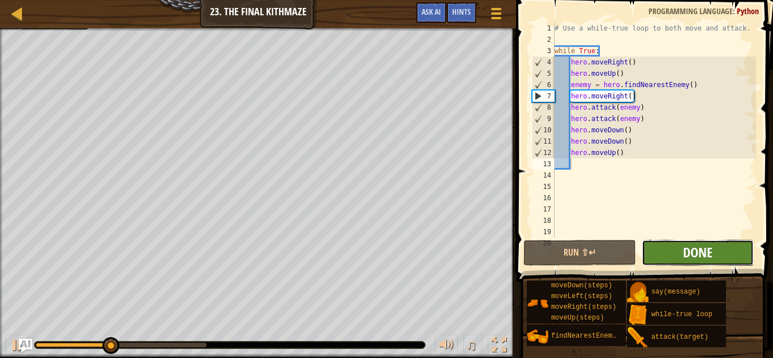
click at [683, 248] on span "Done" at bounding box center [697, 252] width 29 height 18
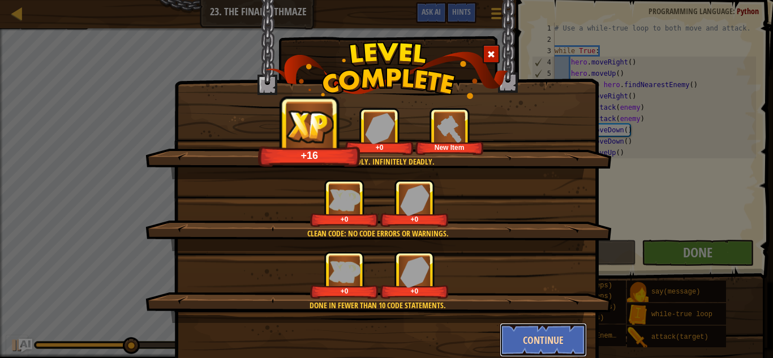
click at [535, 337] on button "Continue" at bounding box center [544, 340] width 88 height 34
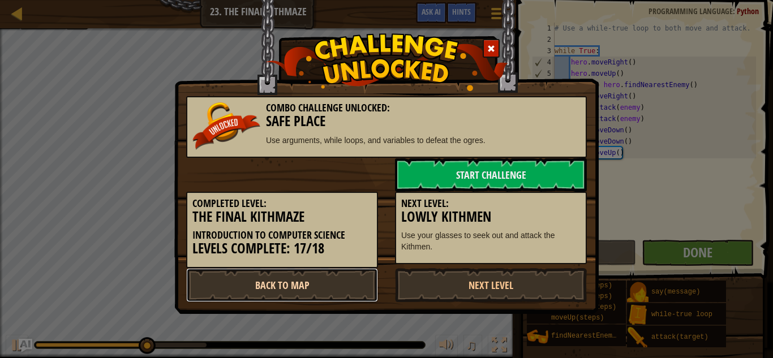
click at [325, 282] on link "Back to Map" at bounding box center [282, 285] width 192 height 34
